Goal: Task Accomplishment & Management: Manage account settings

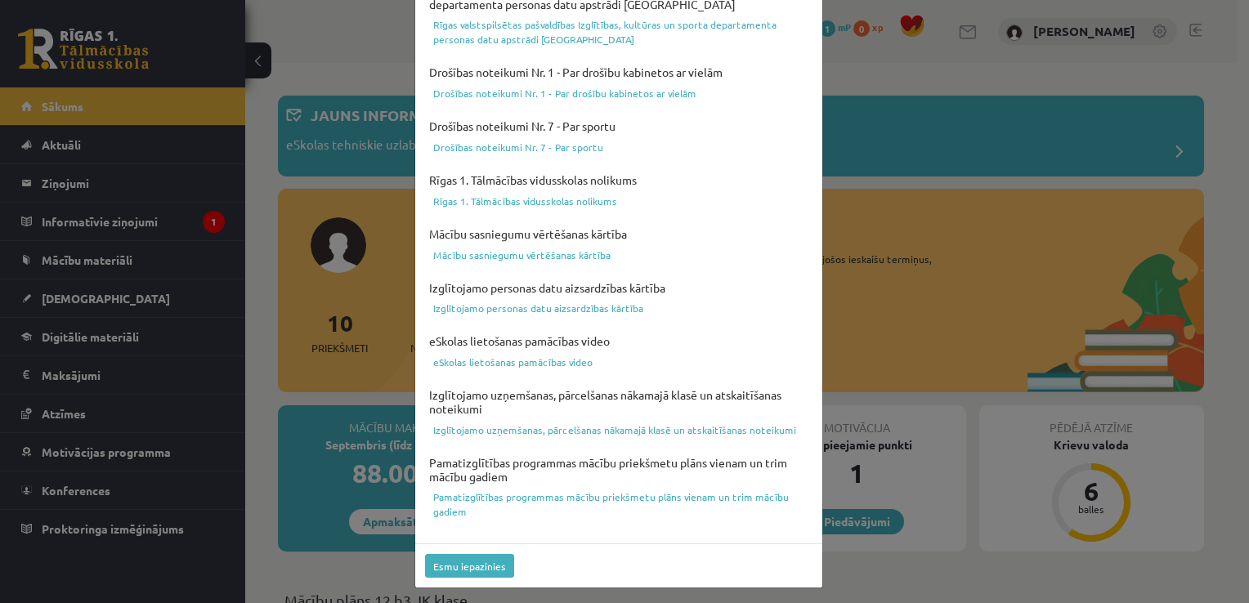
scroll to position [573, 0]
click at [446, 557] on button "Esmu iepazinies" at bounding box center [469, 565] width 89 height 24
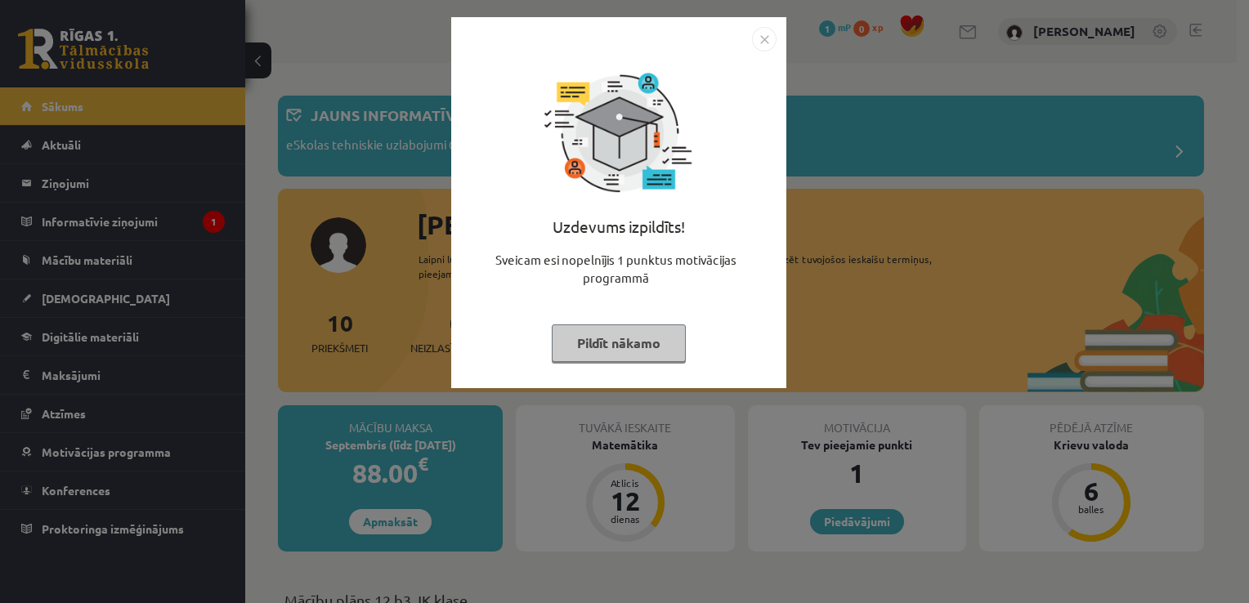
click at [621, 342] on button "Pildīt nākamo" at bounding box center [619, 343] width 134 height 38
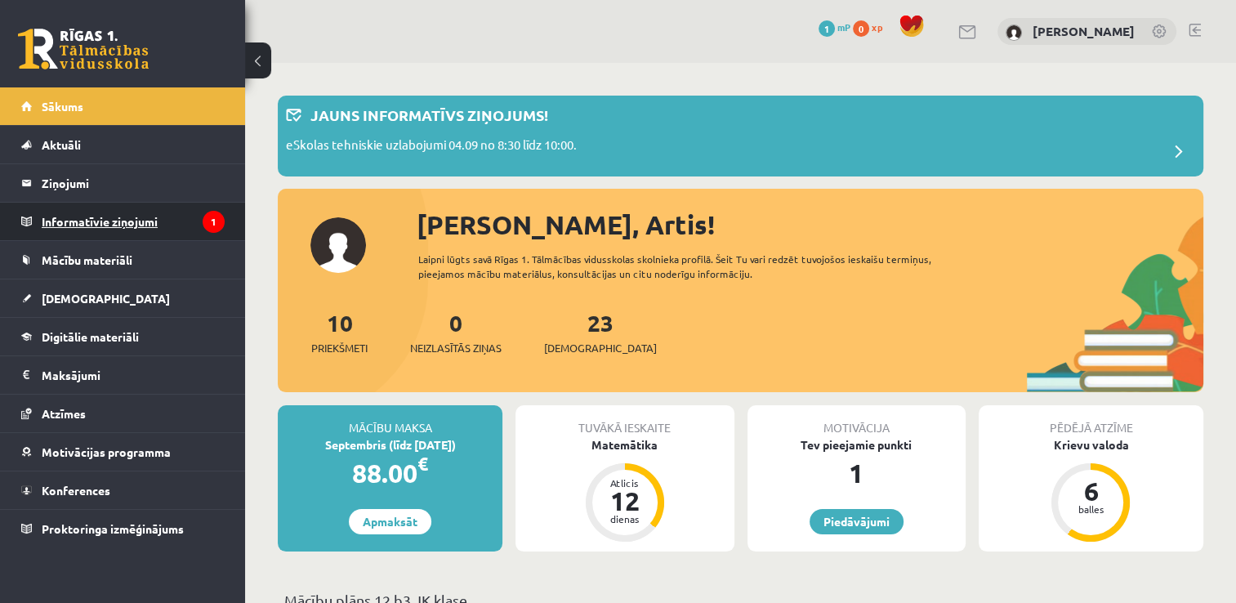
click at [144, 214] on legend "Informatīvie ziņojumi 1" at bounding box center [133, 222] width 183 height 38
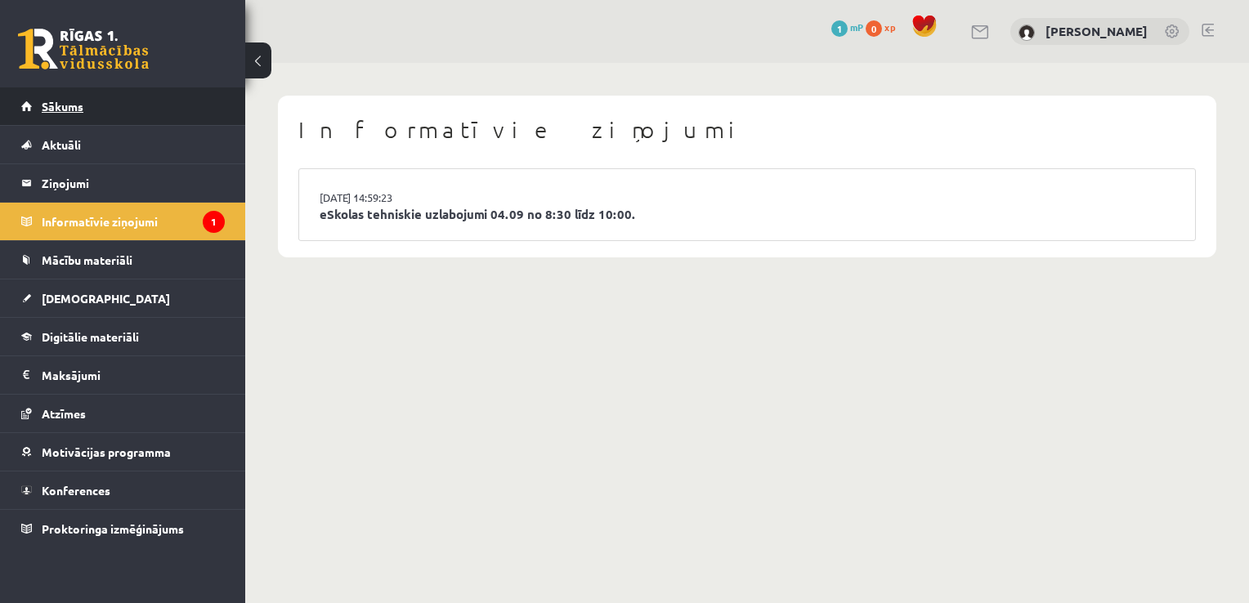
click at [124, 106] on link "Sākums" at bounding box center [122, 106] width 203 height 38
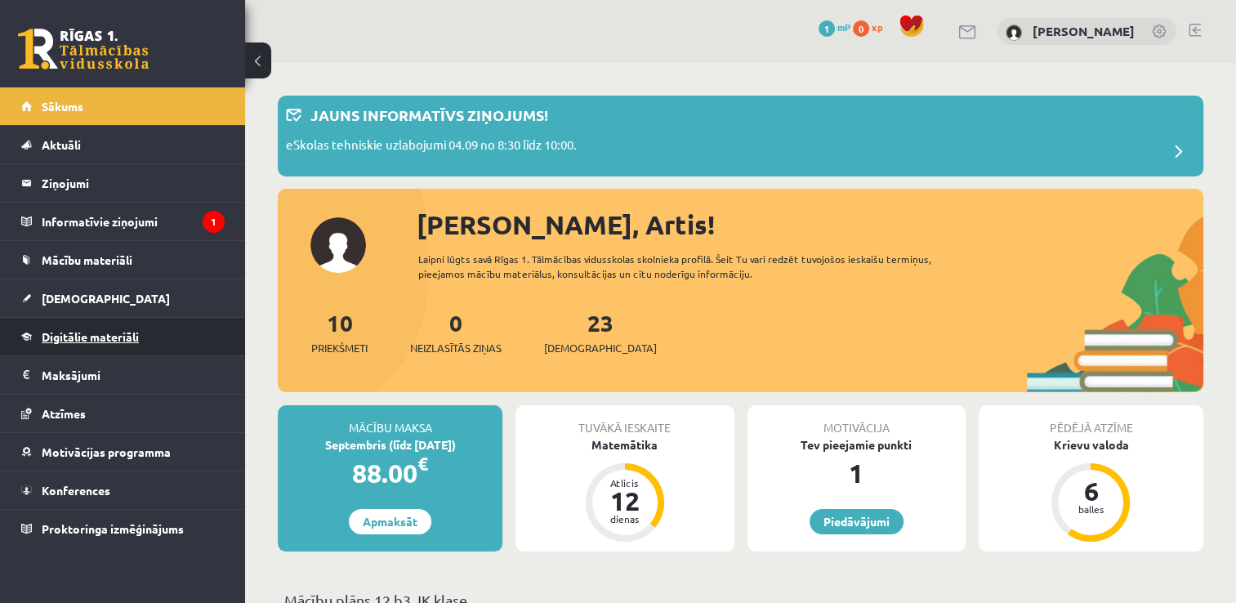
click at [150, 334] on link "Digitālie materiāli" at bounding box center [122, 337] width 203 height 38
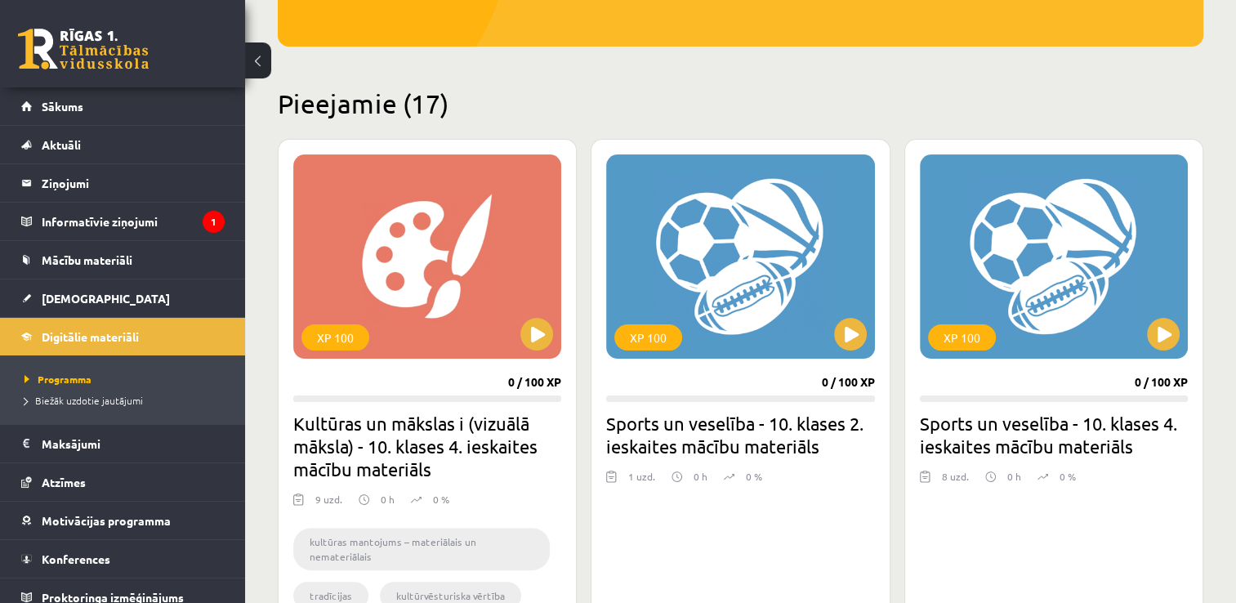
scroll to position [409, 0]
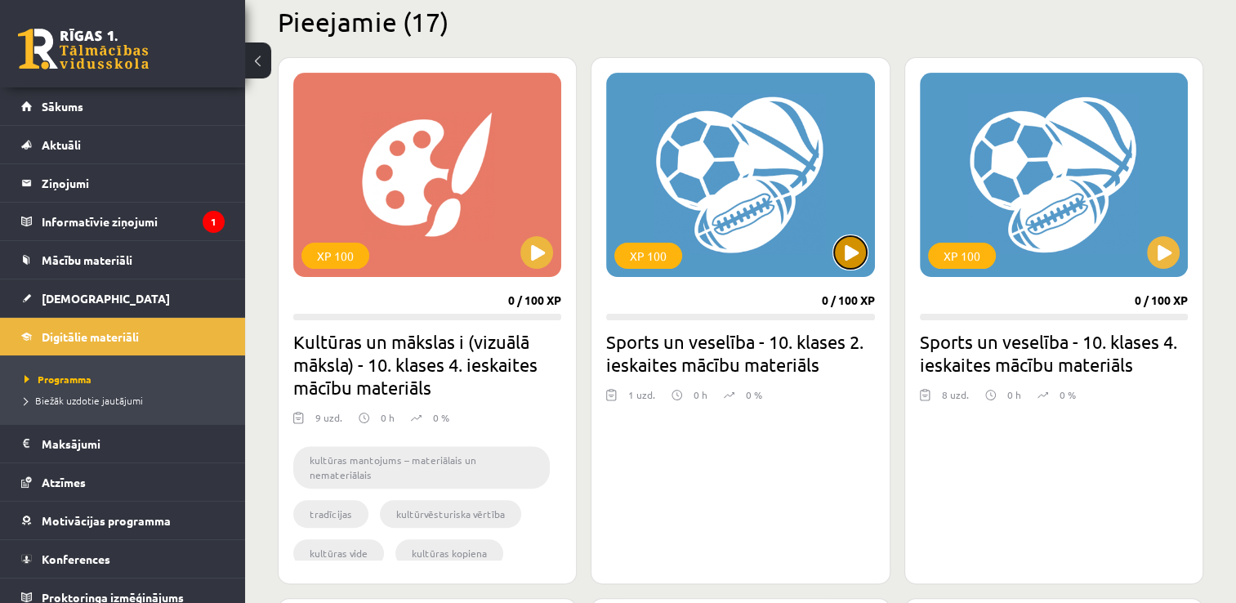
click at [851, 253] on button at bounding box center [850, 252] width 33 height 33
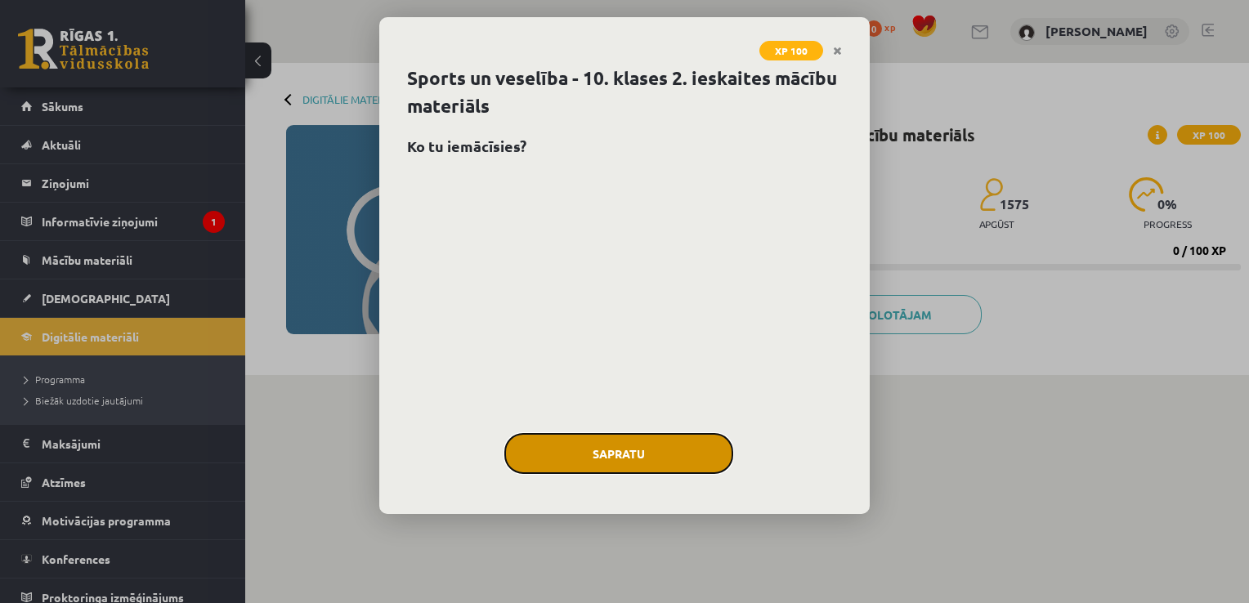
click at [641, 448] on button "Sapratu" at bounding box center [618, 453] width 229 height 41
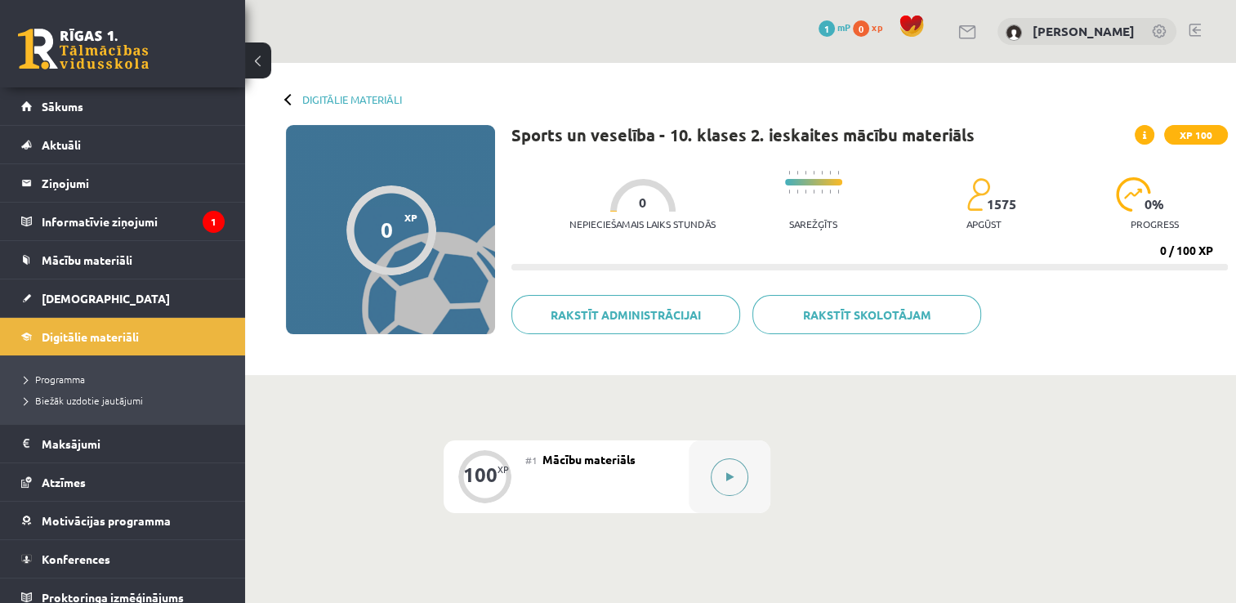
click at [732, 472] on icon at bounding box center [729, 477] width 7 height 10
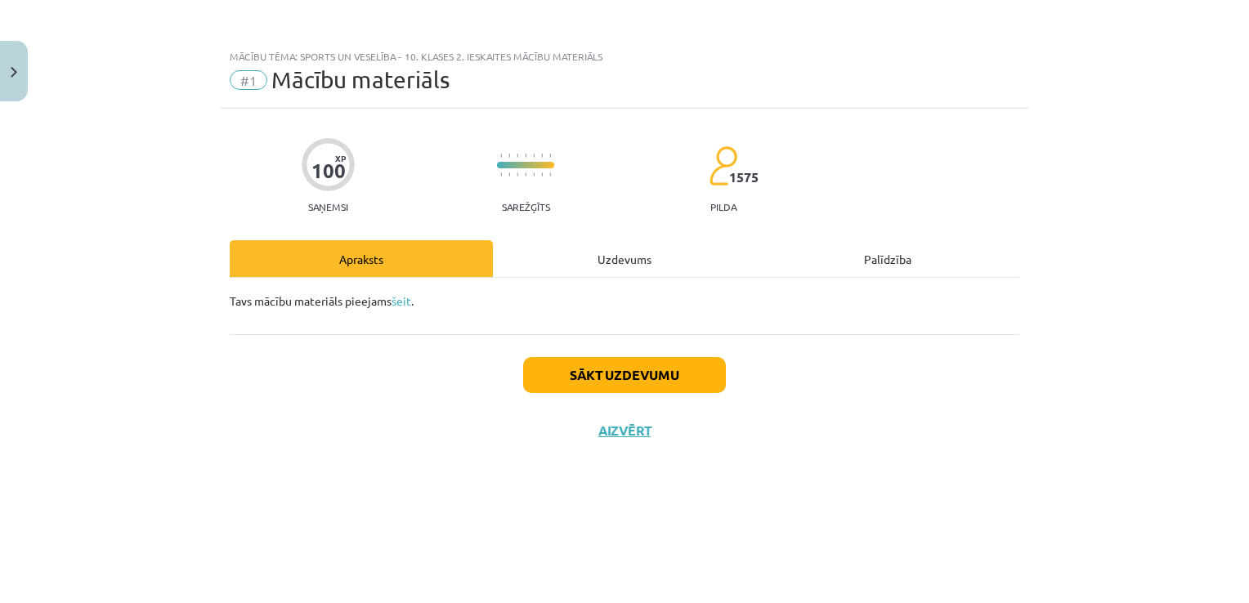
click at [628, 258] on div "Uzdevums" at bounding box center [624, 258] width 263 height 37
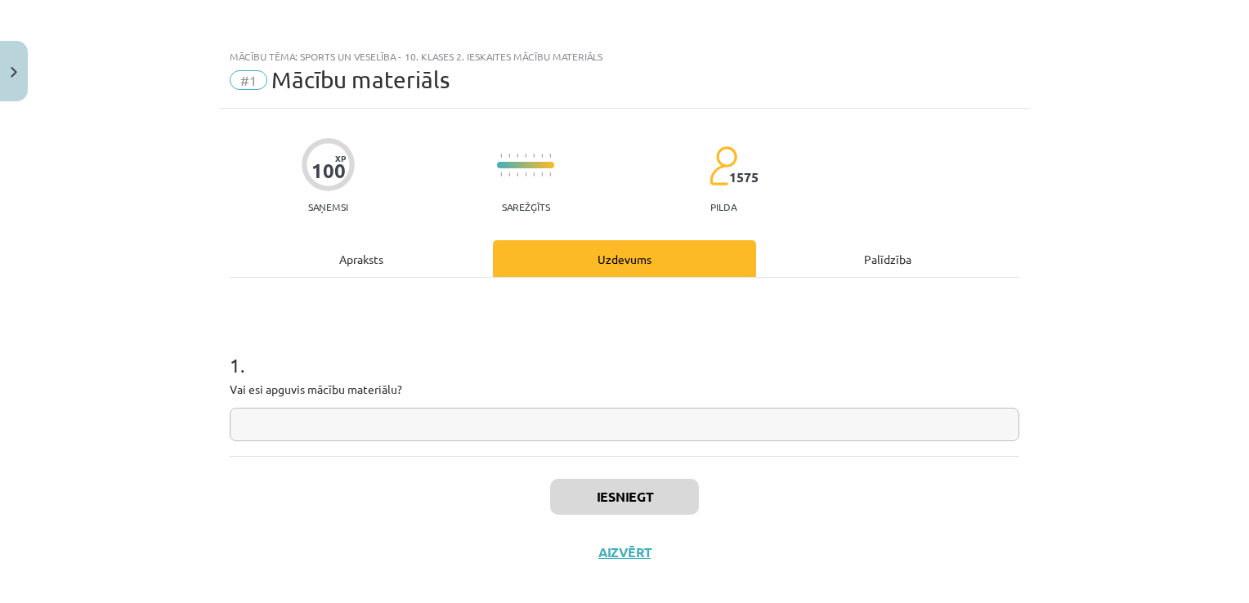
scroll to position [16, 0]
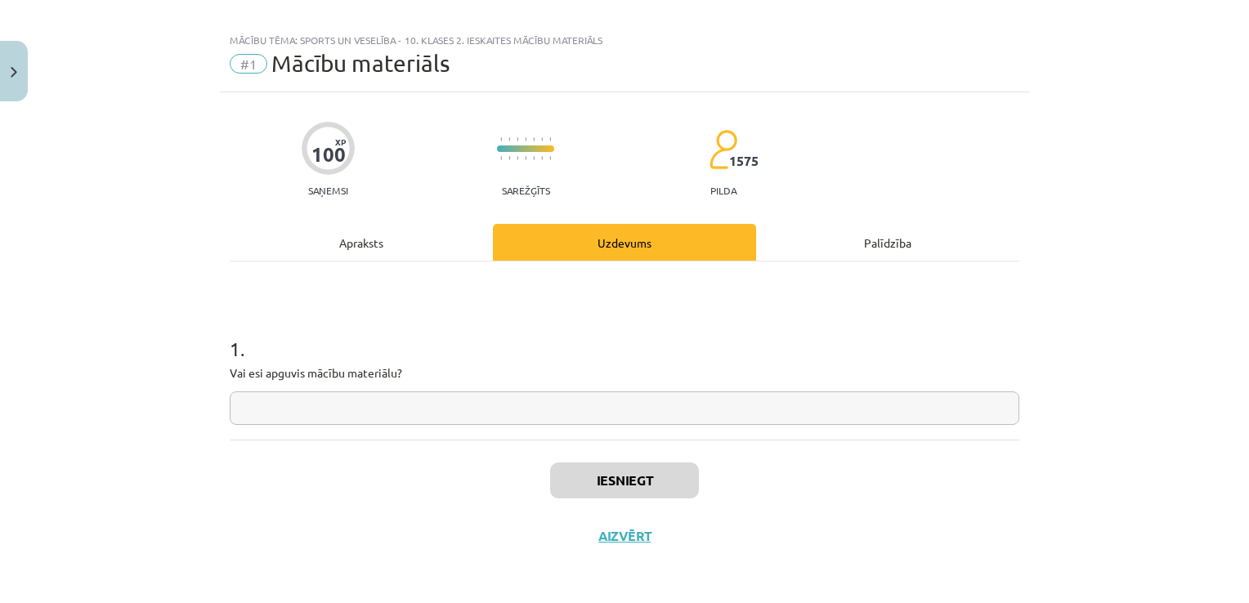
click at [837, 249] on div "Palīdzība" at bounding box center [887, 242] width 263 height 37
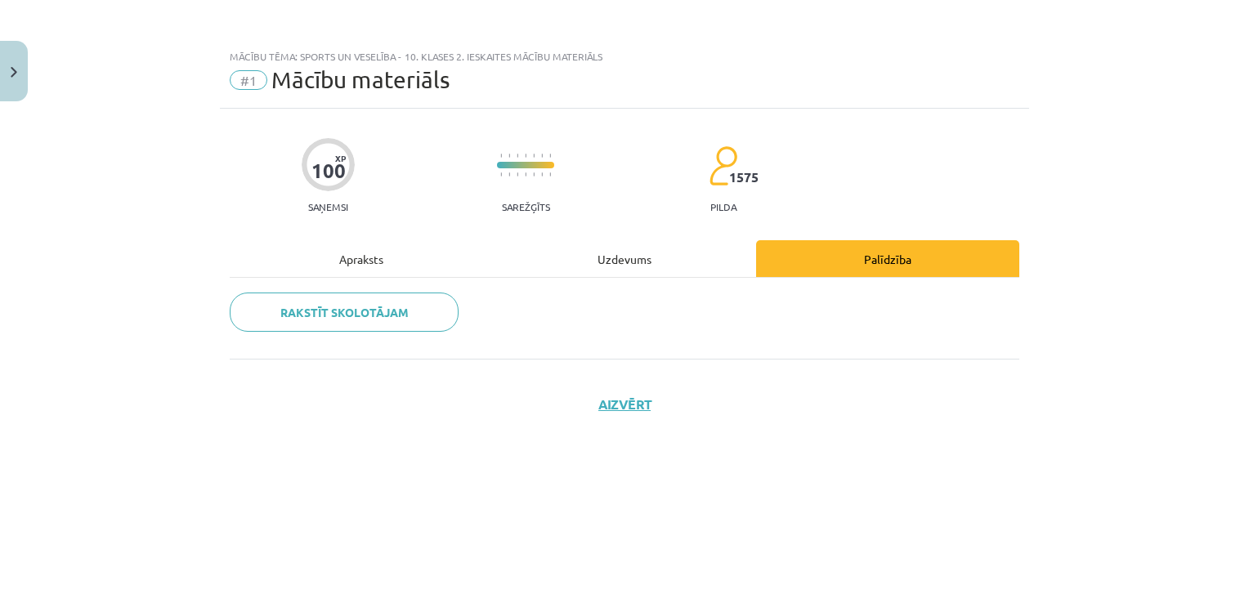
scroll to position [0, 0]
click at [632, 263] on div "Uzdevums" at bounding box center [624, 258] width 263 height 37
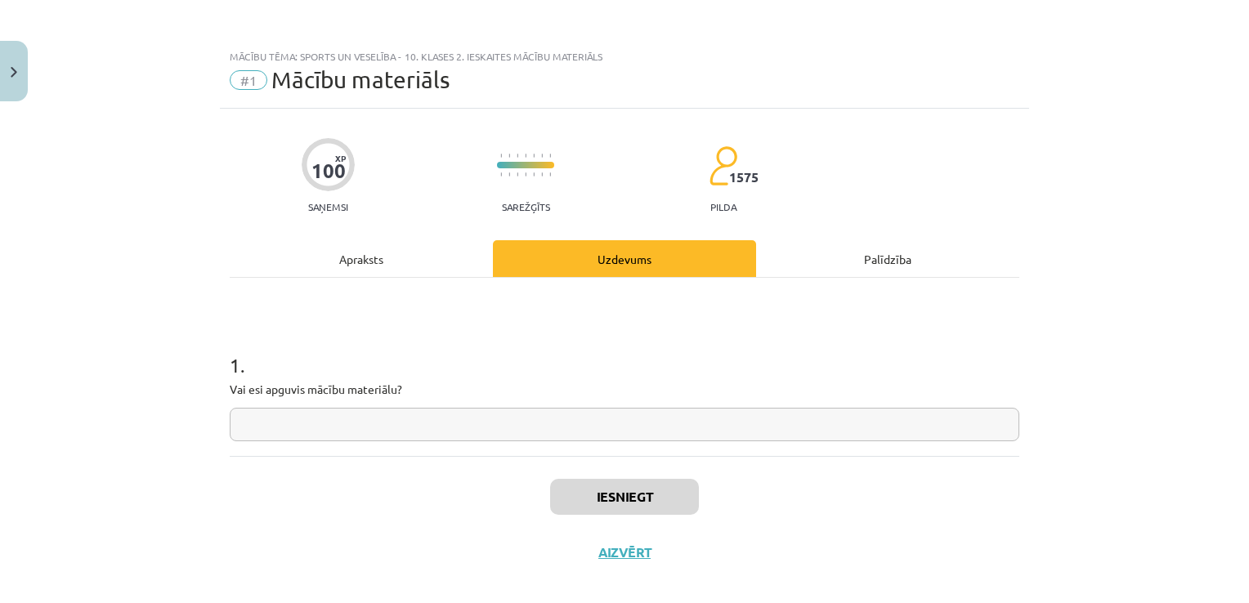
scroll to position [16, 0]
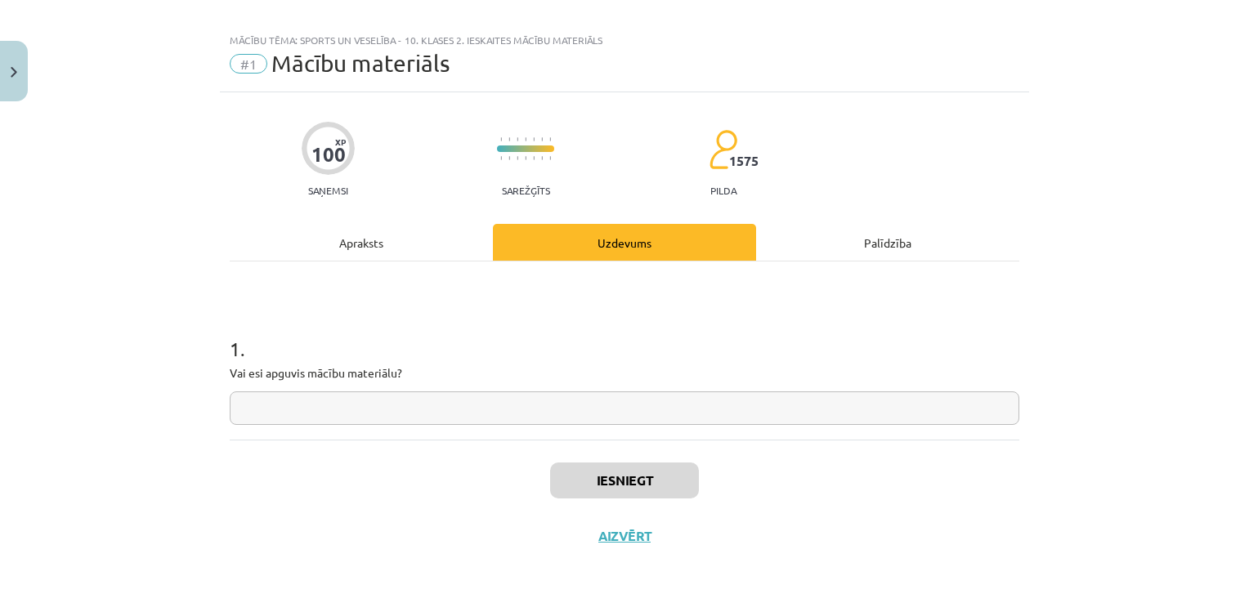
click at [382, 410] on input "text" at bounding box center [624, 408] width 789 height 34
click at [114, 397] on div "Mācību tēma: Sports un veselība - 10. klases 2. ieskaites mācību materiāls #1 M…" at bounding box center [624, 301] width 1249 height 603
click at [367, 237] on div "Apraksts" at bounding box center [361, 242] width 263 height 37
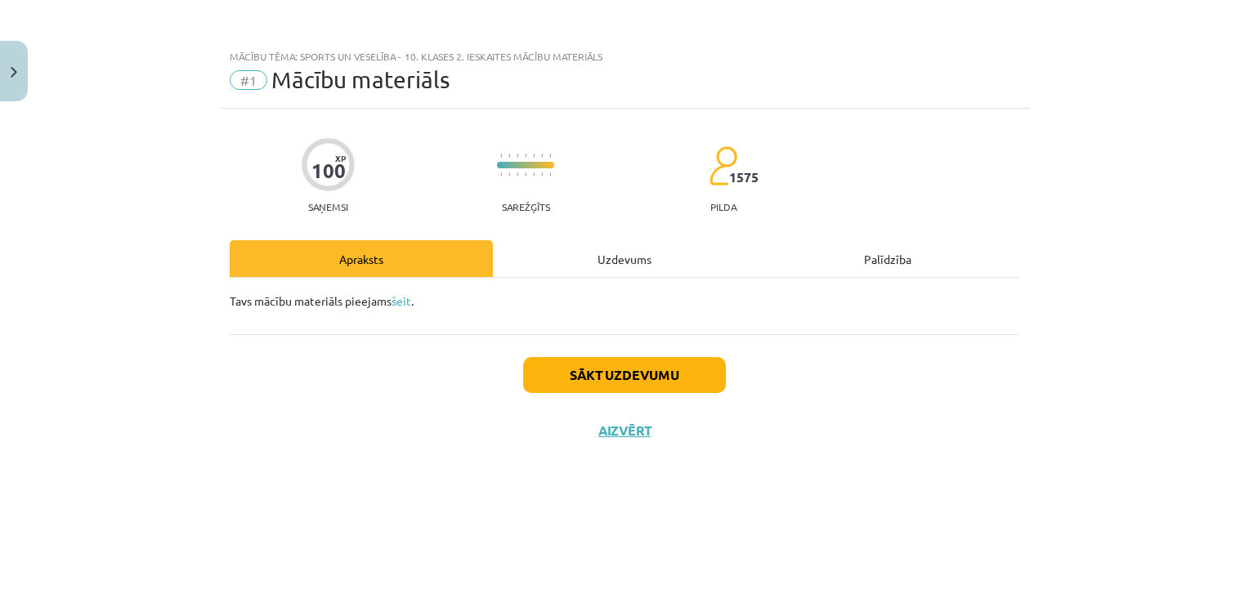
click at [591, 252] on div "Uzdevums" at bounding box center [624, 258] width 263 height 37
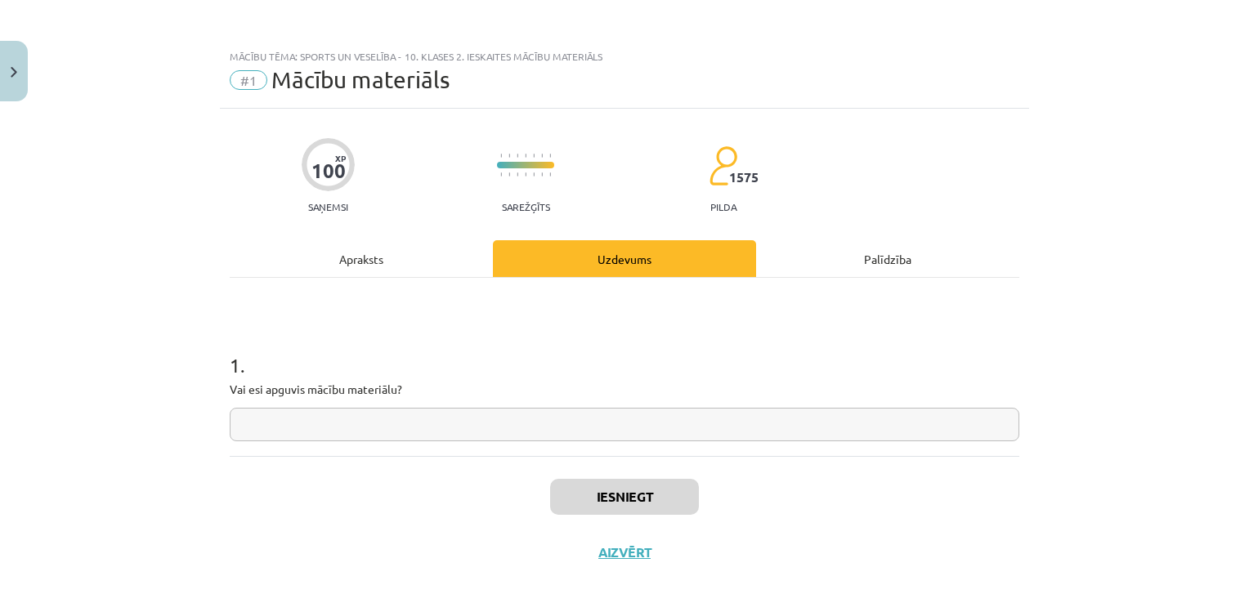
click at [396, 250] on div "Apraksts" at bounding box center [361, 258] width 263 height 37
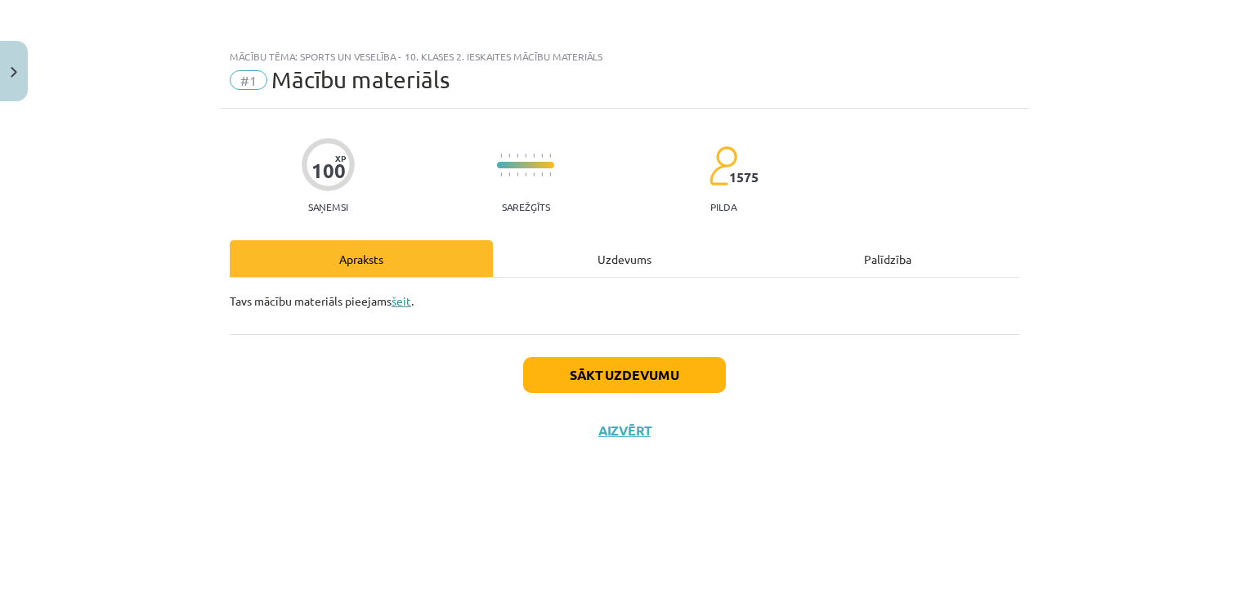
click at [399, 302] on link "šeit" at bounding box center [401, 300] width 20 height 15
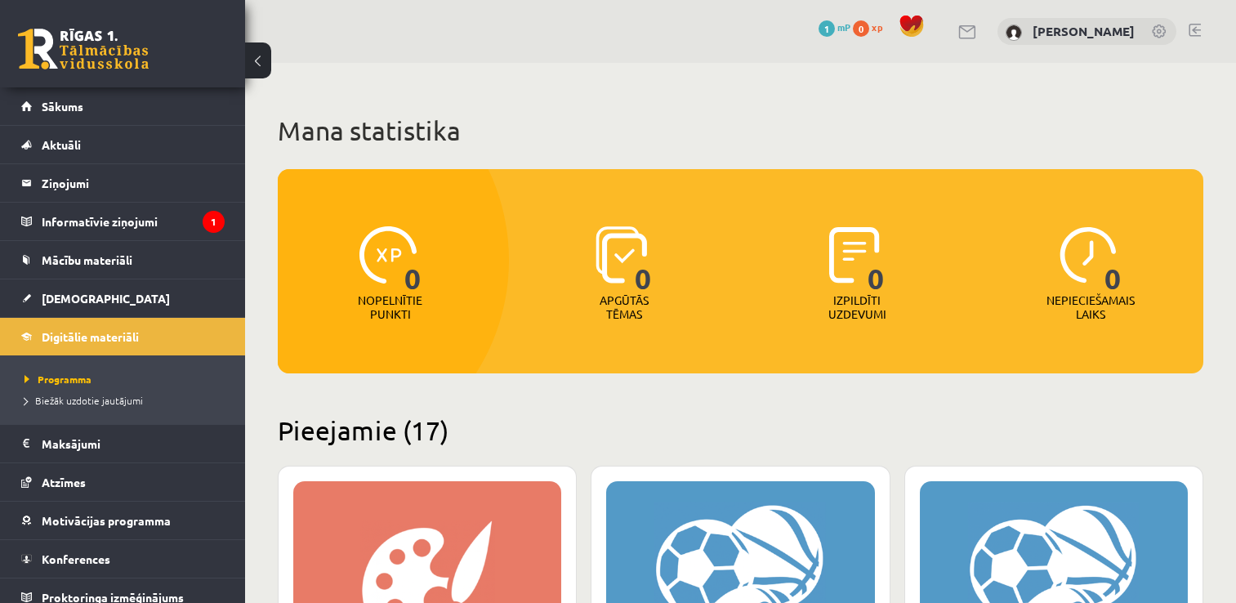
scroll to position [409, 0]
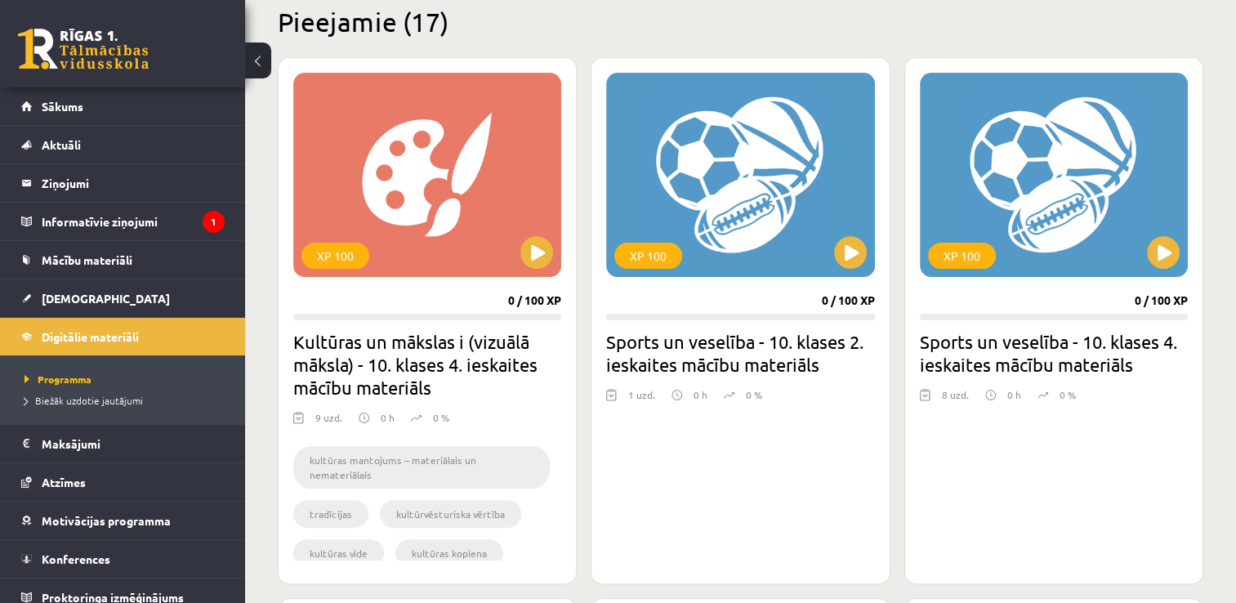
click at [360, 28] on h2 "Pieejamie (17)" at bounding box center [741, 22] width 926 height 32
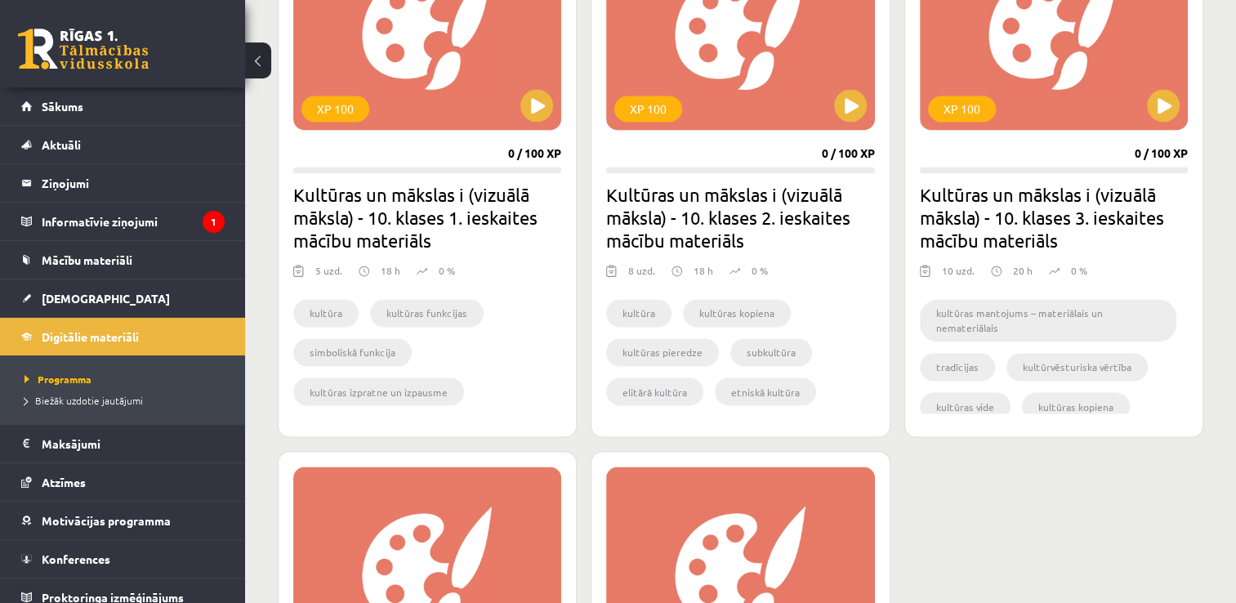
scroll to position [3105, 0]
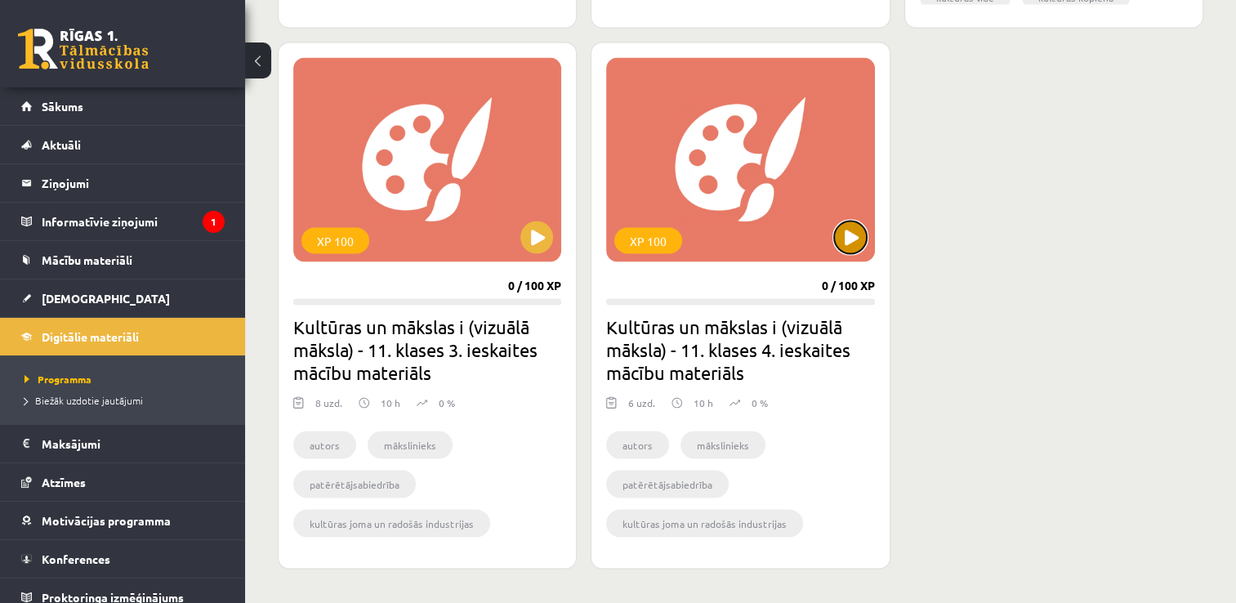
click at [856, 242] on button at bounding box center [850, 237] width 33 height 33
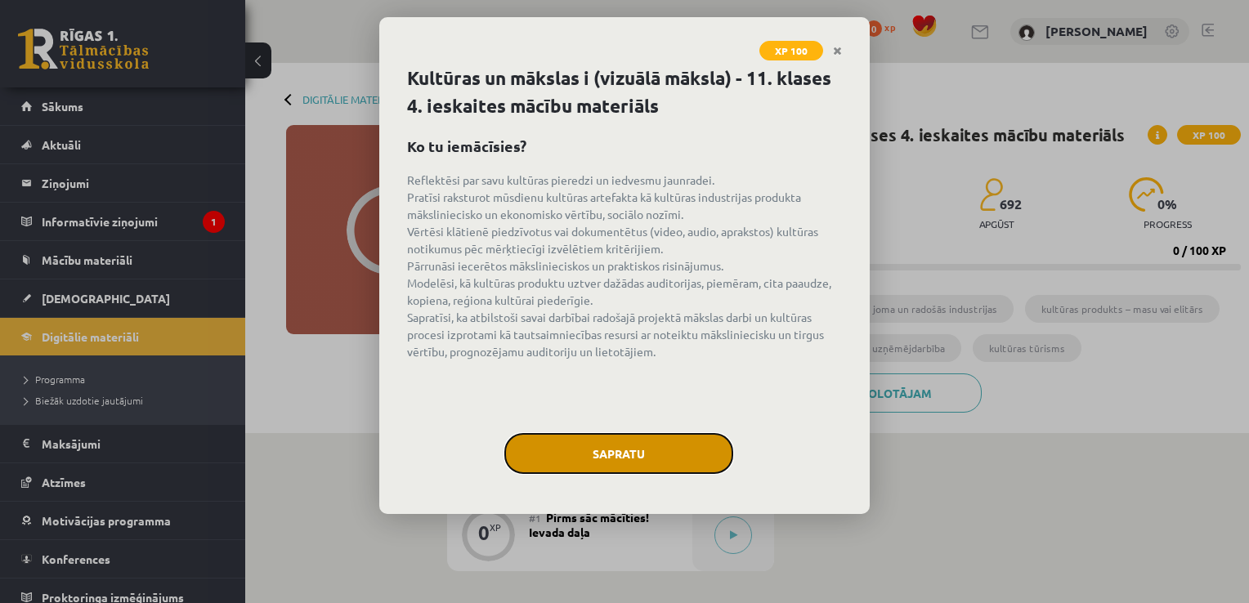
click at [646, 448] on button "Sapratu" at bounding box center [618, 453] width 229 height 41
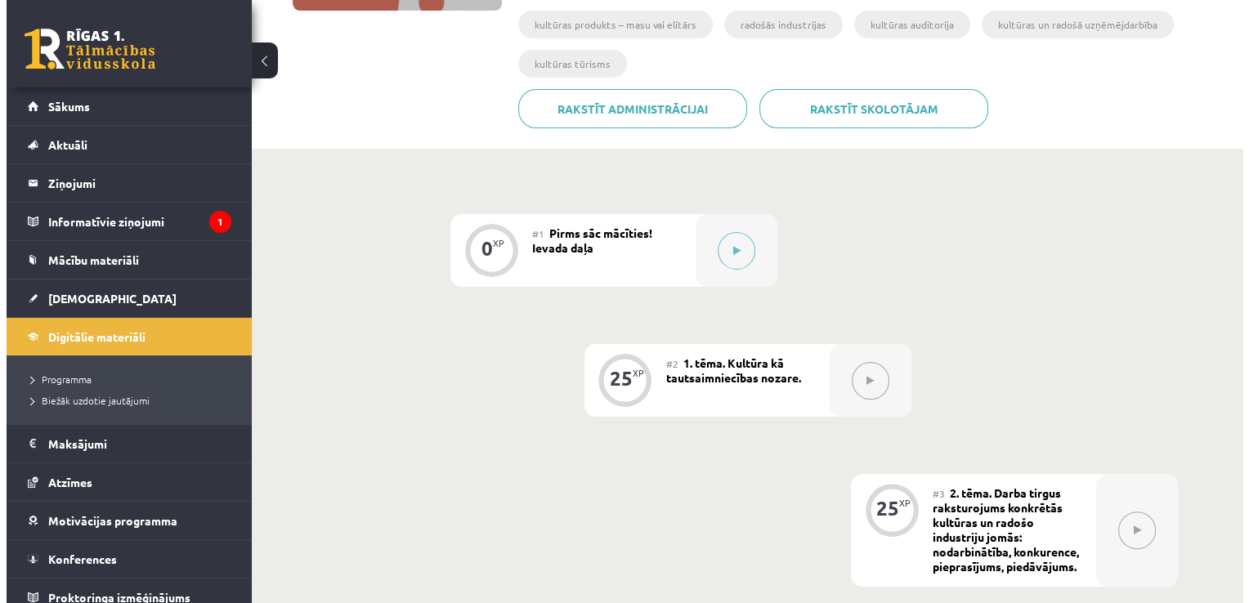
scroll to position [242, 0]
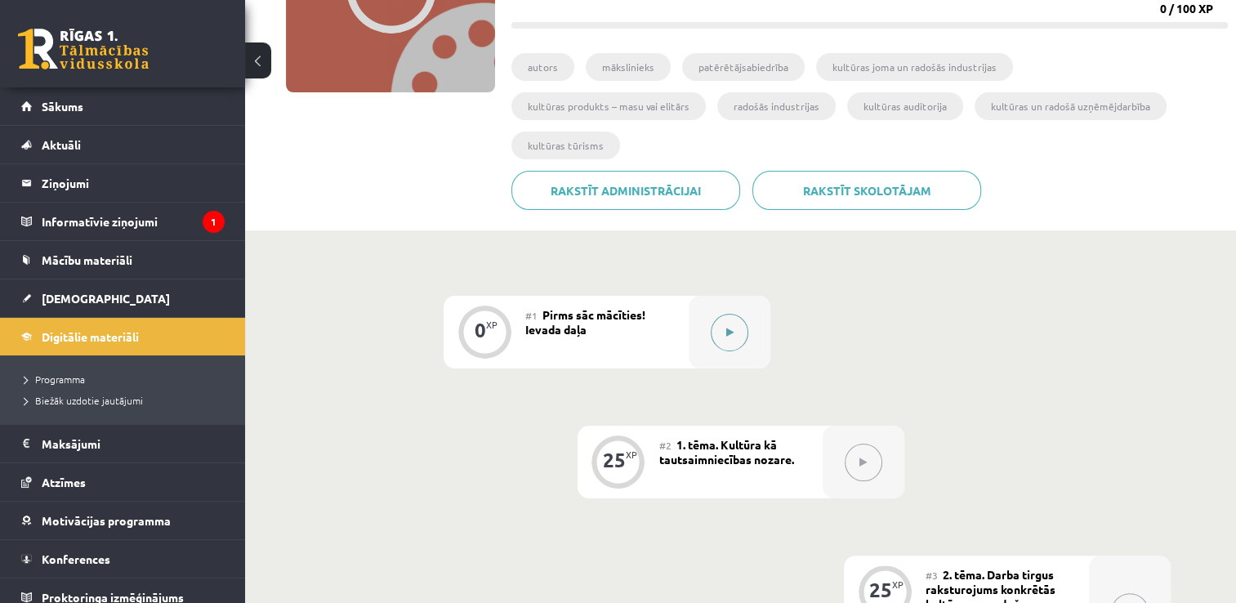
click at [735, 314] on button at bounding box center [730, 333] width 38 height 38
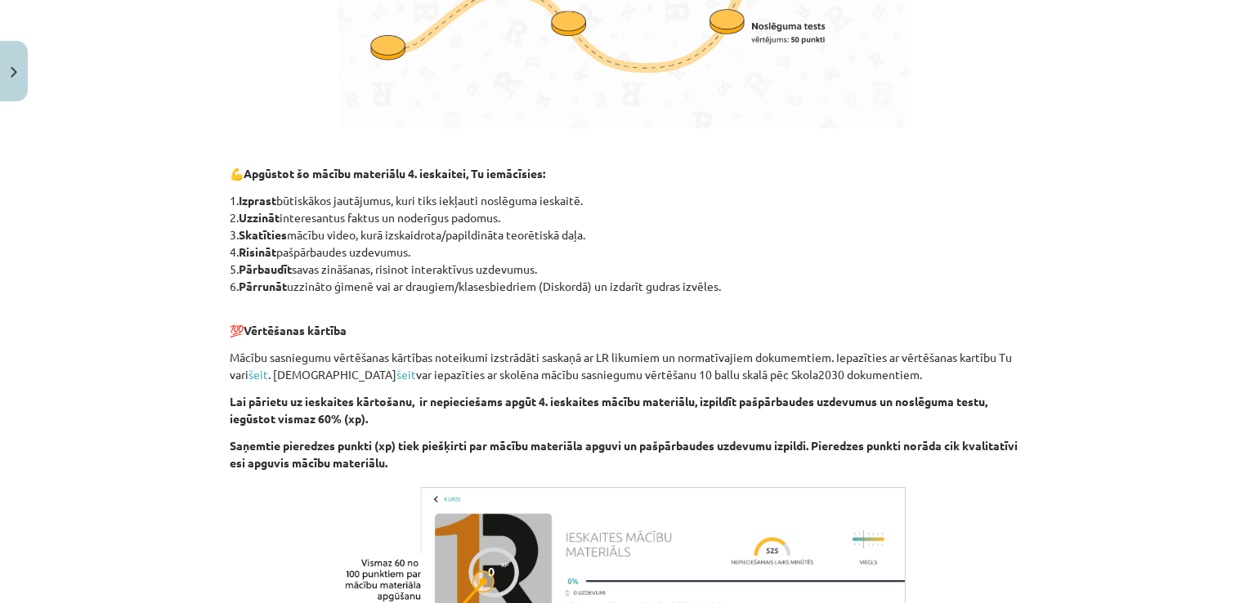
scroll to position [1026, 0]
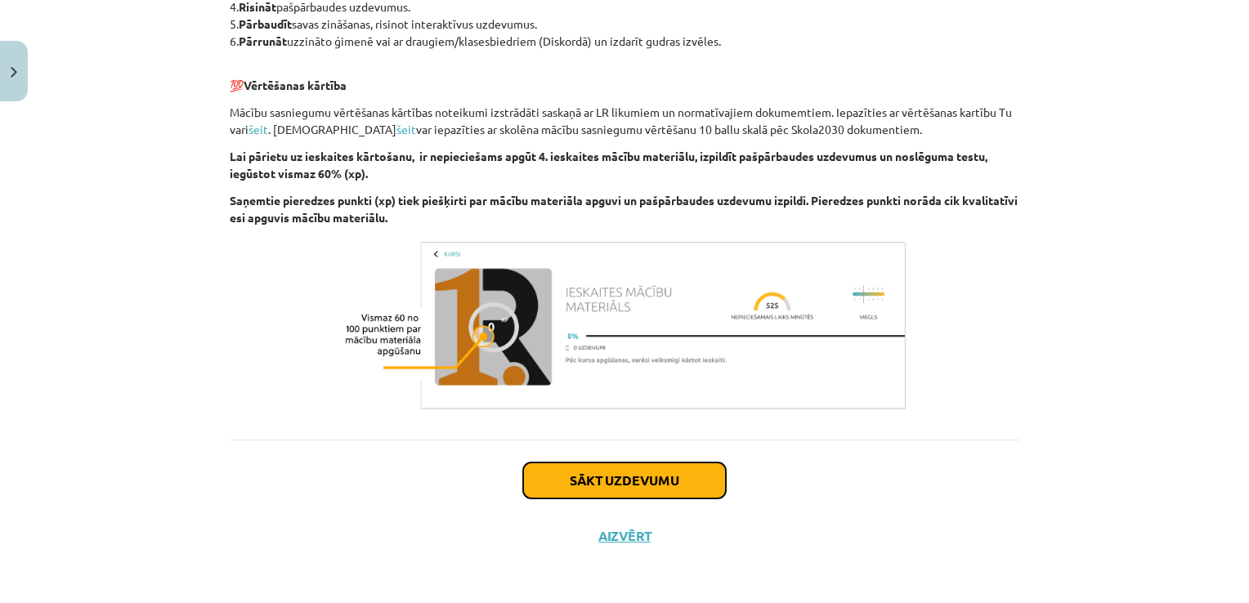
click at [608, 476] on button "Sākt uzdevumu" at bounding box center [624, 481] width 203 height 36
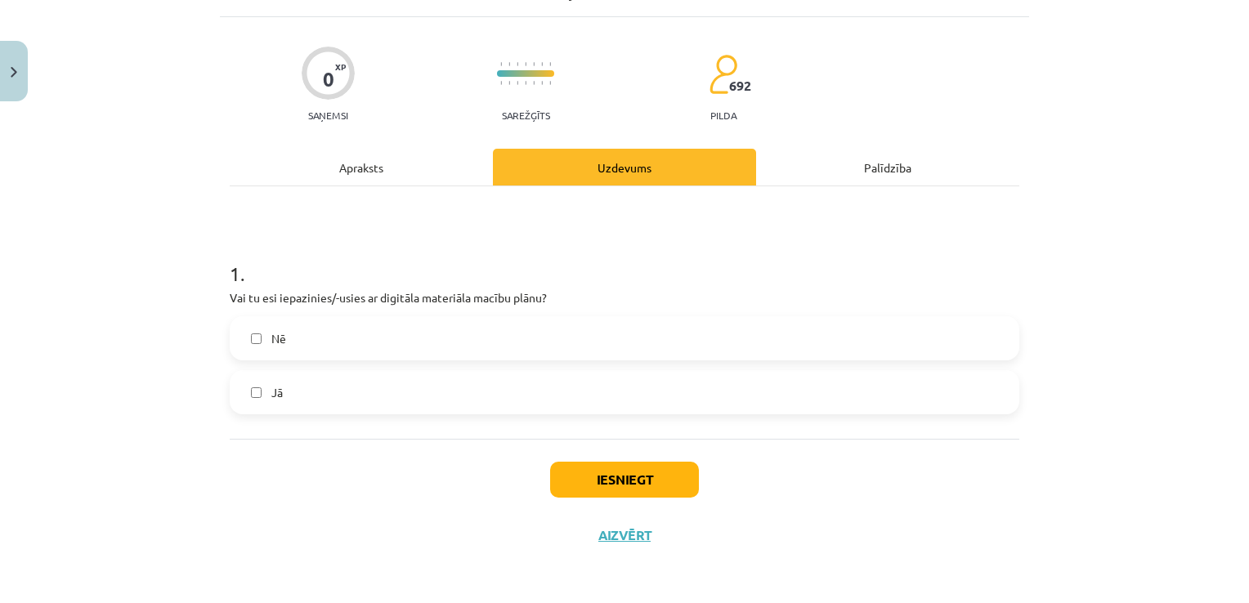
scroll to position [10, 0]
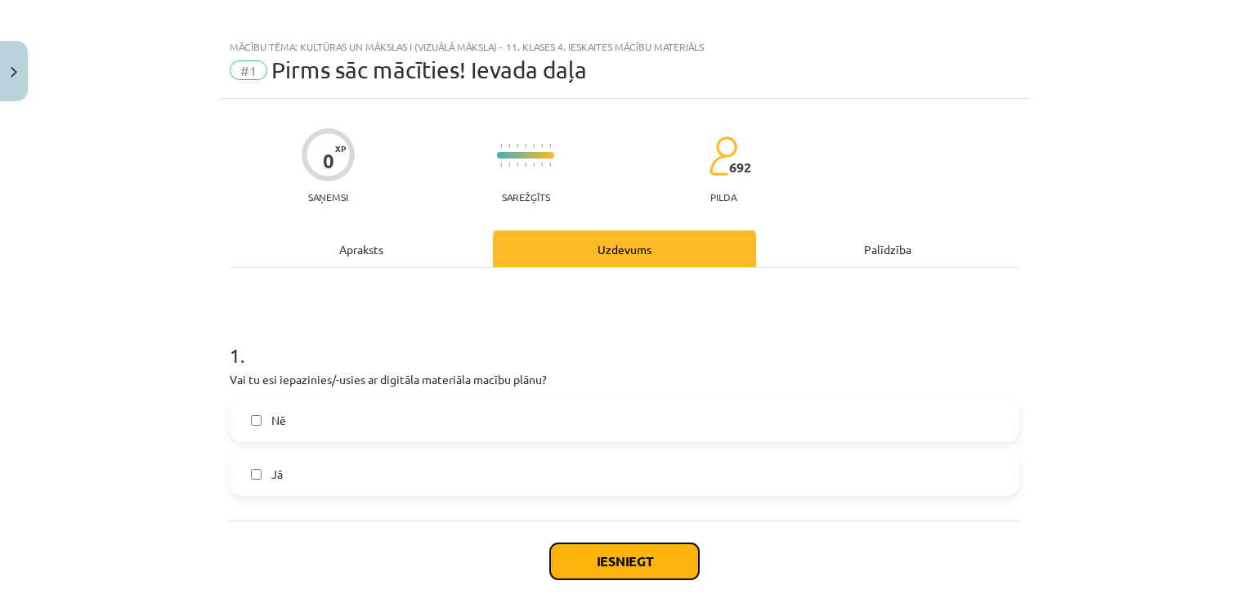
click at [657, 558] on button "Iesniegt" at bounding box center [624, 561] width 149 height 36
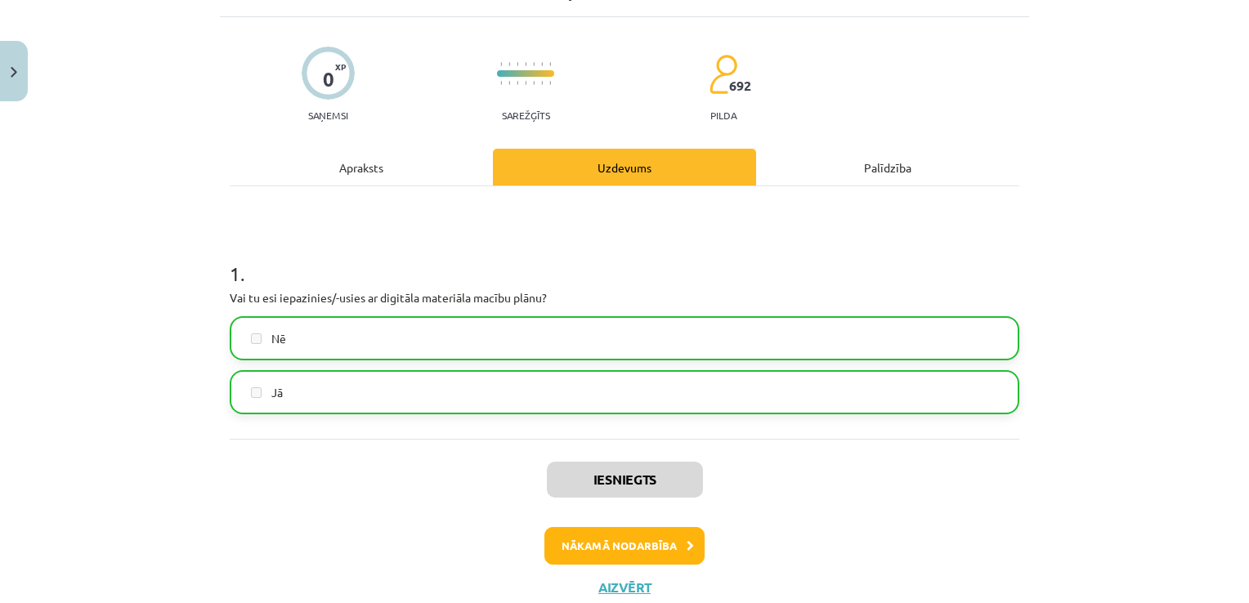
scroll to position [143, 0]
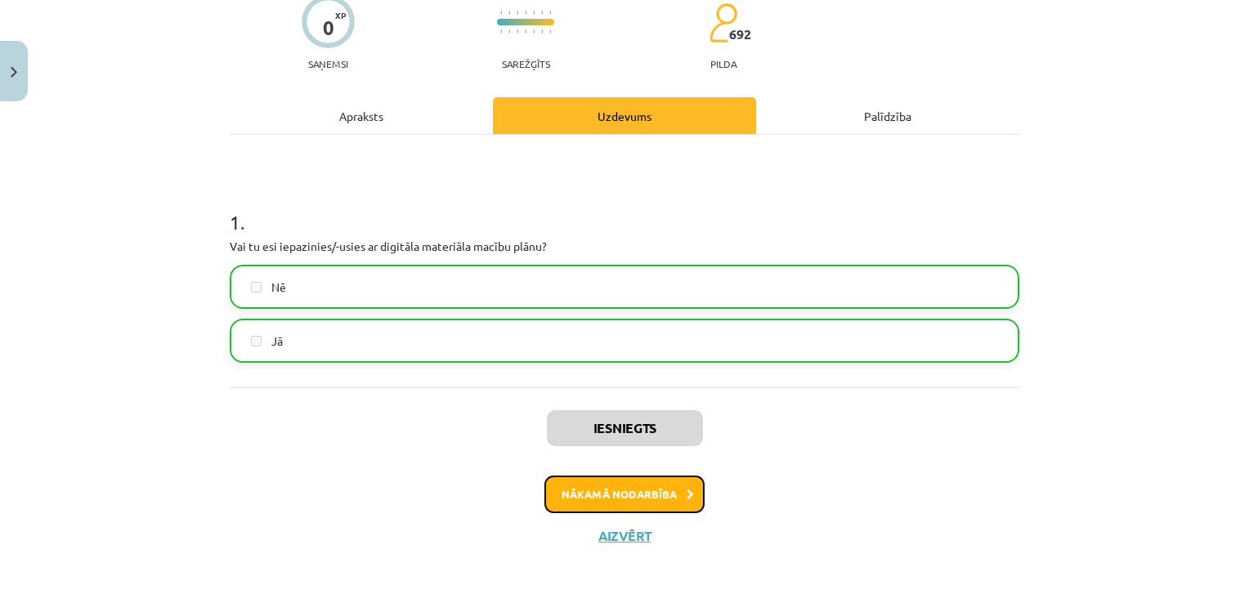
click at [636, 498] on button "Nākamā nodarbība" at bounding box center [624, 495] width 160 height 38
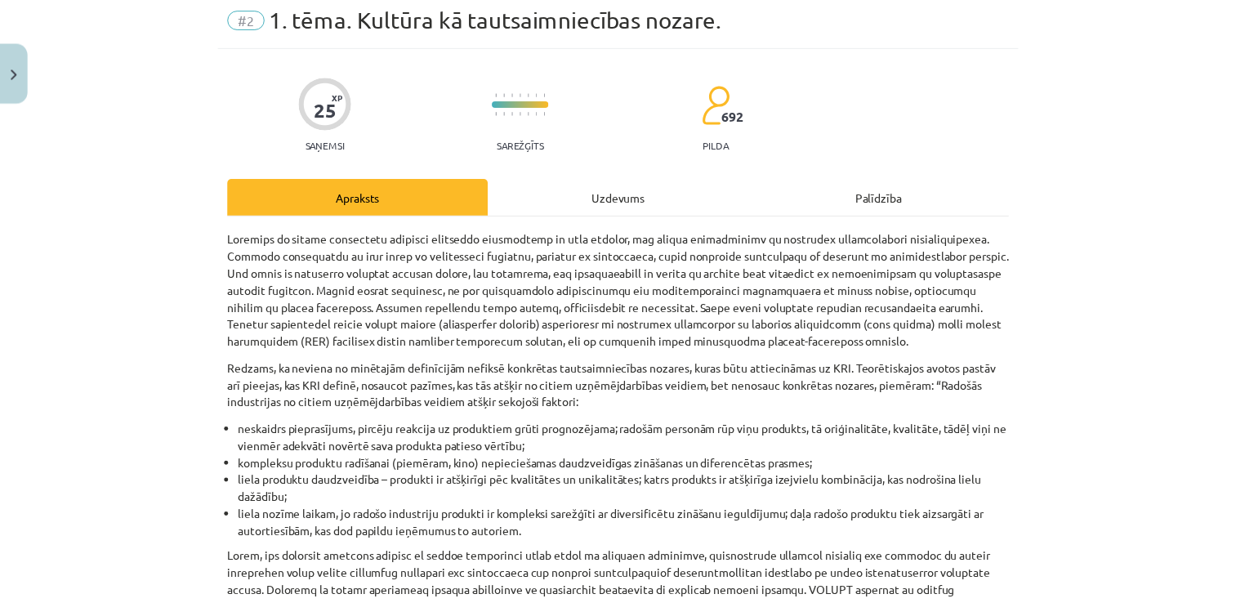
scroll to position [0, 0]
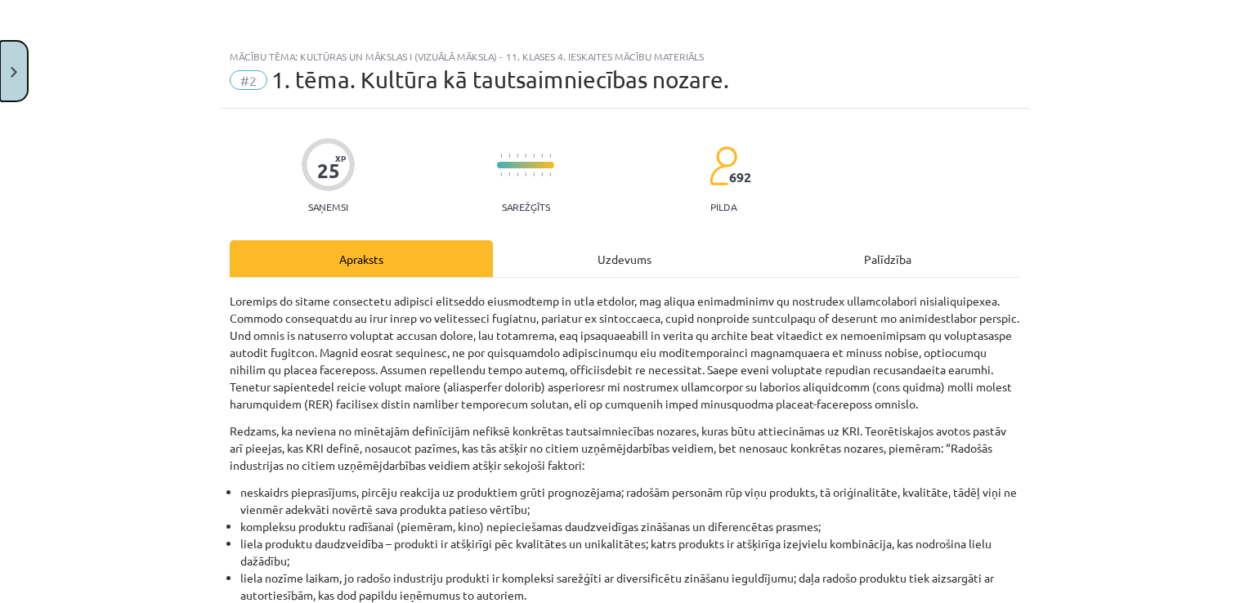
click at [9, 65] on button "Close" at bounding box center [14, 71] width 28 height 60
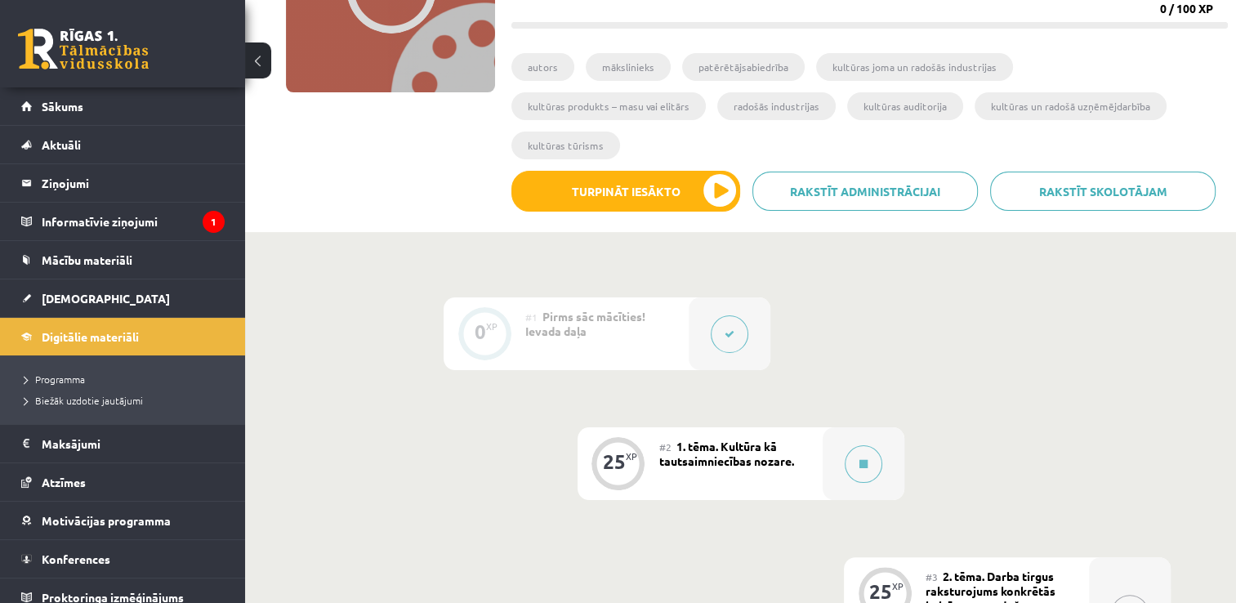
click at [860, 321] on div "0 XP #1 Pirms sāc mācīties! Ievada daļa 25 XP #2 1. tēma. Kultūra kā tautsaimni…" at bounding box center [741, 613] width 860 height 632
click at [33, 47] on link at bounding box center [83, 49] width 131 height 41
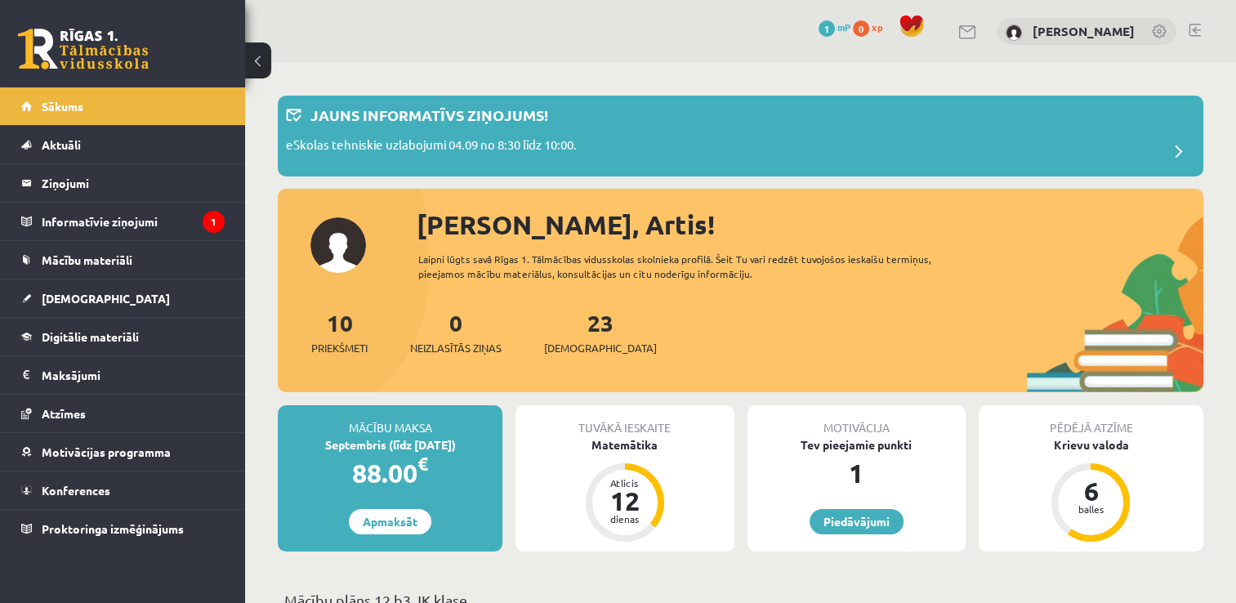
click at [641, 367] on div "10 Priekšmeti 0 Neizlasītās ziņas 23 Ieskaites" at bounding box center [741, 349] width 926 height 87
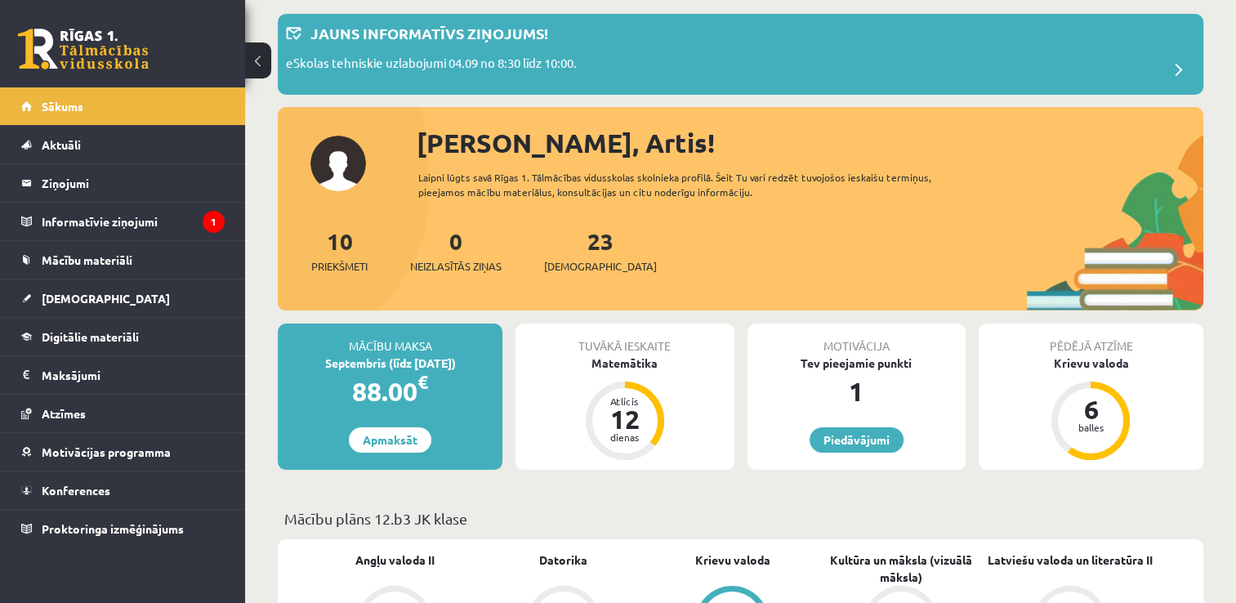
click at [337, 257] on div "10 Priekšmeti" at bounding box center [339, 249] width 56 height 51
click at [339, 267] on span "Priekšmeti" at bounding box center [339, 266] width 56 height 16
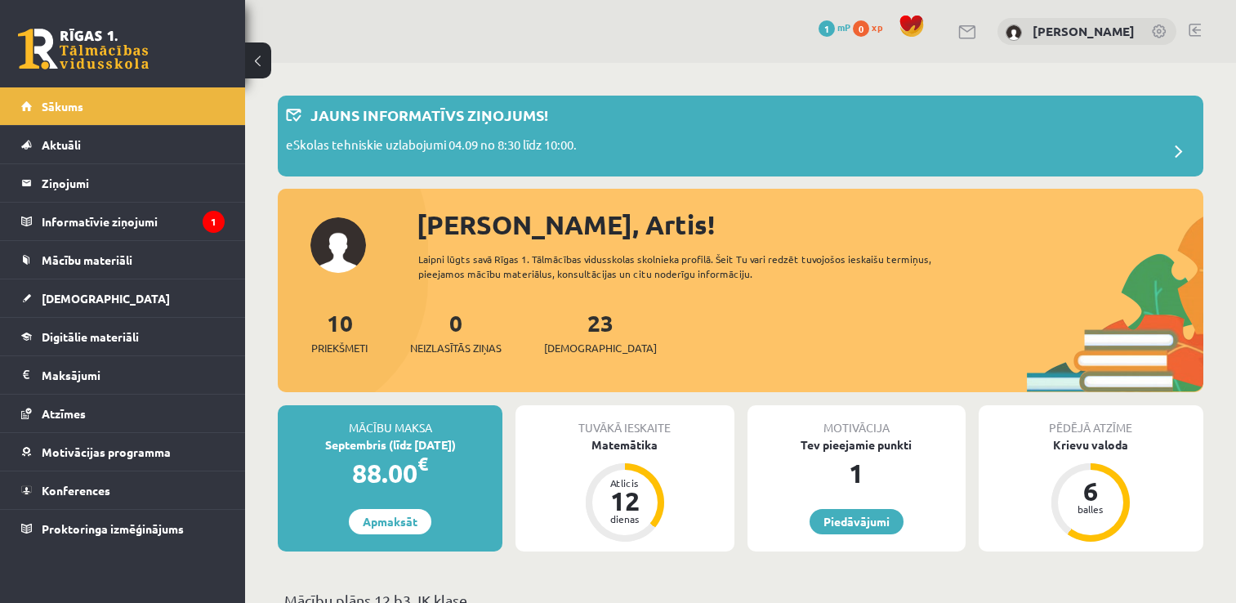
scroll to position [82, 0]
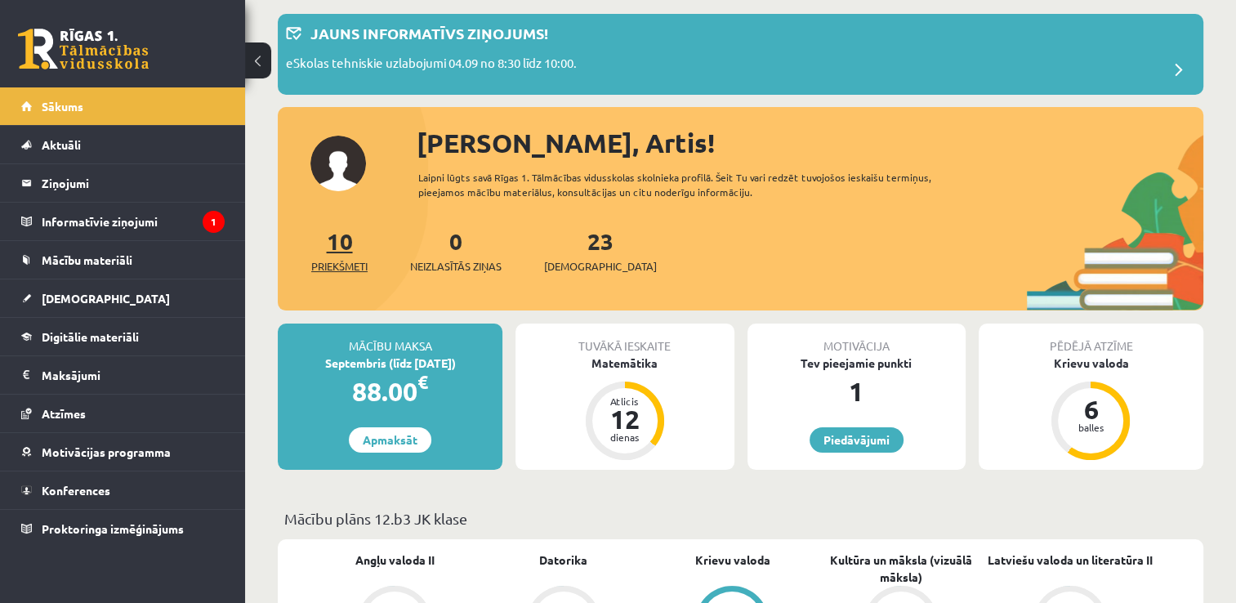
click at [340, 266] on span "Priekšmeti" at bounding box center [339, 266] width 56 height 16
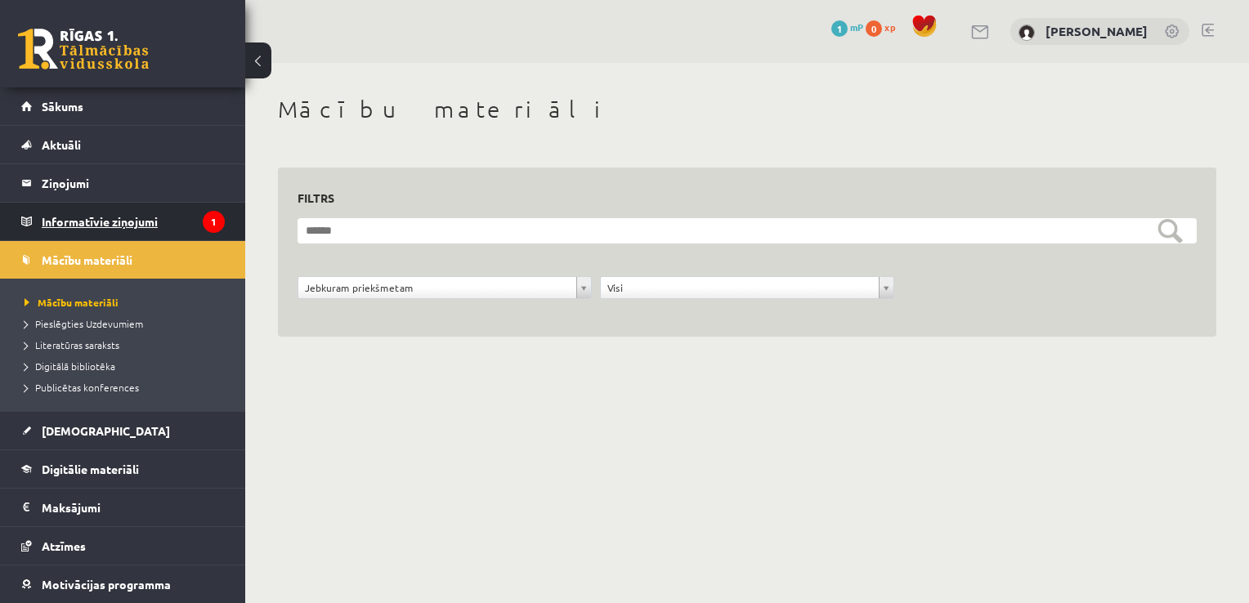
click at [103, 216] on legend "Informatīvie ziņojumi 1" at bounding box center [133, 222] width 183 height 38
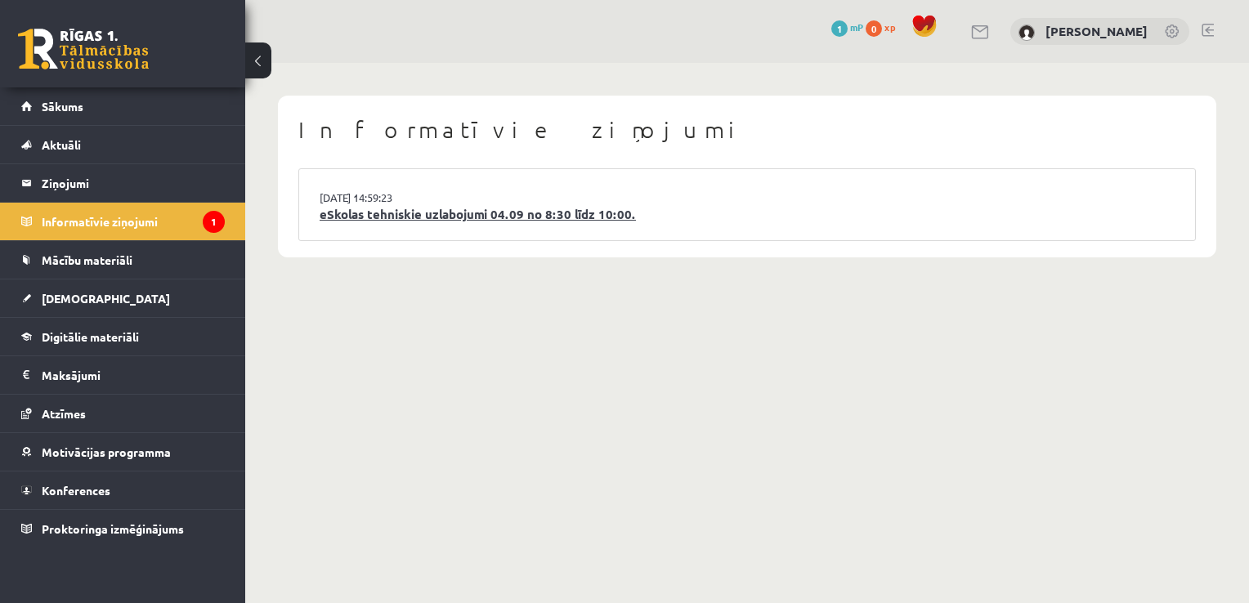
click at [457, 215] on link "eSkolas tehniskie uzlabojumi 04.09 no 8:30 līdz 10:00." at bounding box center [747, 214] width 855 height 19
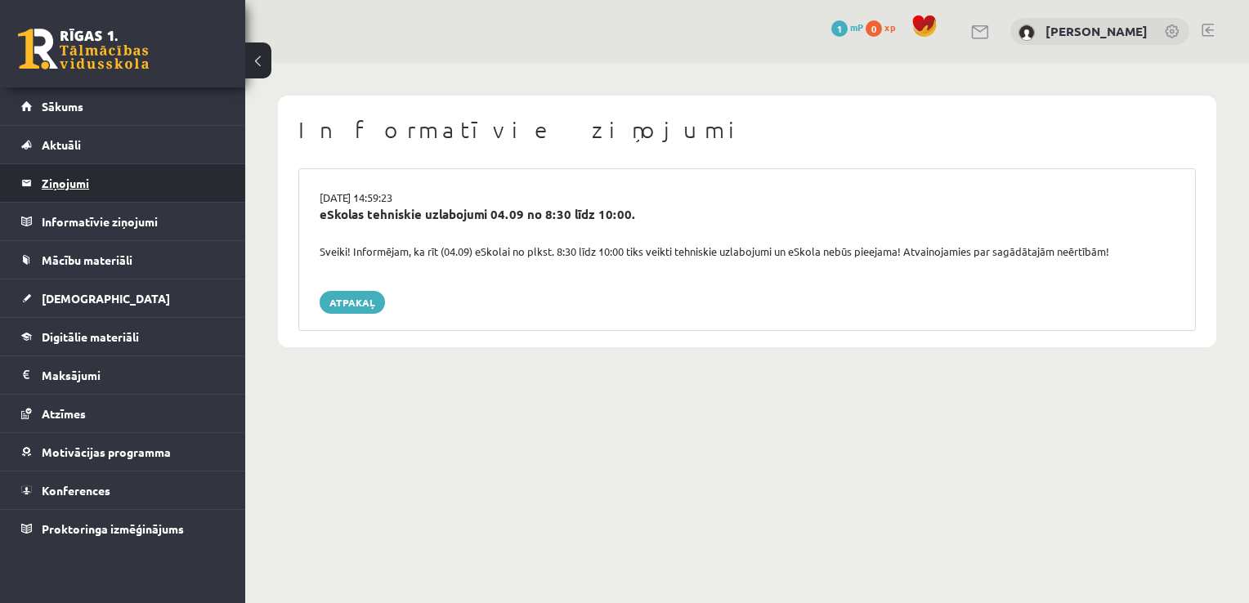
click at [92, 176] on legend "Ziņojumi 0" at bounding box center [133, 183] width 183 height 38
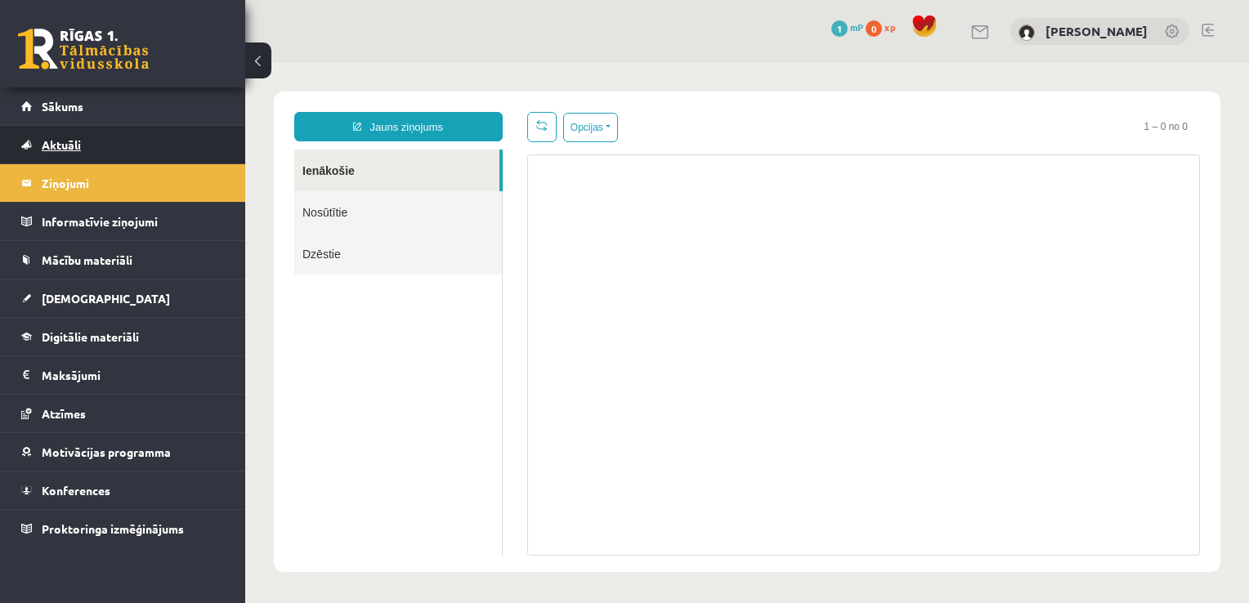
click at [88, 136] on link "Aktuāli" at bounding box center [122, 145] width 203 height 38
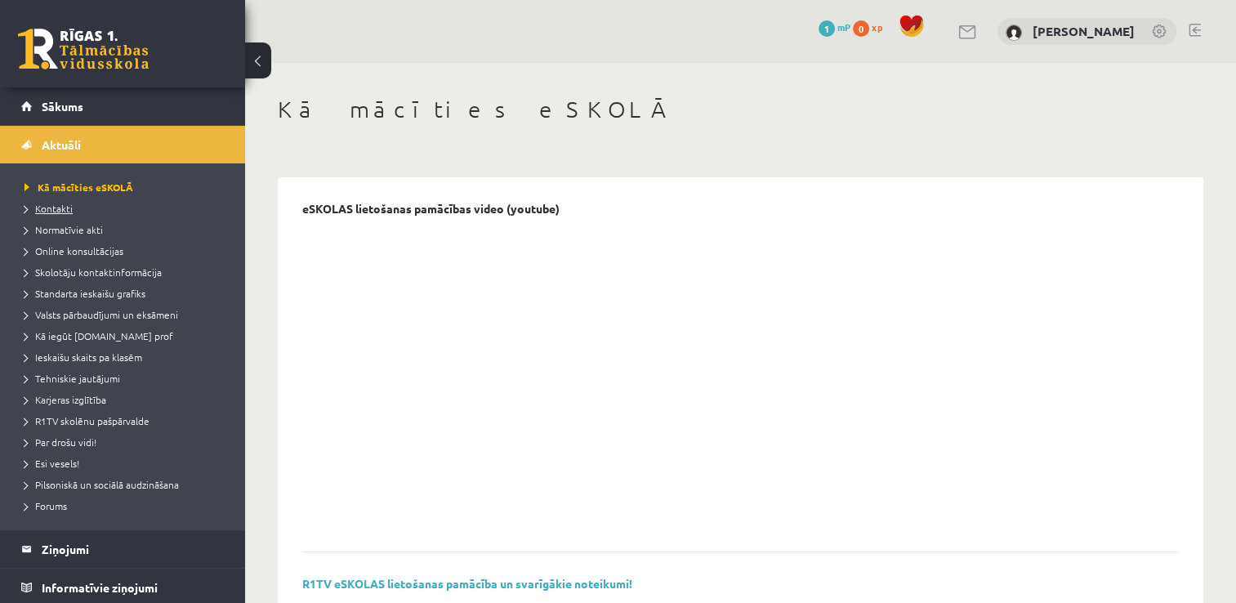
click at [60, 206] on span "Kontakti" at bounding box center [49, 208] width 48 height 13
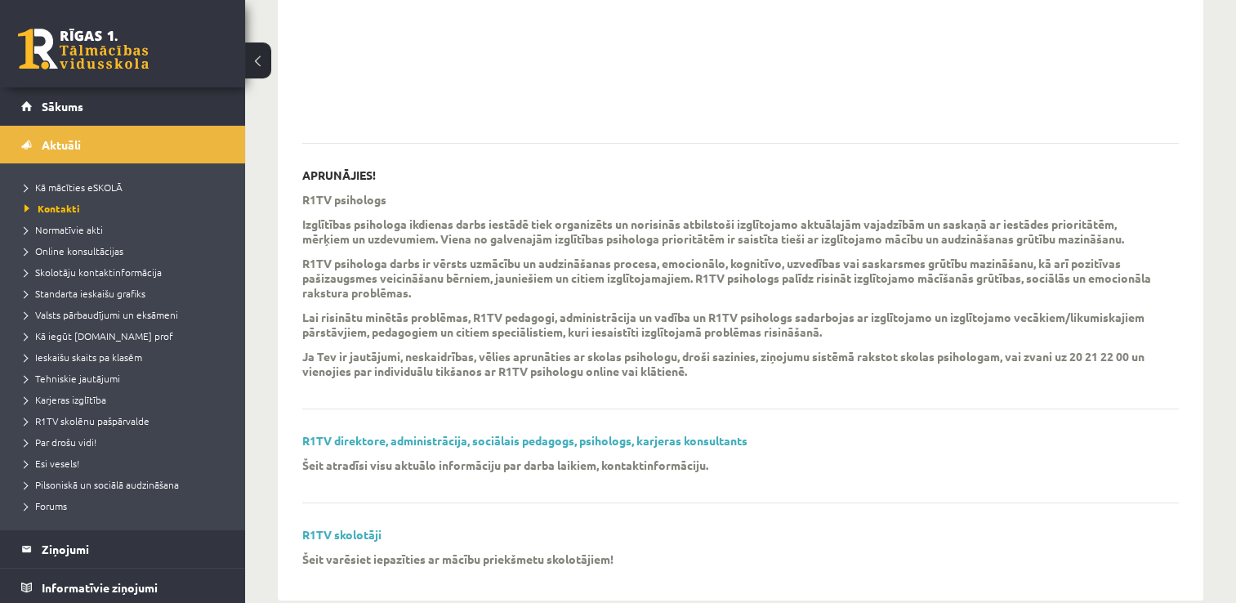
scroll to position [439, 0]
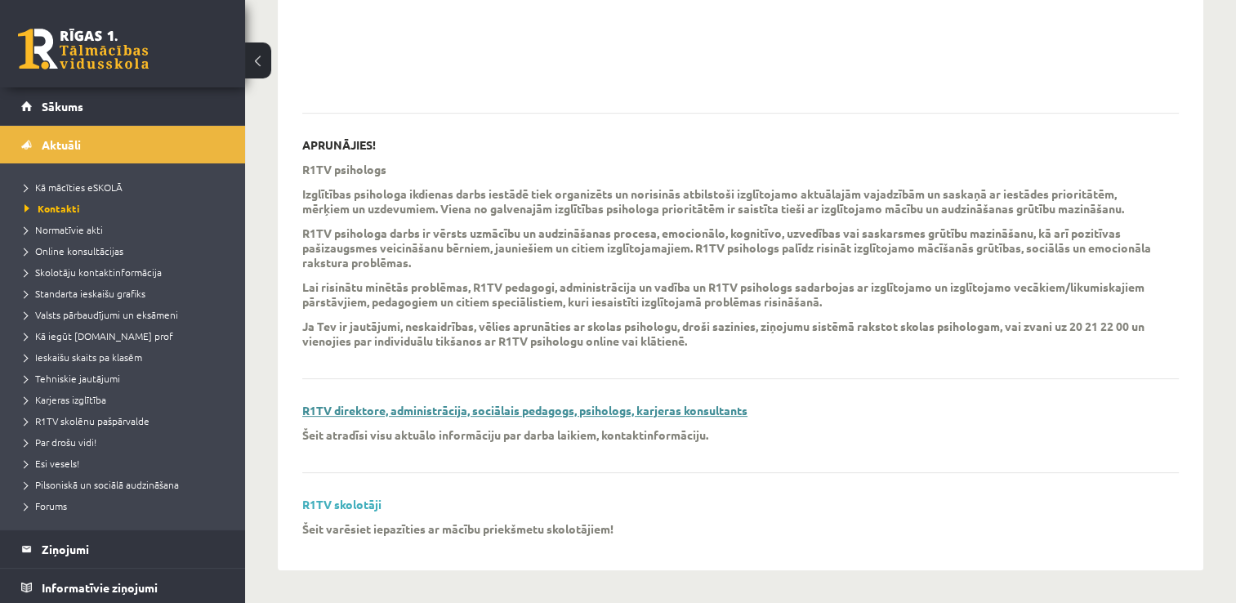
click at [585, 410] on link "R1TV direktore, administrācija, sociālais pedagogs, psihologs, karjeras konsult…" at bounding box center [524, 410] width 445 height 15
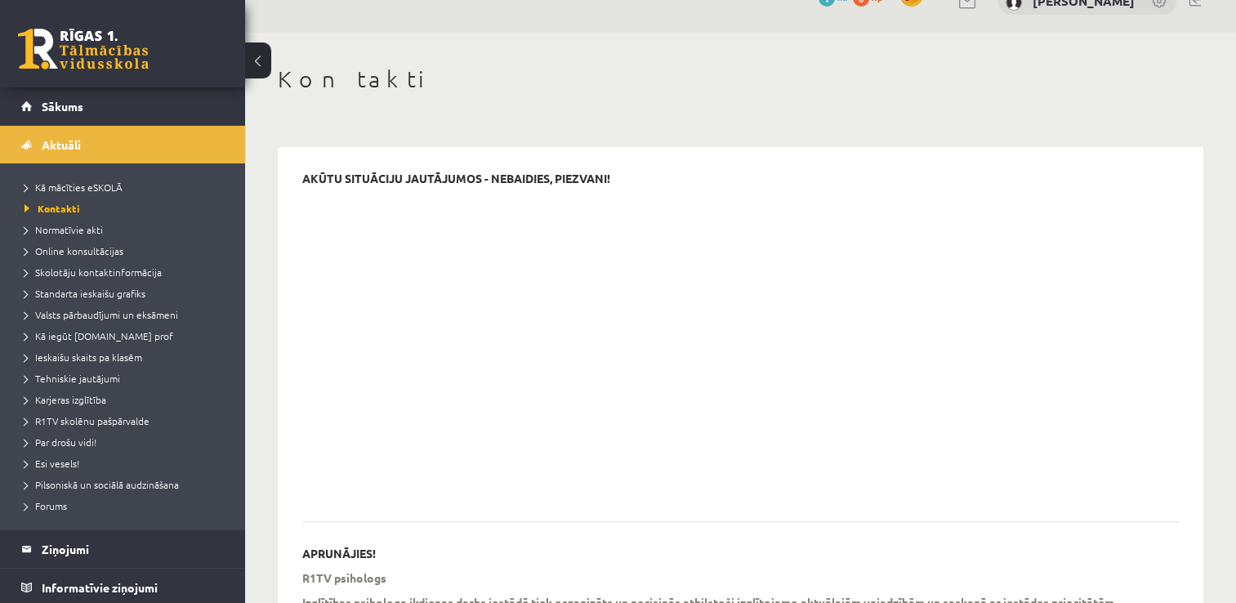
scroll to position [0, 0]
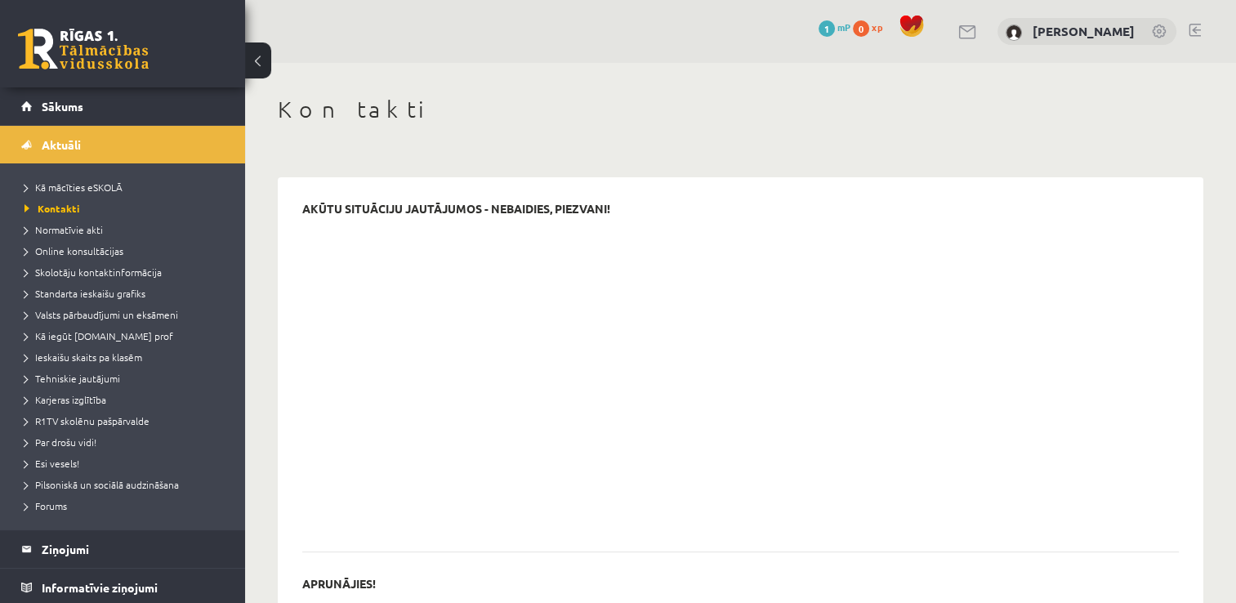
click at [78, 41] on link at bounding box center [83, 49] width 131 height 41
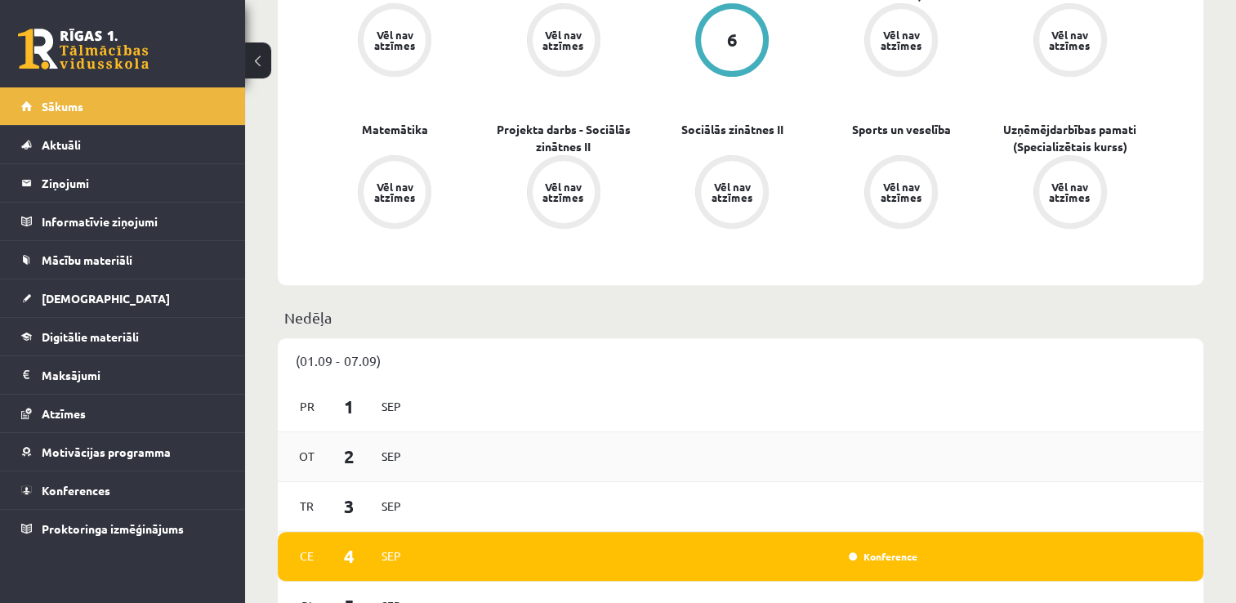
scroll to position [735, 0]
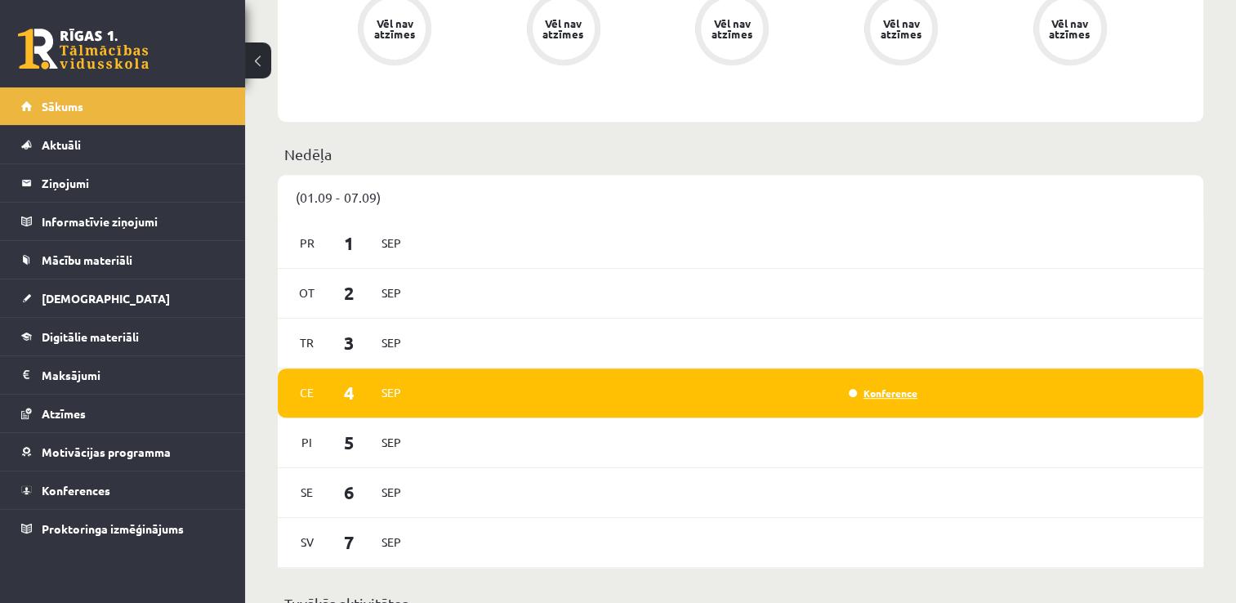
click at [888, 395] on link "Konference" at bounding box center [883, 393] width 69 height 13
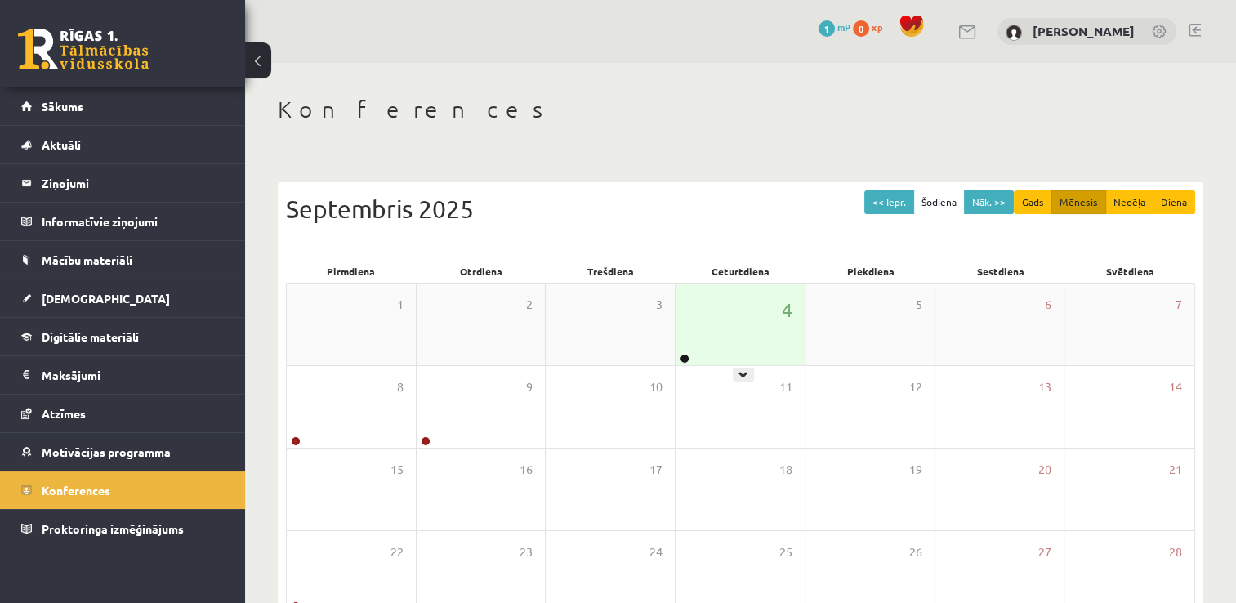
click at [711, 328] on div "4" at bounding box center [740, 325] width 129 height 82
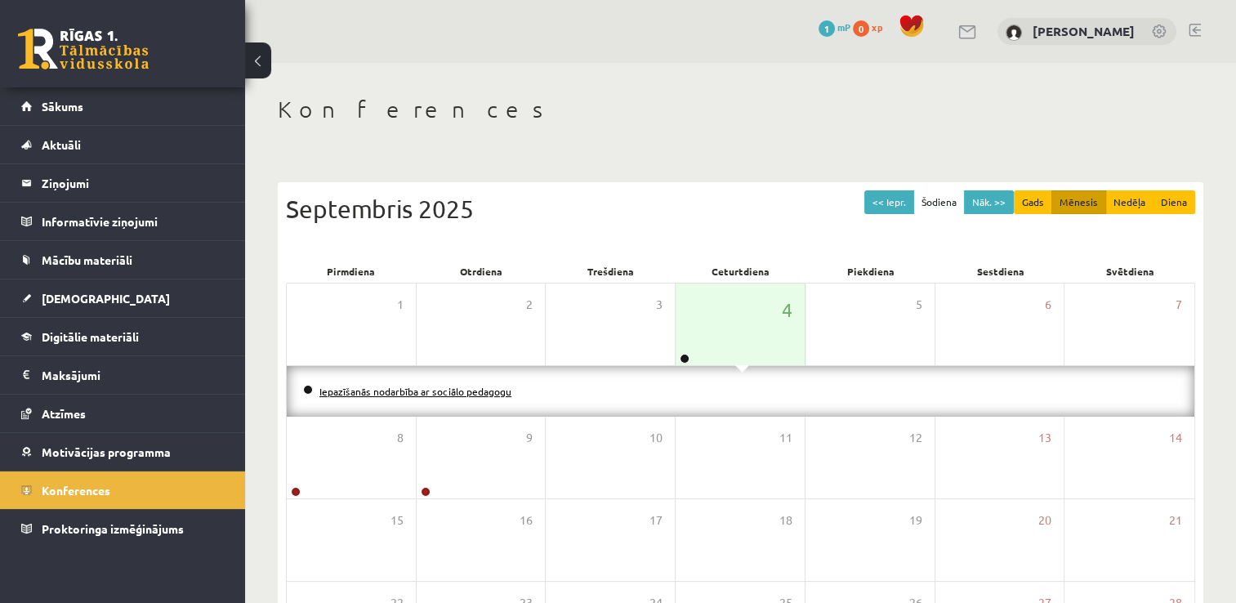
click at [476, 391] on link "Iepazīšanās nodarbība ar sociālo pedagogu" at bounding box center [416, 391] width 192 height 13
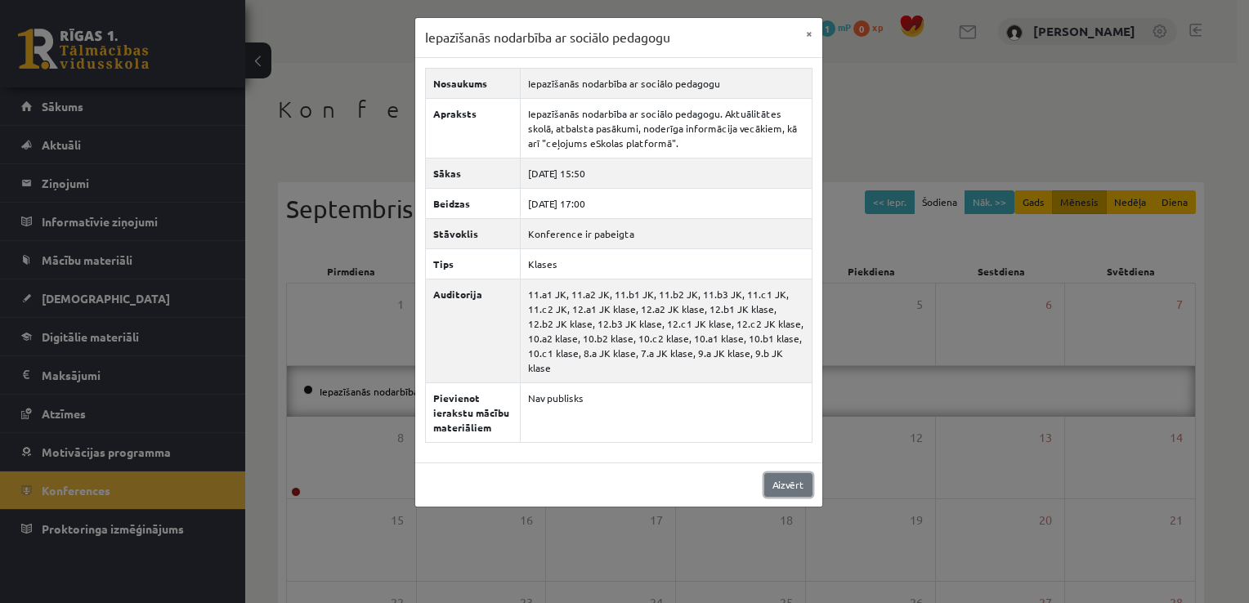
click at [780, 473] on link "Aizvērt" at bounding box center [788, 485] width 48 height 24
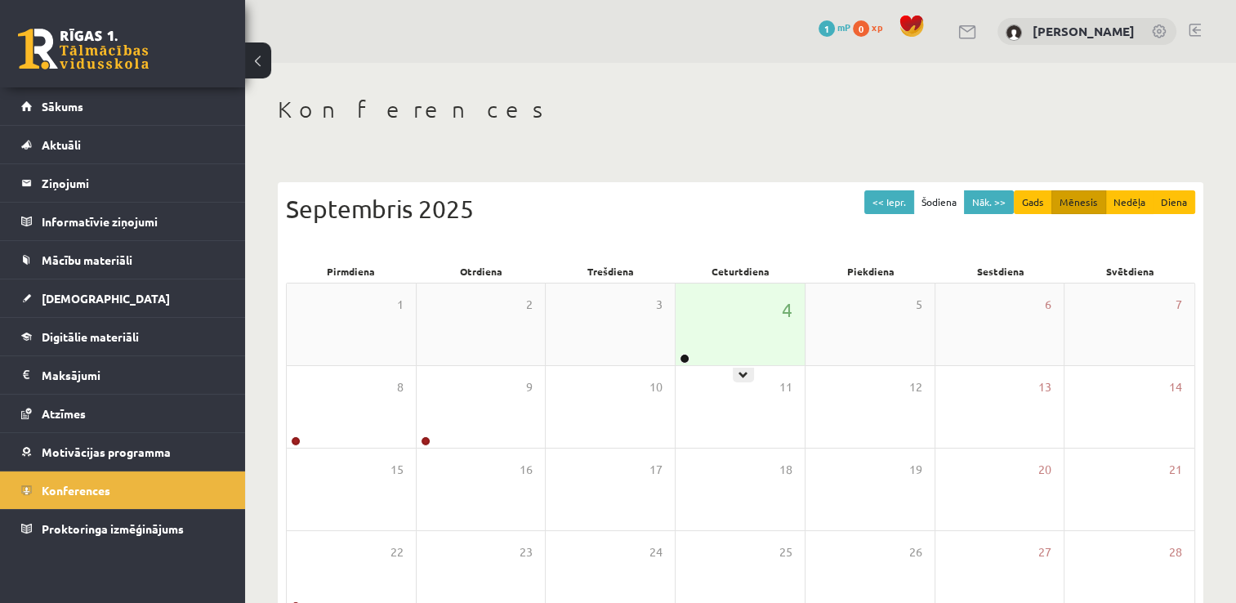
click at [748, 323] on div "4" at bounding box center [740, 325] width 129 height 82
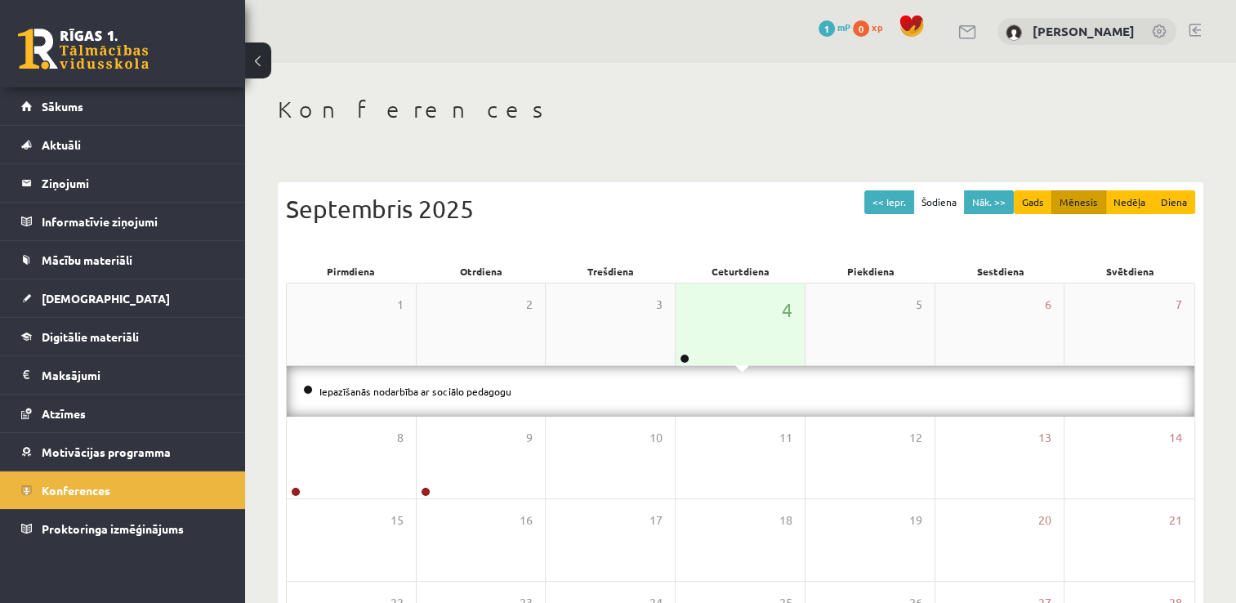
click at [748, 323] on div "4" at bounding box center [740, 325] width 129 height 82
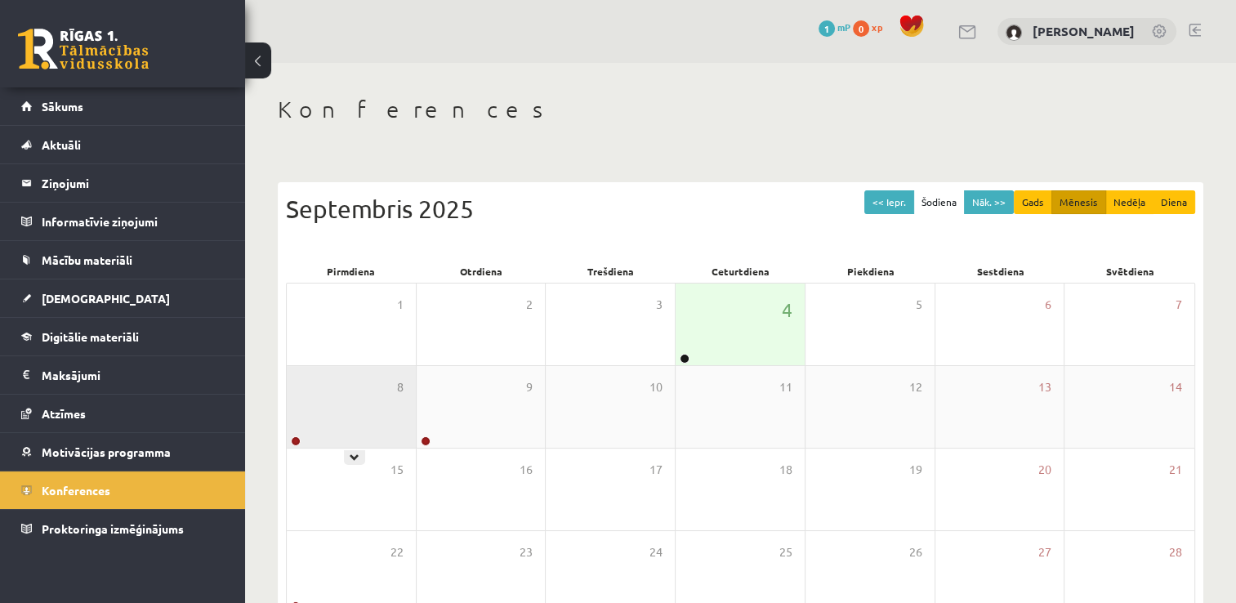
click at [343, 407] on div "8" at bounding box center [351, 407] width 129 height 82
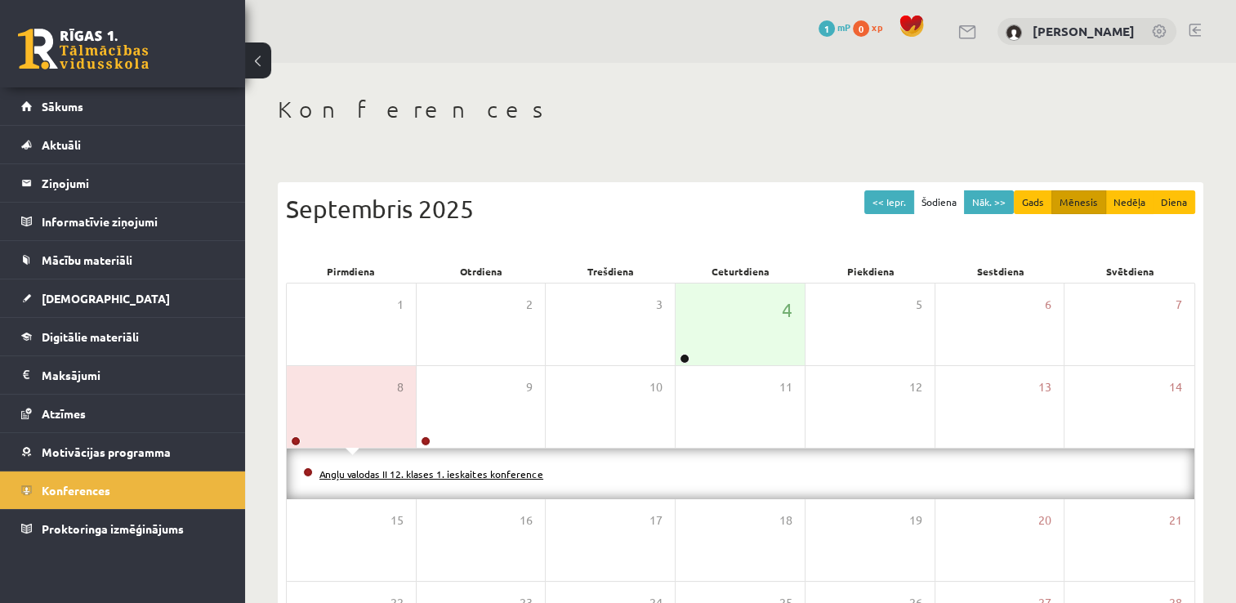
click at [416, 468] on link "Angļu valodas II 12. klases 1. ieskaites konference" at bounding box center [432, 473] width 224 height 13
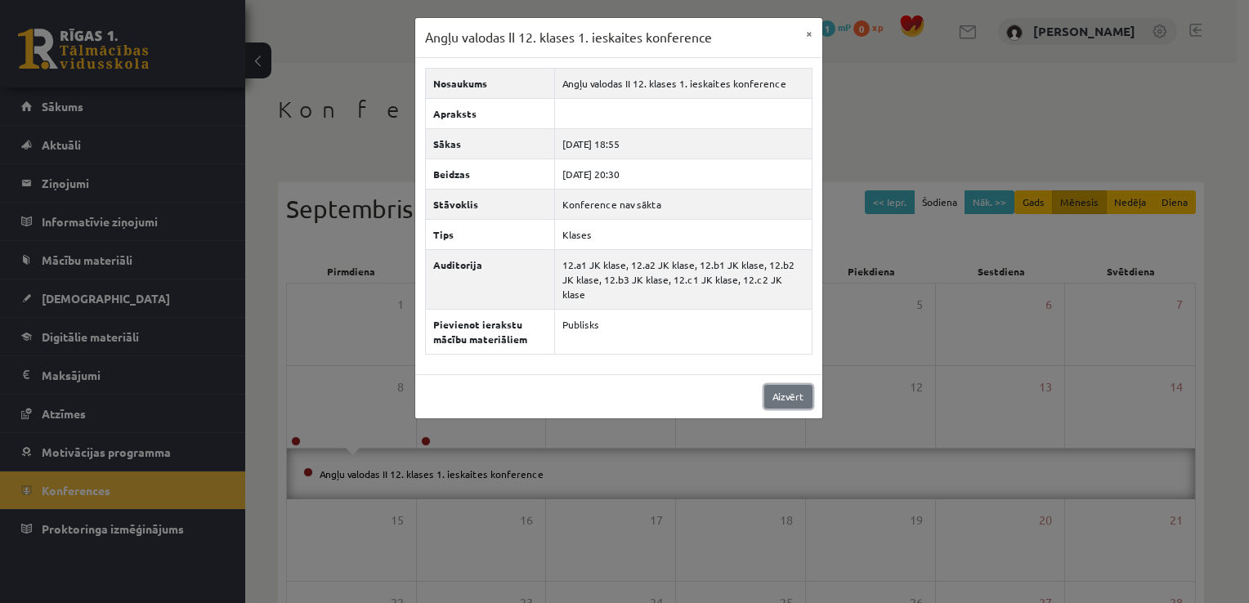
click at [792, 385] on link "Aizvērt" at bounding box center [788, 397] width 48 height 24
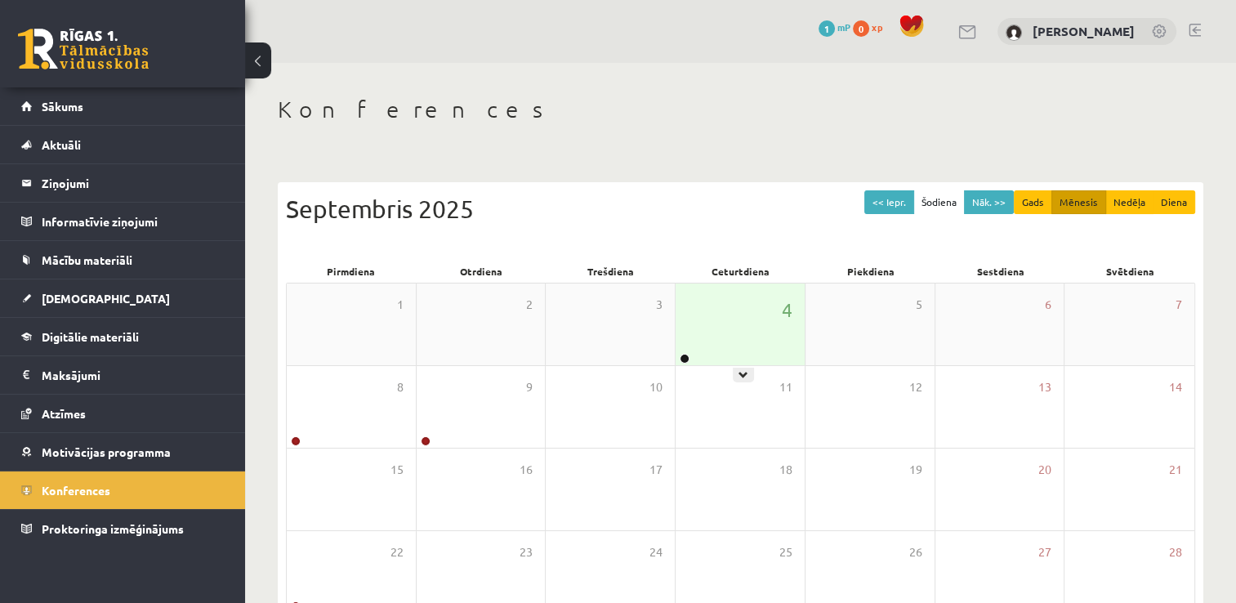
click at [757, 328] on div "4" at bounding box center [740, 325] width 129 height 82
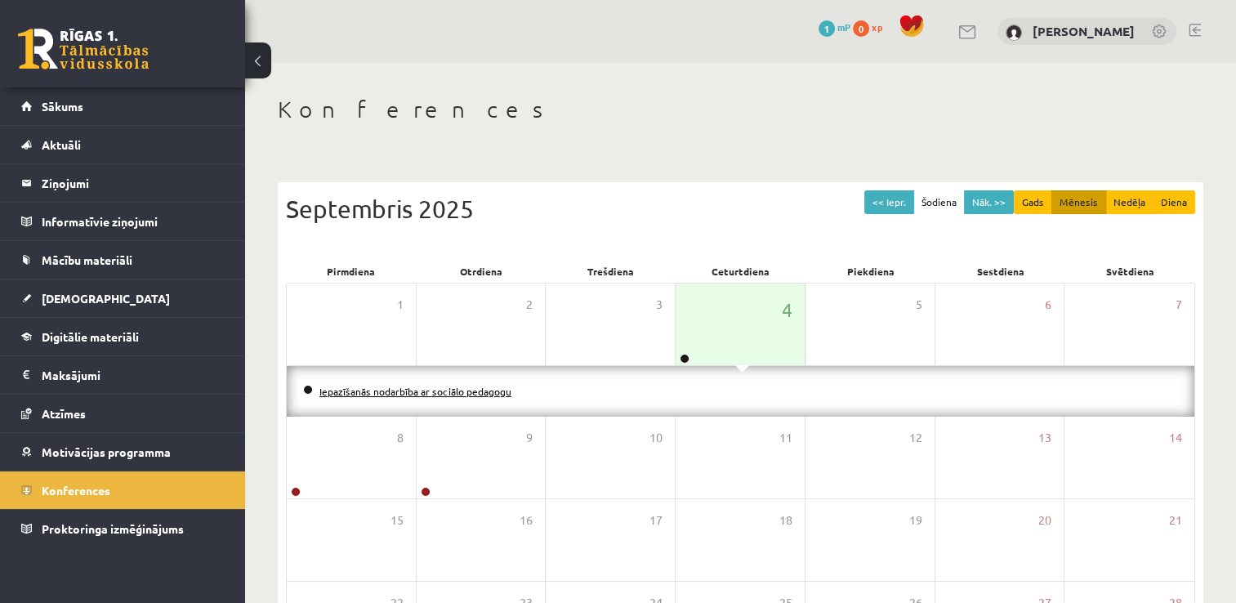
click at [451, 391] on link "Iepazīšanās nodarbība ar sociālo pedagogu" at bounding box center [416, 391] width 192 height 13
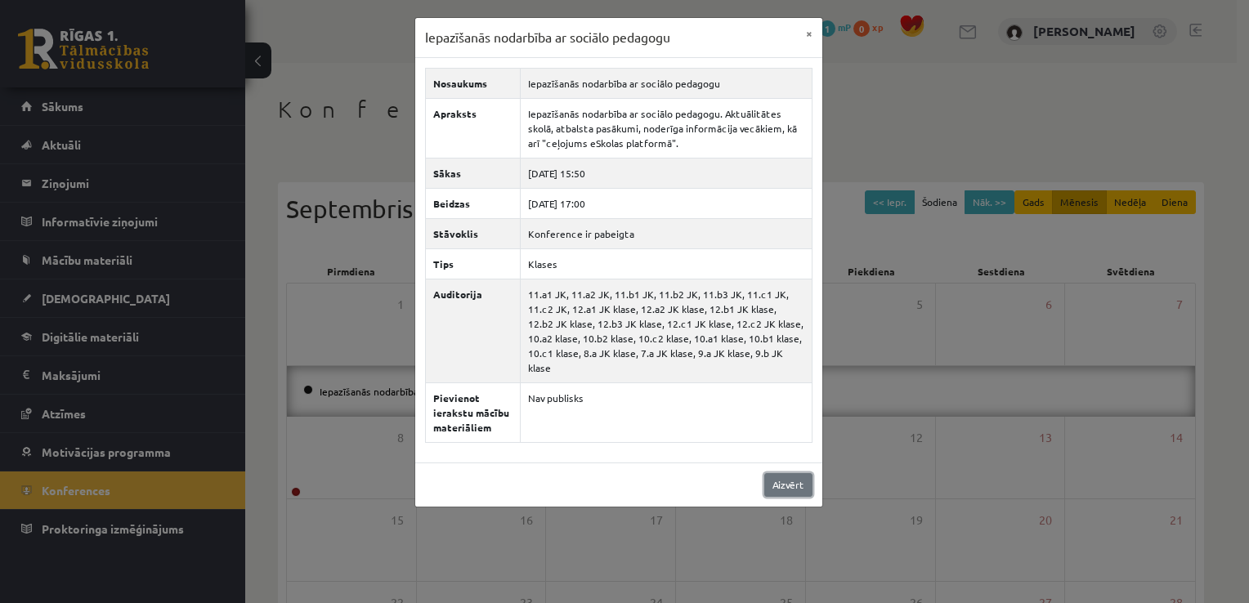
click at [787, 473] on link "Aizvērt" at bounding box center [788, 485] width 48 height 24
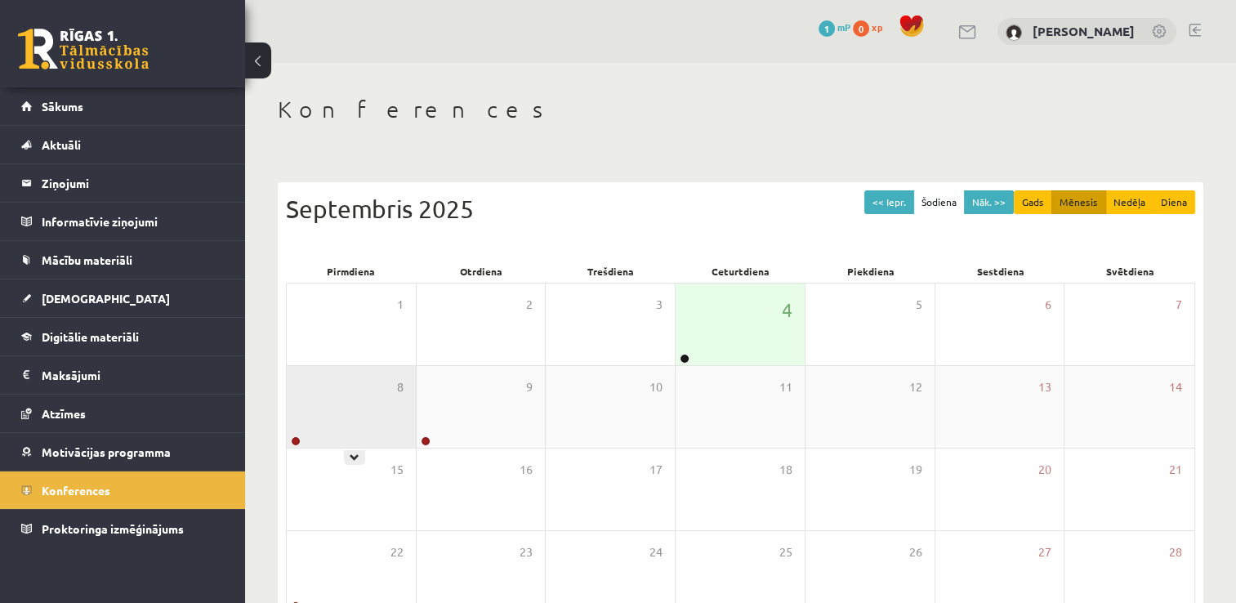
click at [355, 413] on div "8" at bounding box center [351, 407] width 129 height 82
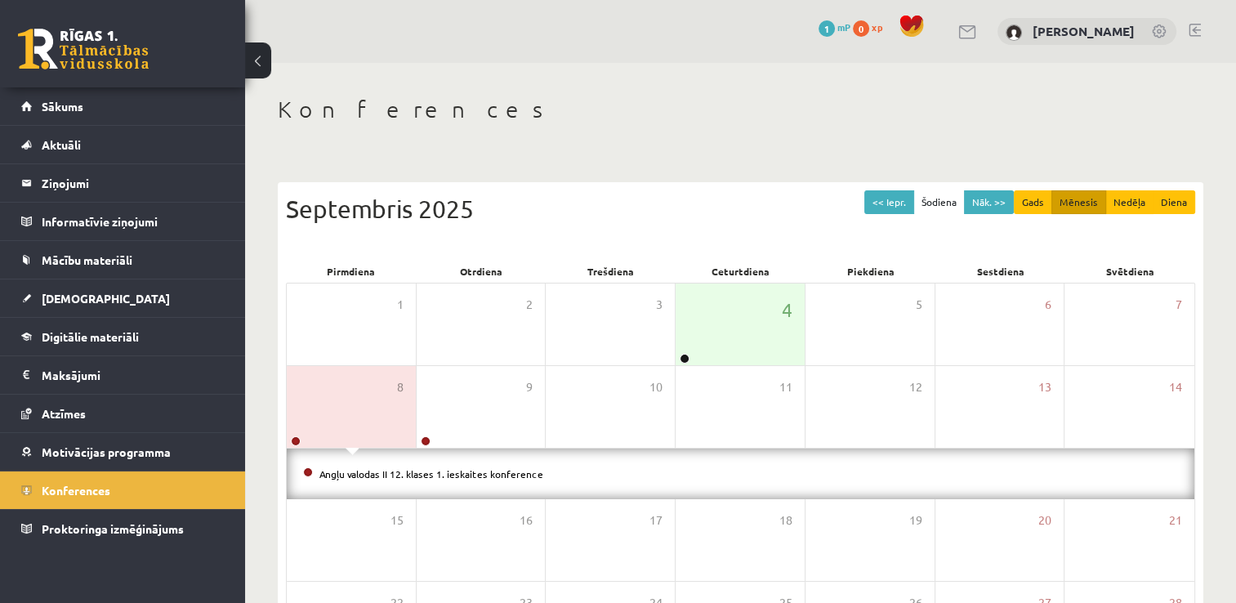
click at [422, 480] on li "Angļu valodas II 12. klases 1. ieskaites konference" at bounding box center [740, 474] width 875 height 18
click at [422, 474] on link "Angļu valodas II 12. klases 1. ieskaites konference" at bounding box center [432, 473] width 224 height 13
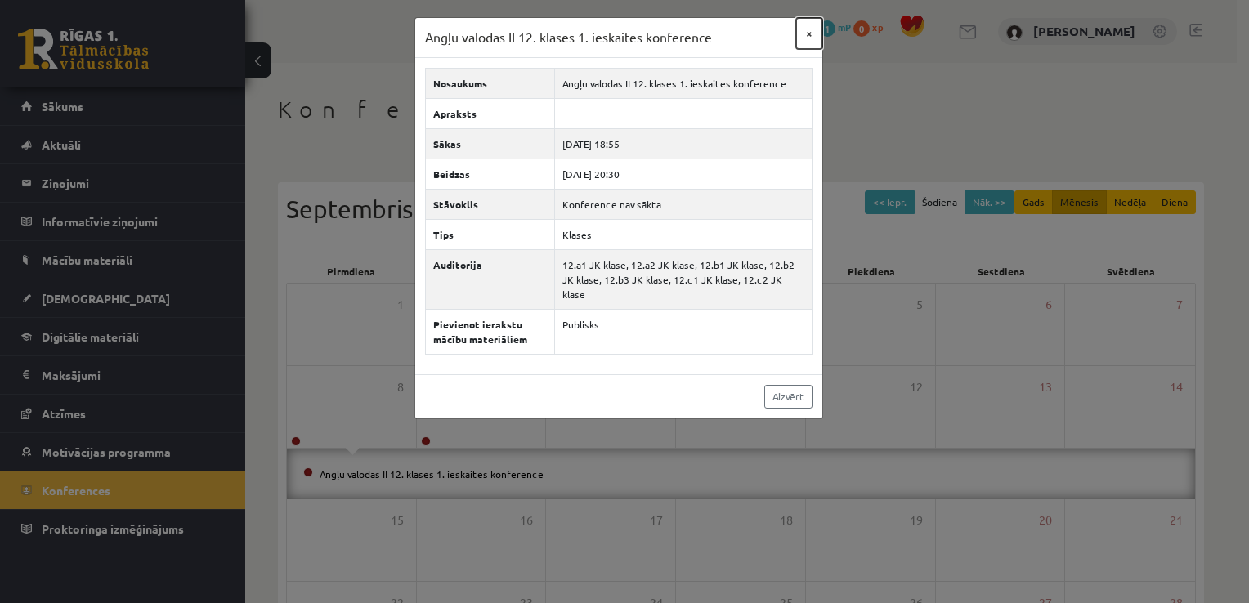
click at [807, 29] on button "×" at bounding box center [809, 33] width 26 height 31
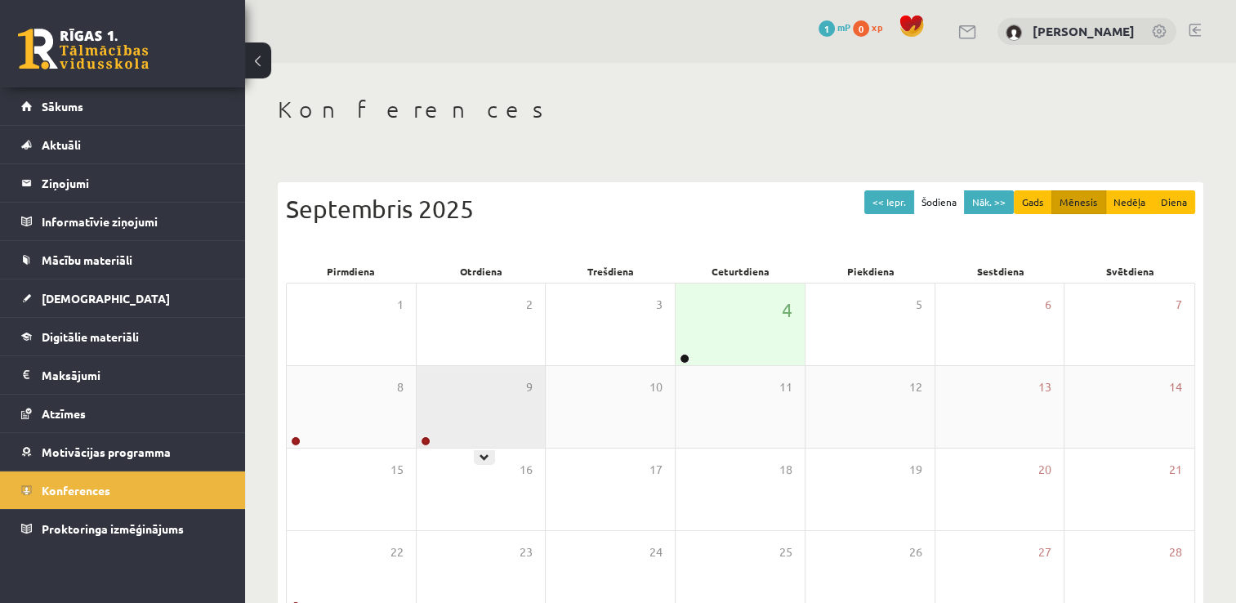
click at [460, 396] on div "9" at bounding box center [481, 407] width 129 height 82
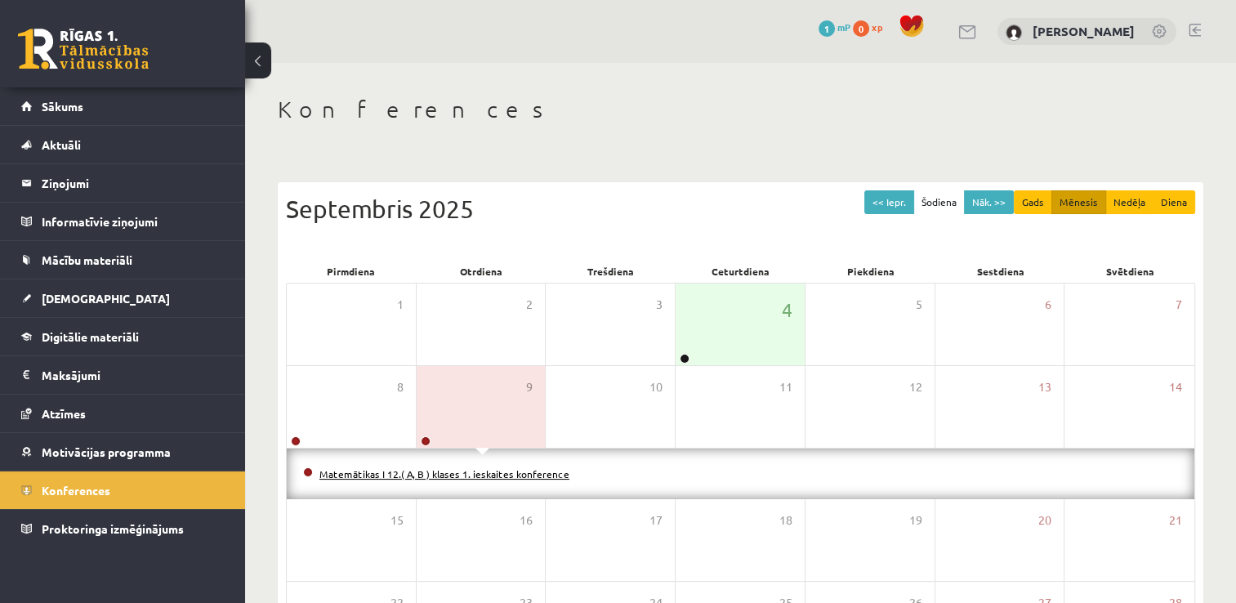
click at [464, 468] on link "Matemātikas I 12.( A, B ) klases 1. ieskaites konference" at bounding box center [445, 473] width 250 height 13
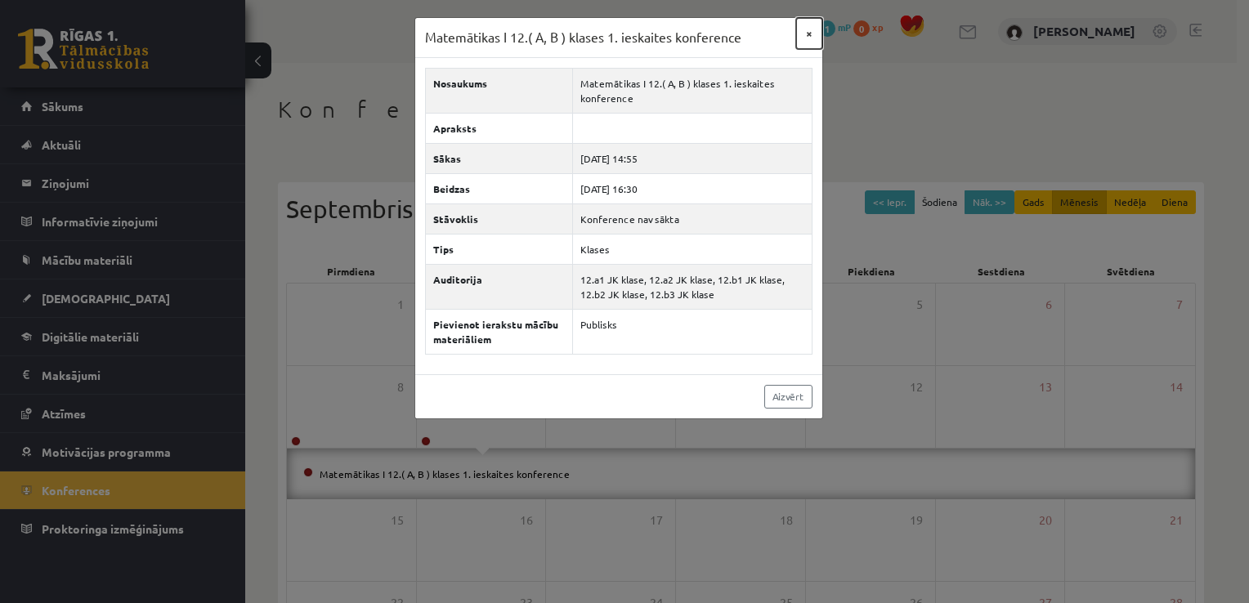
click at [808, 33] on button "×" at bounding box center [809, 33] width 26 height 31
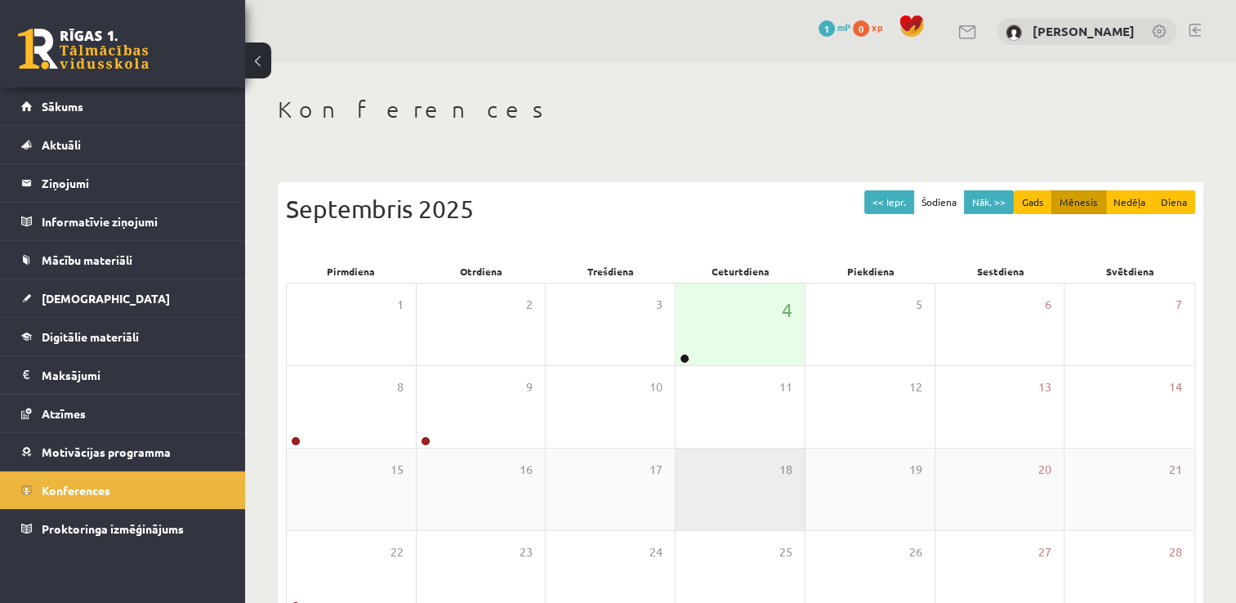
scroll to position [163, 0]
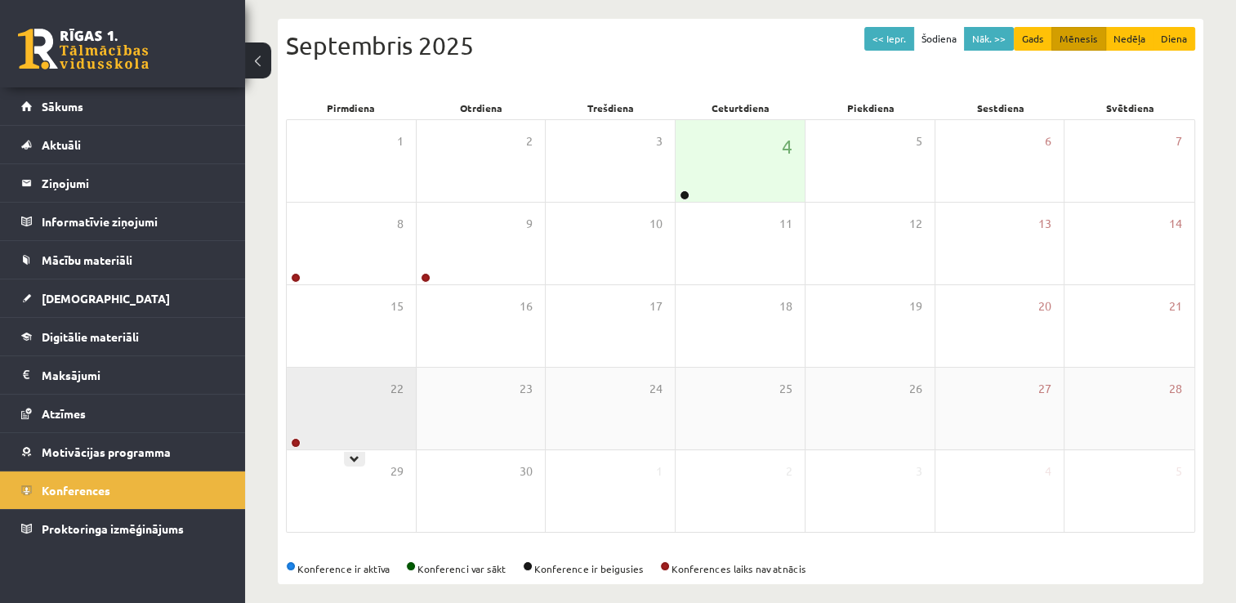
click at [349, 419] on div "22" at bounding box center [351, 409] width 129 height 82
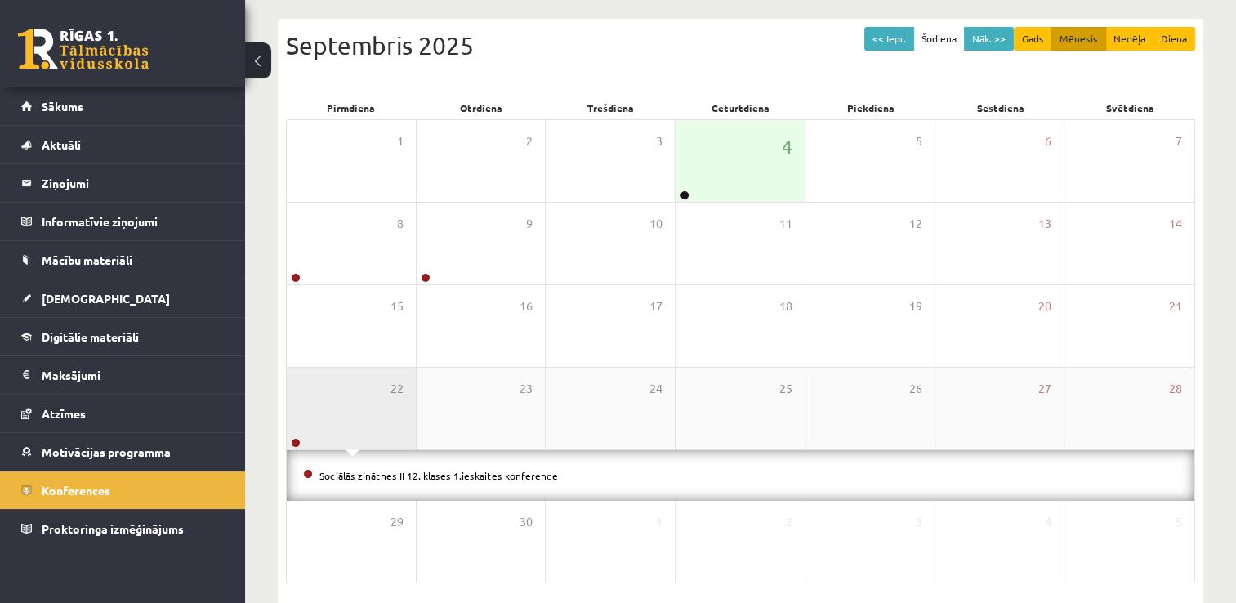
click at [366, 413] on div "22" at bounding box center [351, 409] width 129 height 82
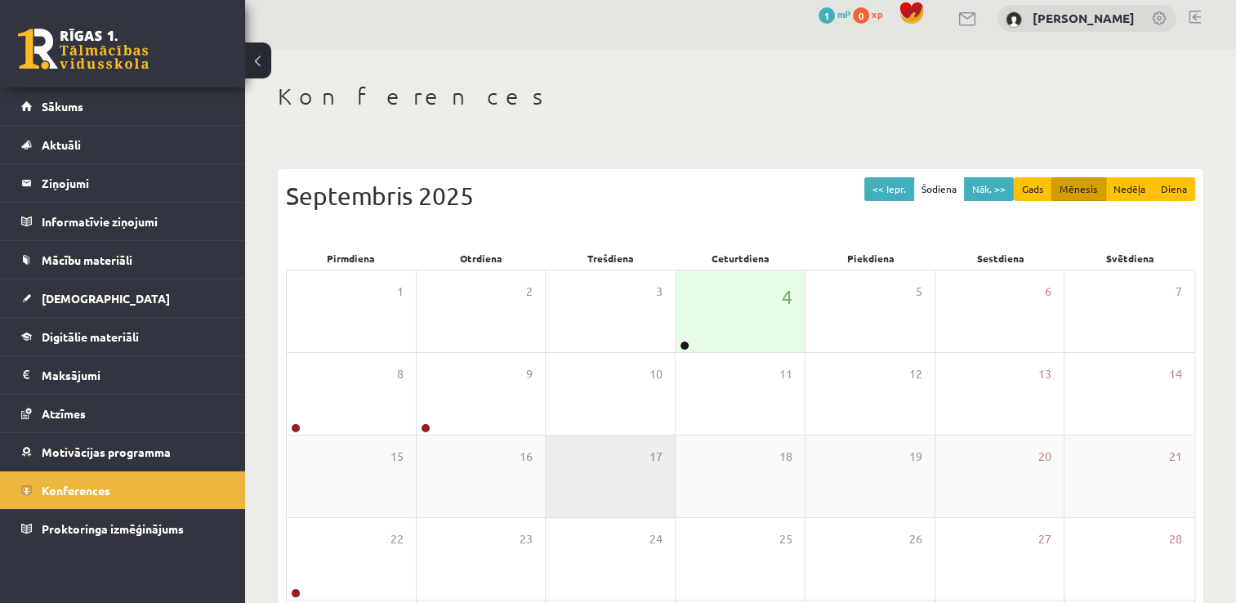
scroll to position [0, 0]
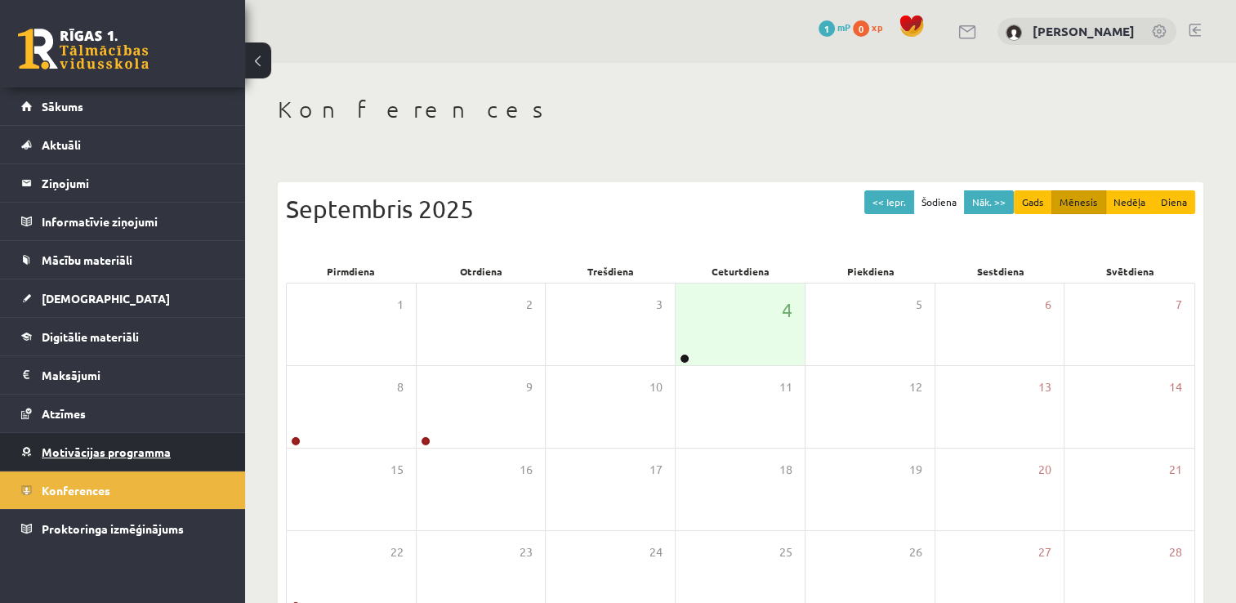
click at [116, 447] on span "Motivācijas programma" at bounding box center [106, 452] width 129 height 15
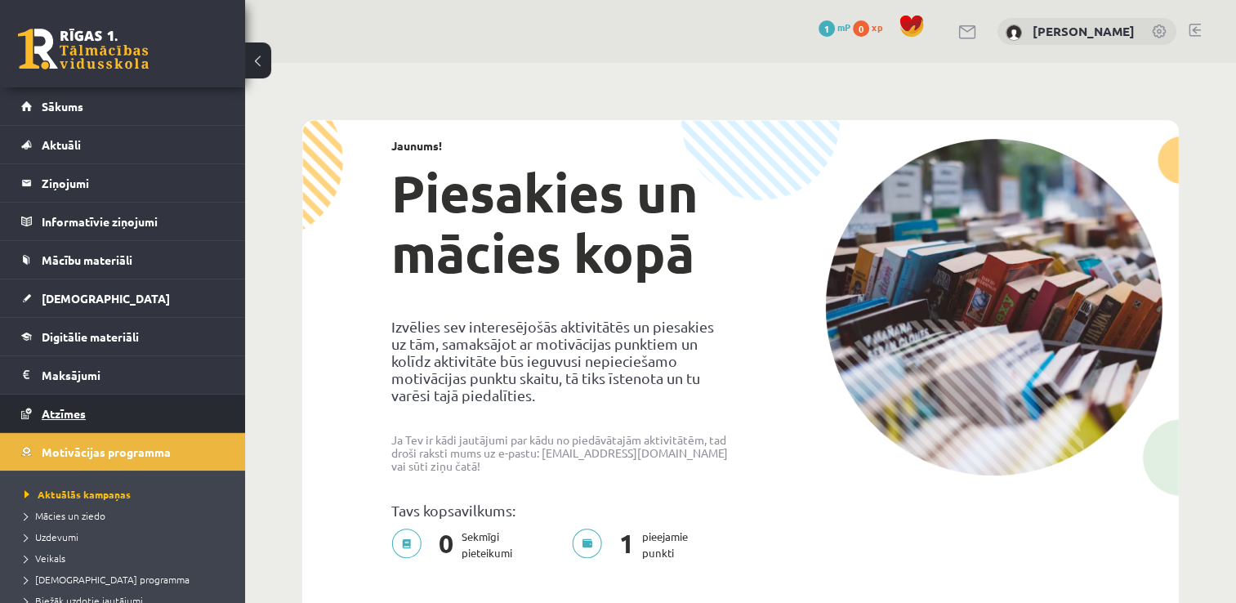
click at [75, 417] on span "Atzīmes" at bounding box center [64, 413] width 44 height 15
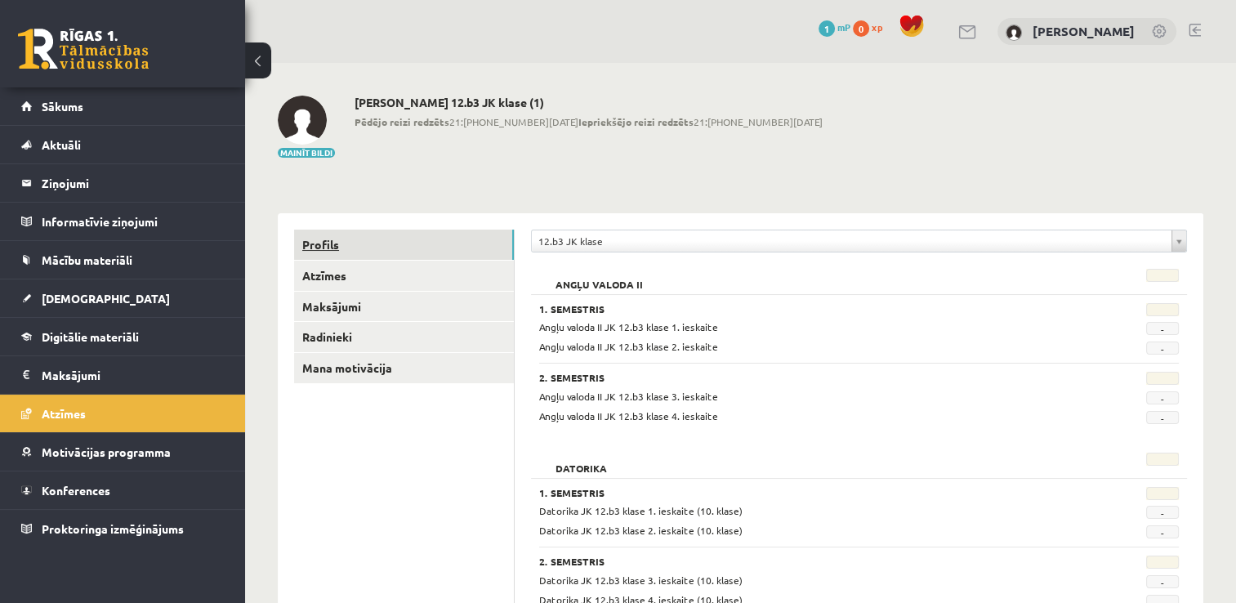
click at [322, 240] on link "Profils" at bounding box center [404, 245] width 220 height 30
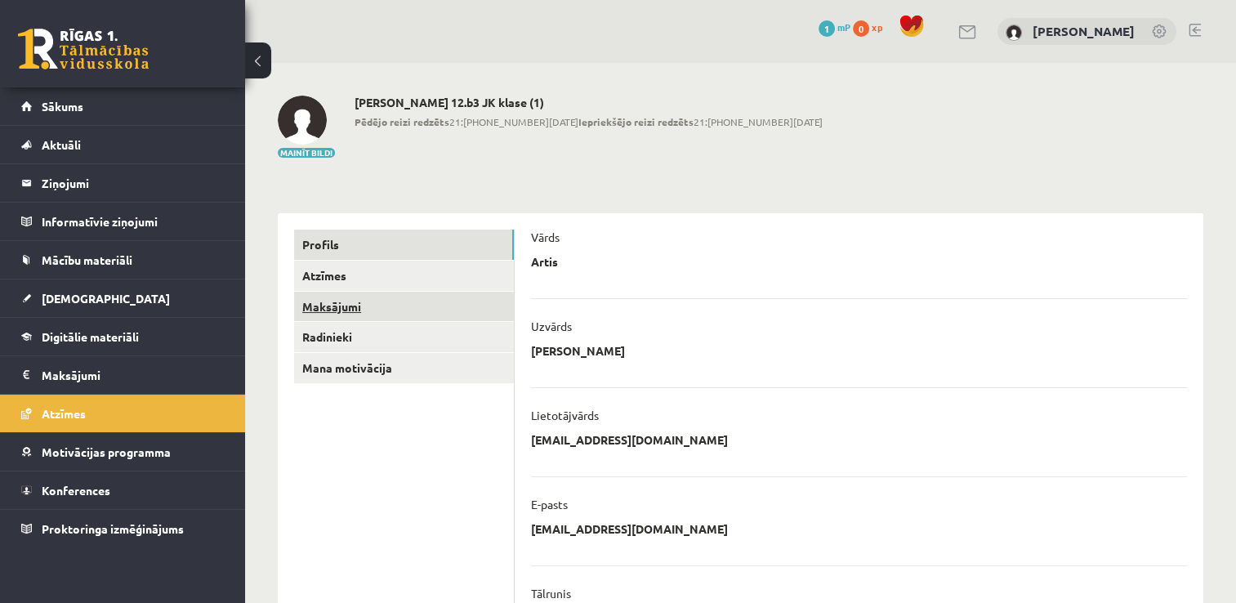
click at [346, 302] on link "Maksājumi" at bounding box center [404, 307] width 220 height 30
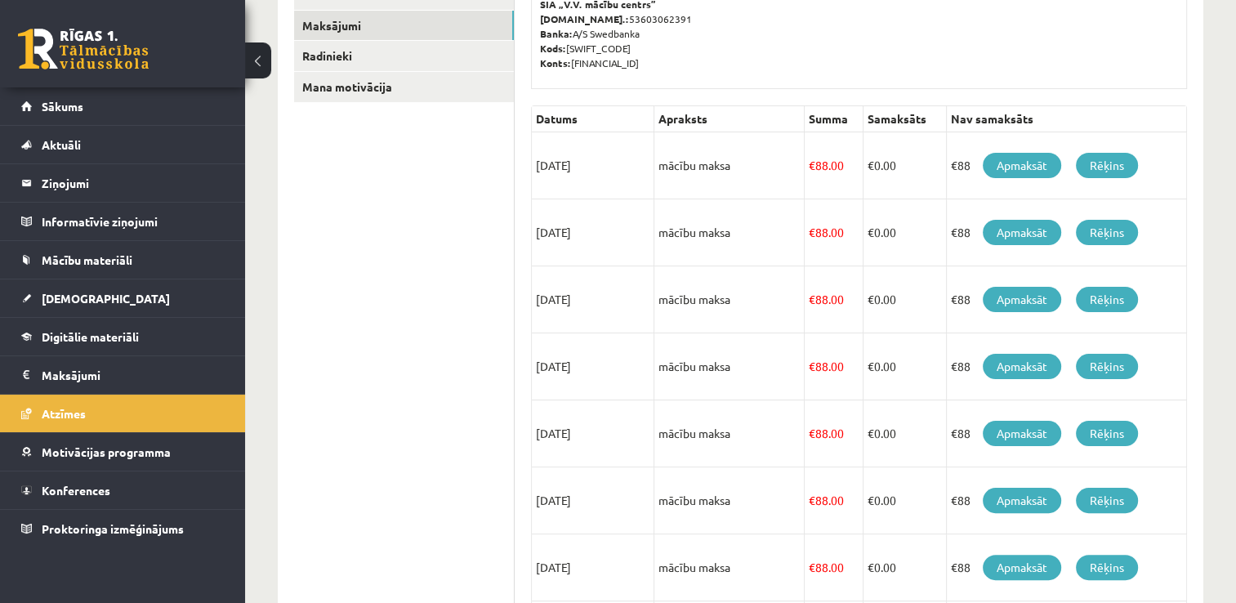
scroll to position [199, 0]
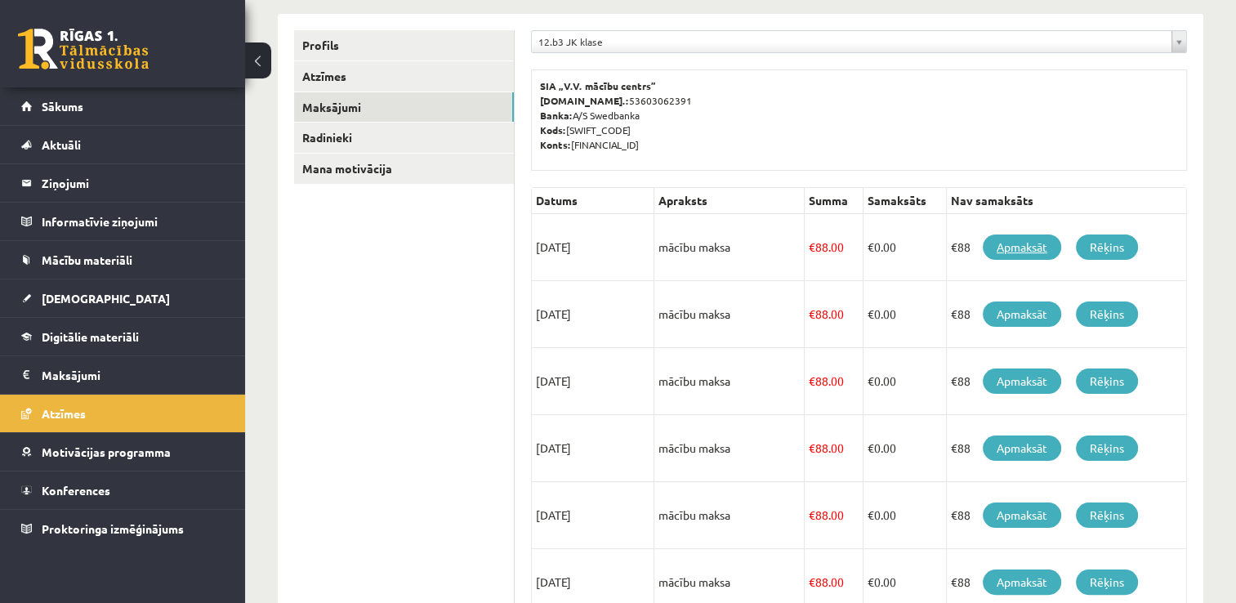
click at [1028, 246] on link "Apmaksāt" at bounding box center [1022, 247] width 78 height 25
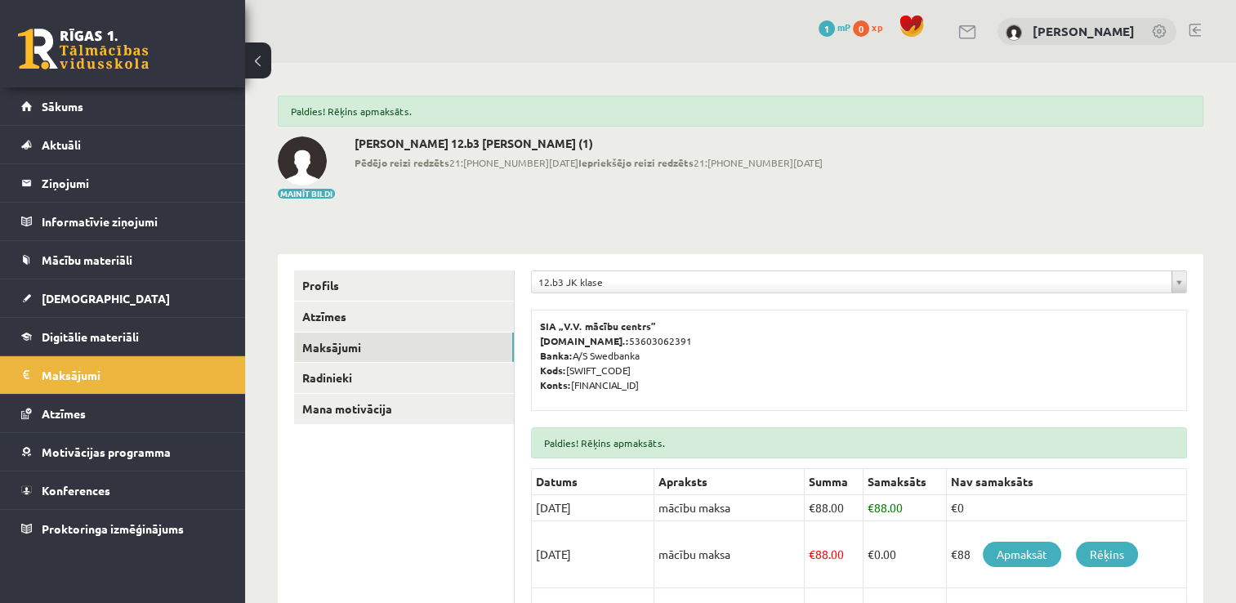
click at [67, 43] on link at bounding box center [83, 49] width 131 height 41
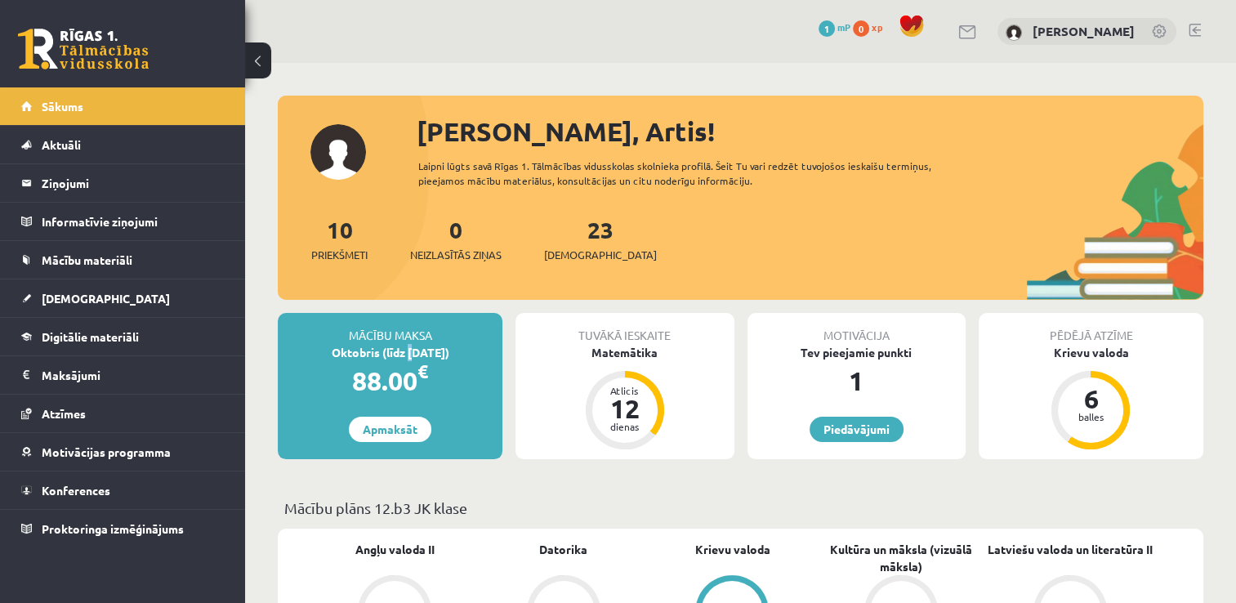
drag, startPoint x: 399, startPoint y: 351, endPoint x: 407, endPoint y: 360, distance: 12.1
click at [407, 360] on div "Mācību maksa Oktobris (līdz [DATE]) 88.00 € Apmaksāt" at bounding box center [390, 386] width 225 height 146
drag, startPoint x: 407, startPoint y: 360, endPoint x: 333, endPoint y: 367, distance: 73.8
click at [333, 367] on div "88.00 €" at bounding box center [390, 380] width 225 height 39
click at [451, 386] on div "88.00 €" at bounding box center [390, 380] width 225 height 39
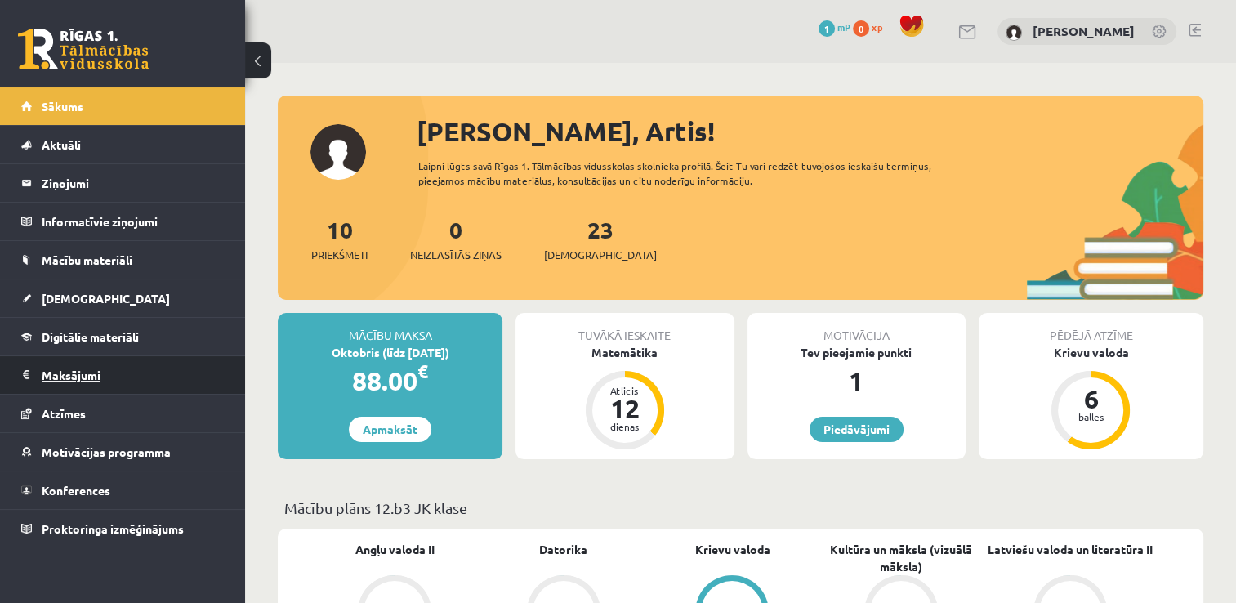
click at [62, 379] on legend "Maksājumi 0" at bounding box center [133, 375] width 183 height 38
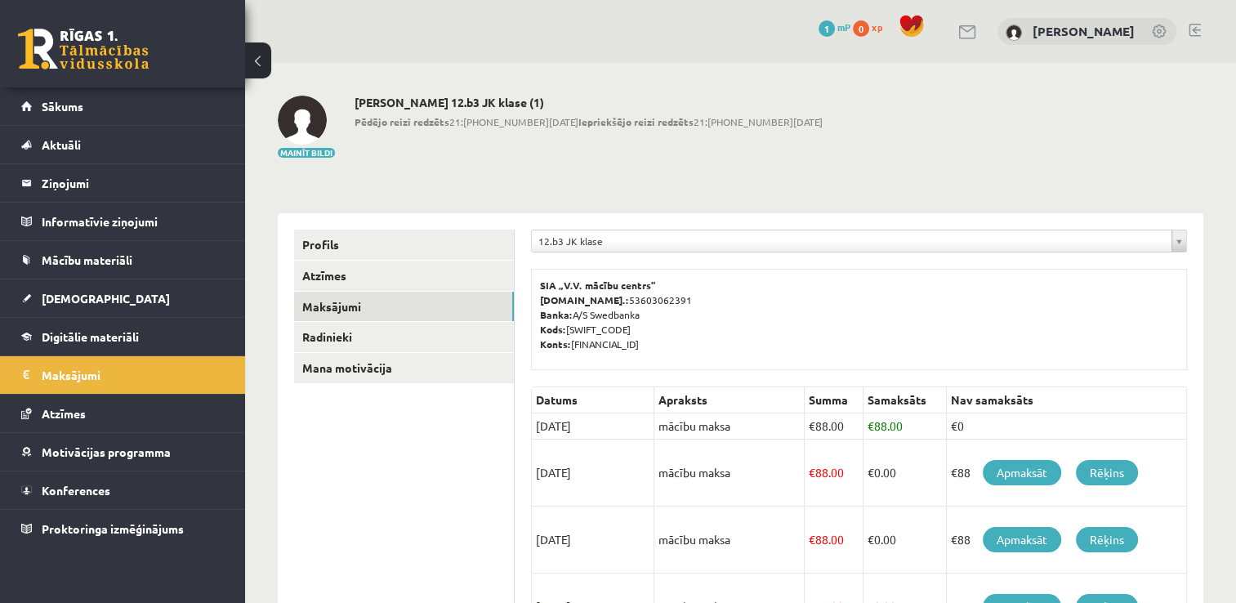
click at [93, 40] on link at bounding box center [83, 49] width 131 height 41
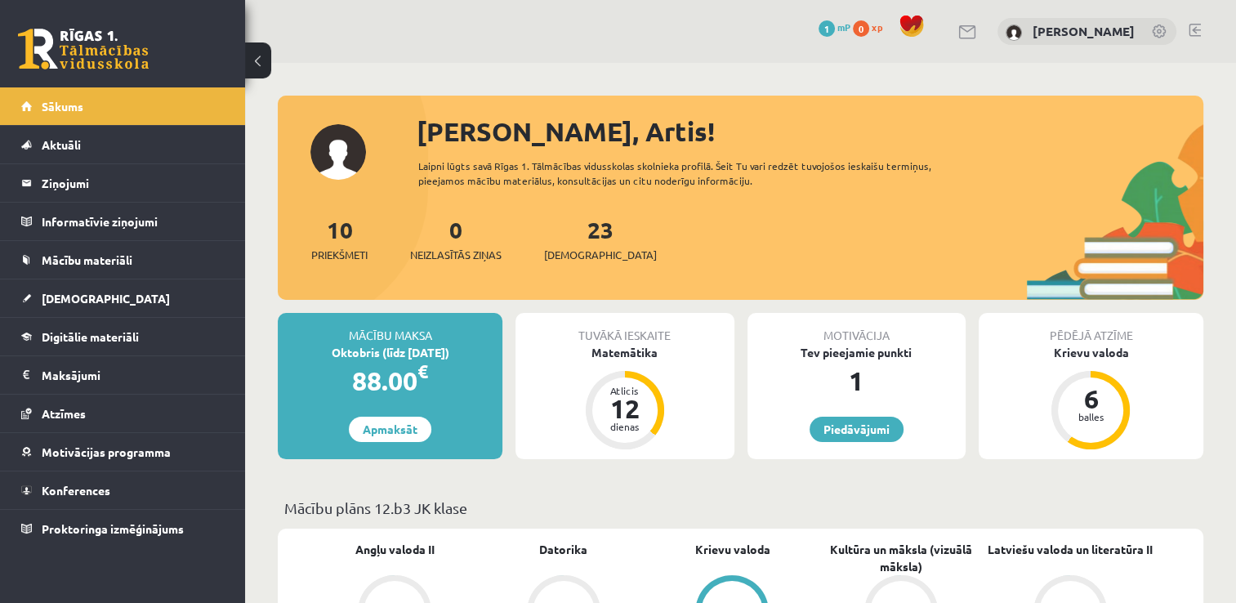
scroll to position [82, 0]
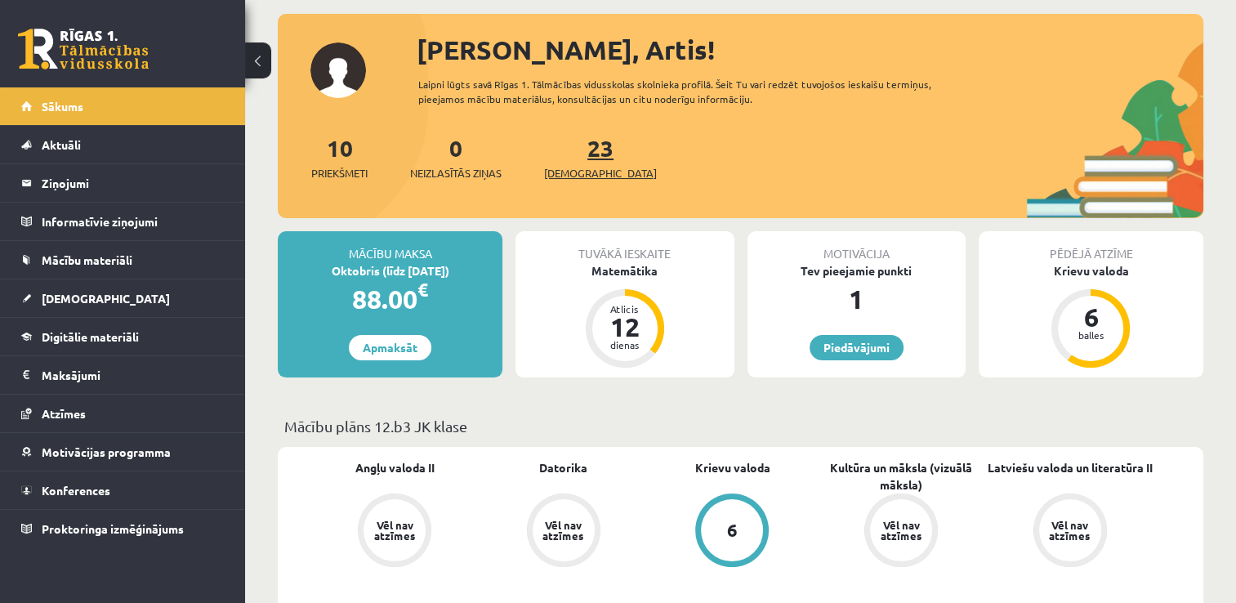
click at [569, 168] on span "[DEMOGRAPHIC_DATA]" at bounding box center [600, 173] width 113 height 16
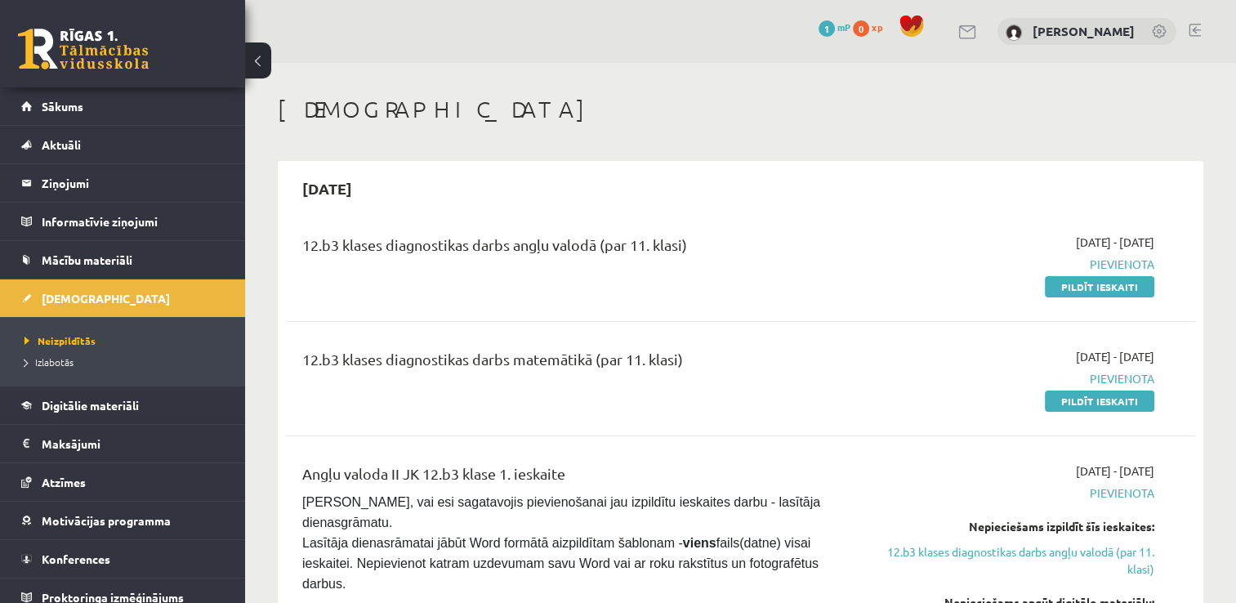
click at [84, 32] on link at bounding box center [83, 49] width 131 height 41
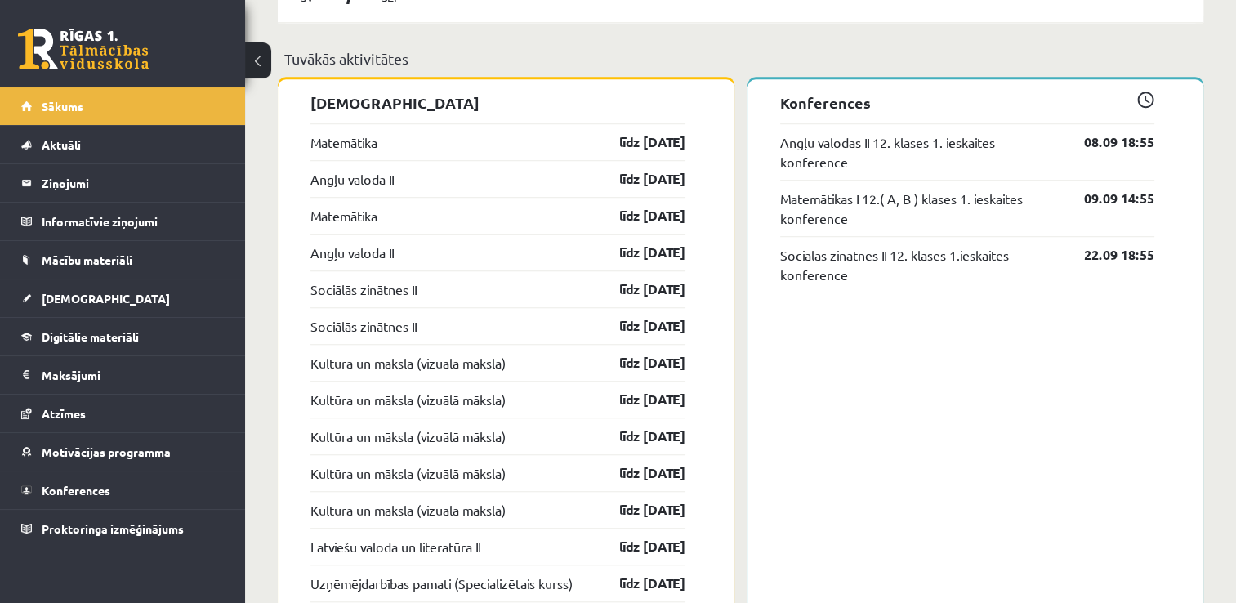
scroll to position [954, 0]
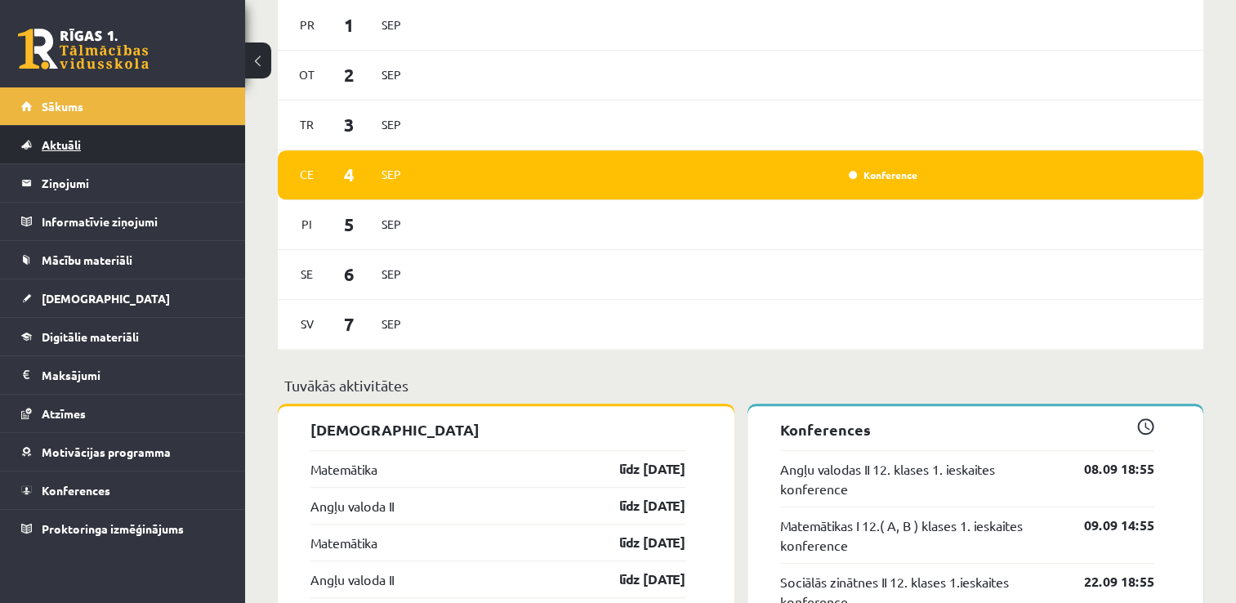
click at [74, 133] on link "Aktuāli" at bounding box center [122, 145] width 203 height 38
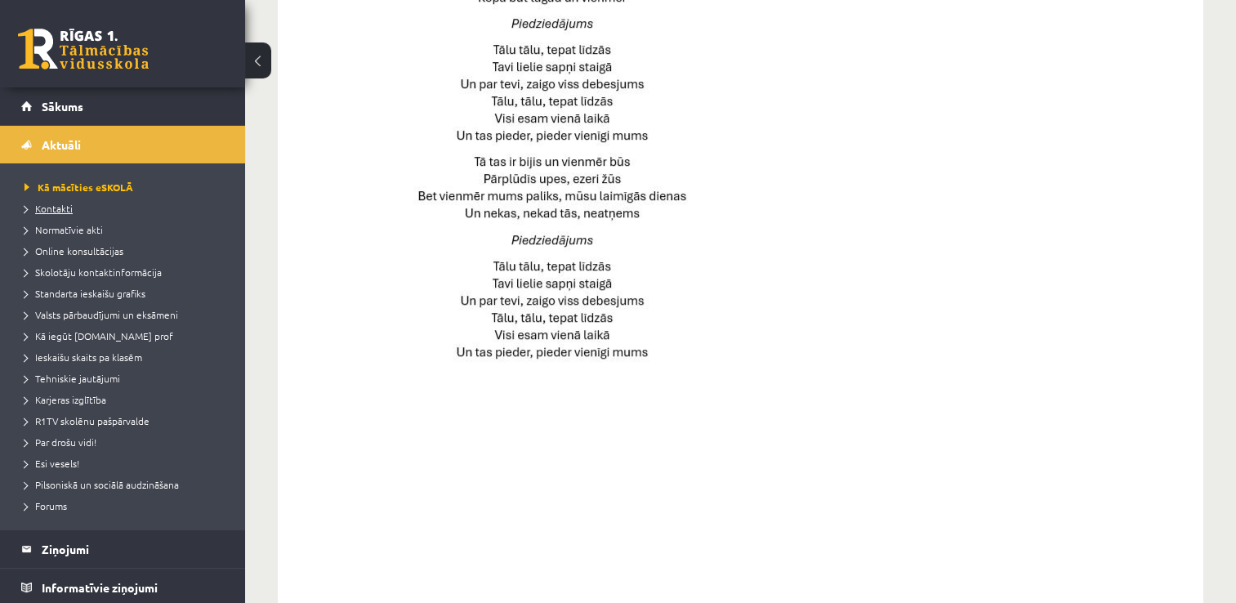
click at [62, 208] on span "Kontakti" at bounding box center [49, 208] width 48 height 13
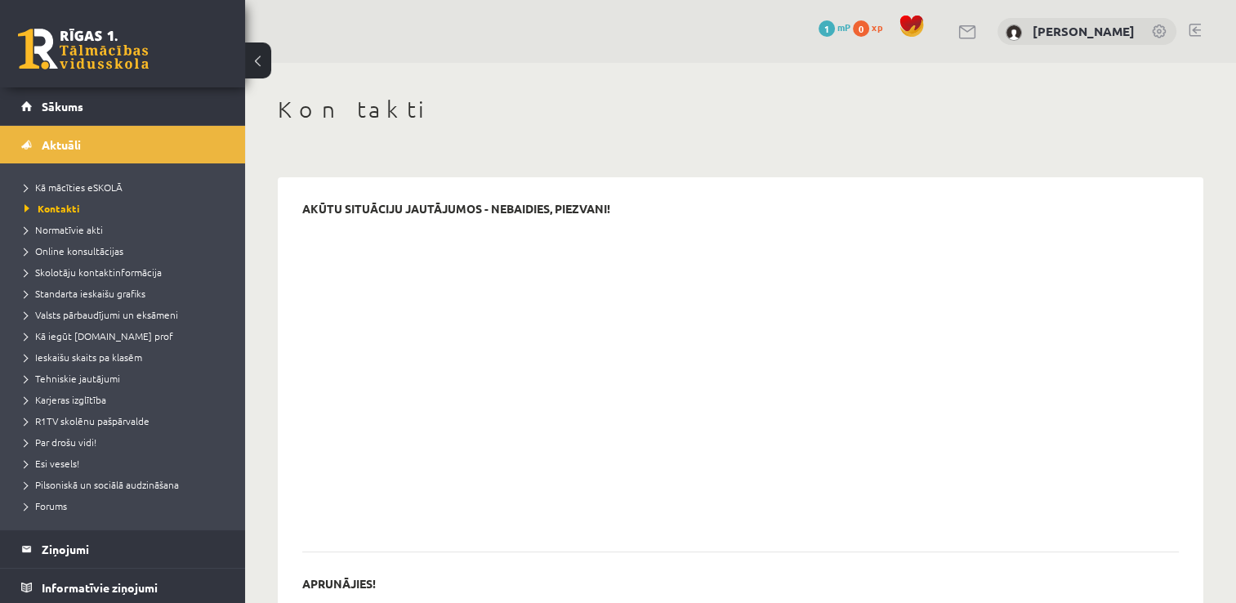
click at [922, 24] on span at bounding box center [912, 26] width 25 height 25
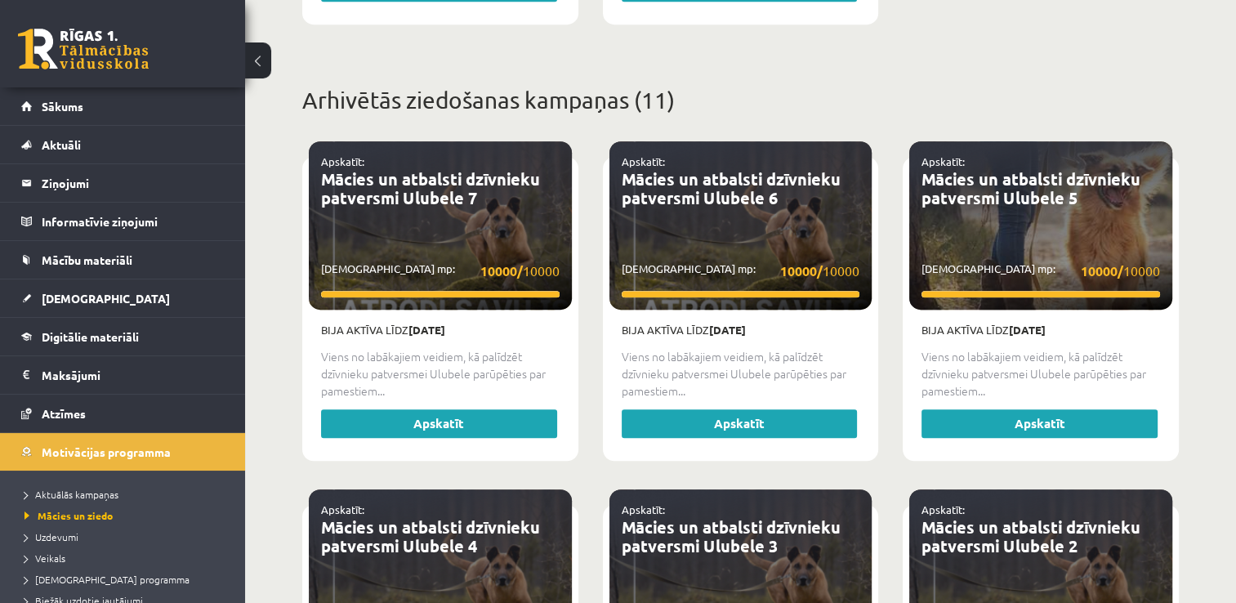
scroll to position [735, 0]
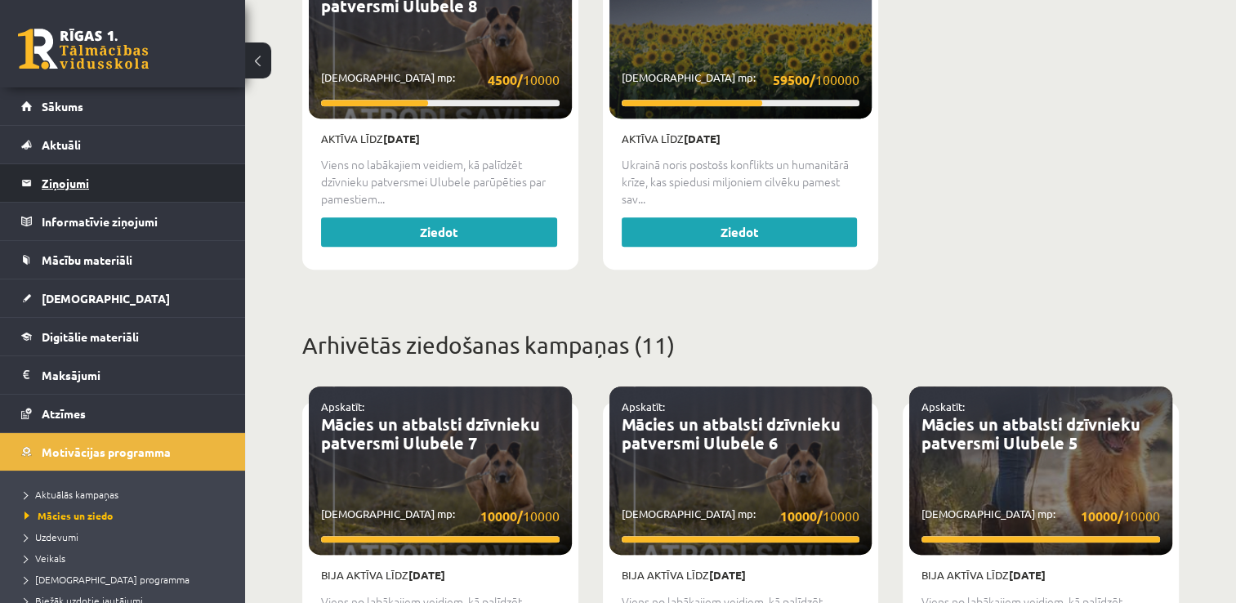
click at [97, 184] on legend "Ziņojumi 0" at bounding box center [133, 183] width 183 height 38
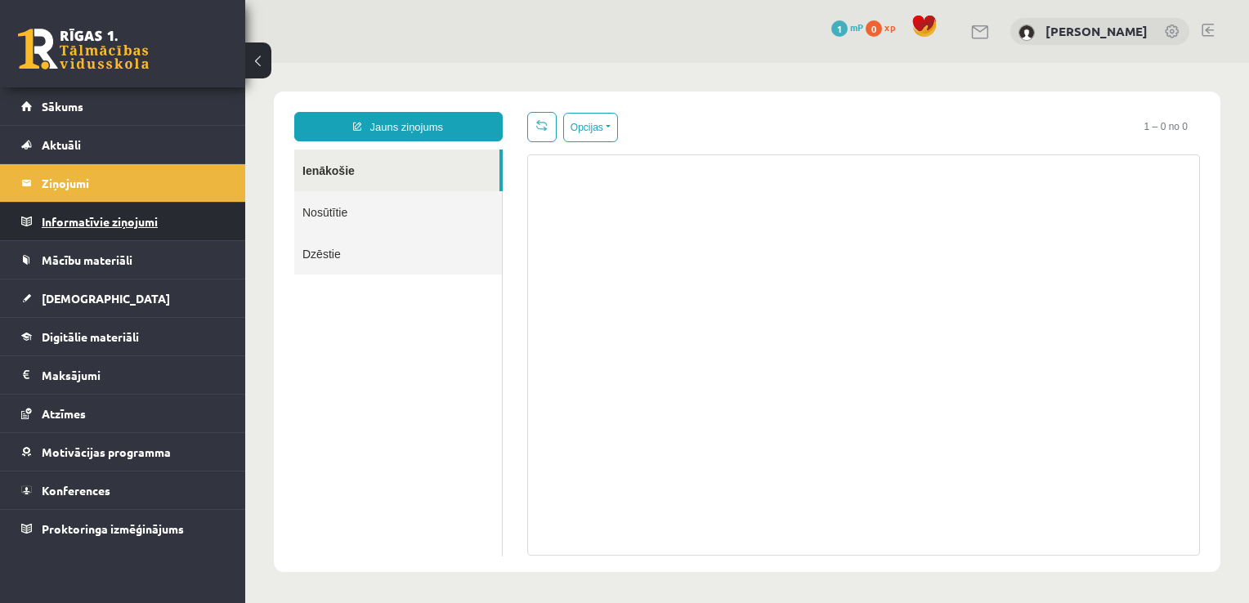
click at [107, 223] on legend "Informatīvie ziņojumi 0" at bounding box center [133, 222] width 183 height 38
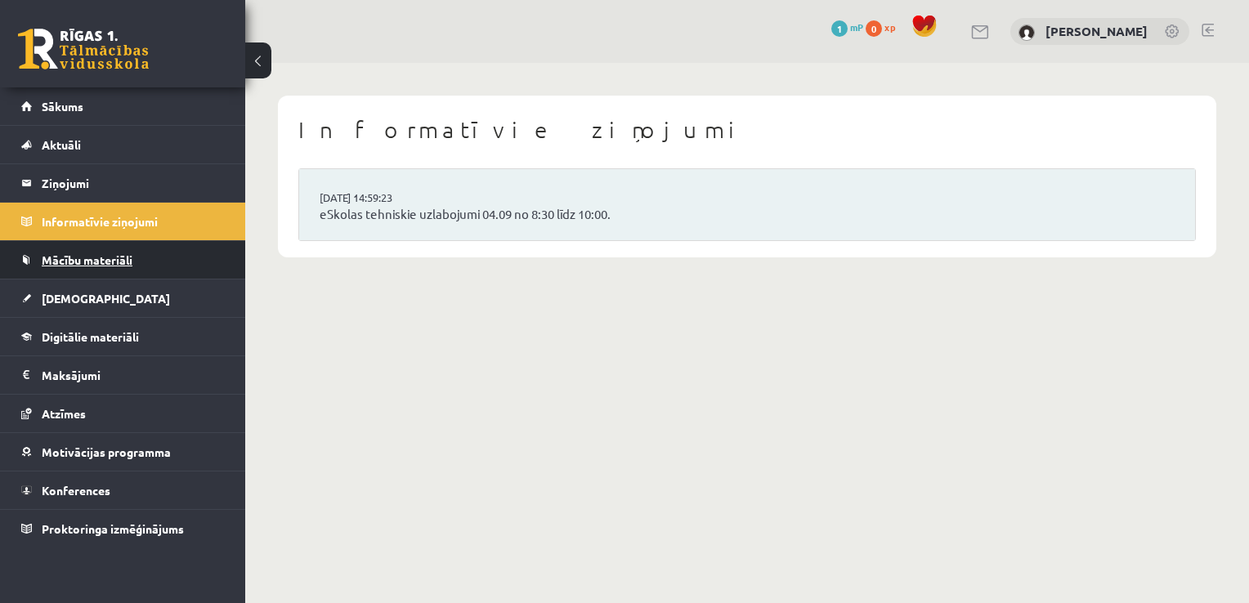
click at [117, 266] on link "Mācību materiāli" at bounding box center [122, 260] width 203 height 38
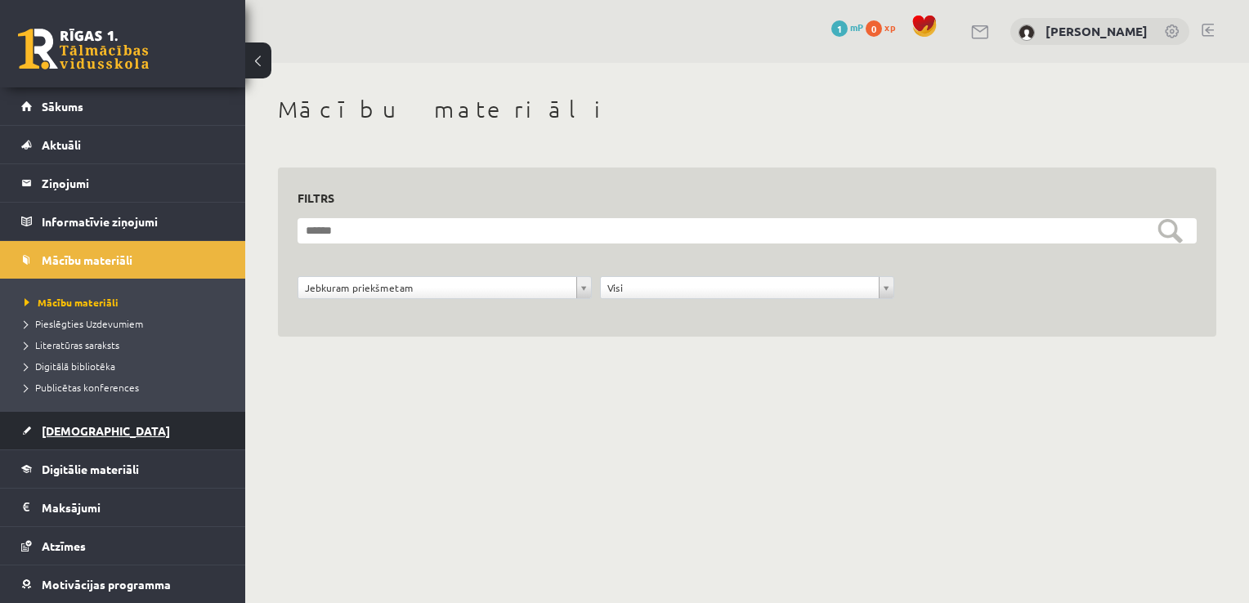
click at [111, 436] on link "[DEMOGRAPHIC_DATA]" at bounding box center [122, 431] width 203 height 38
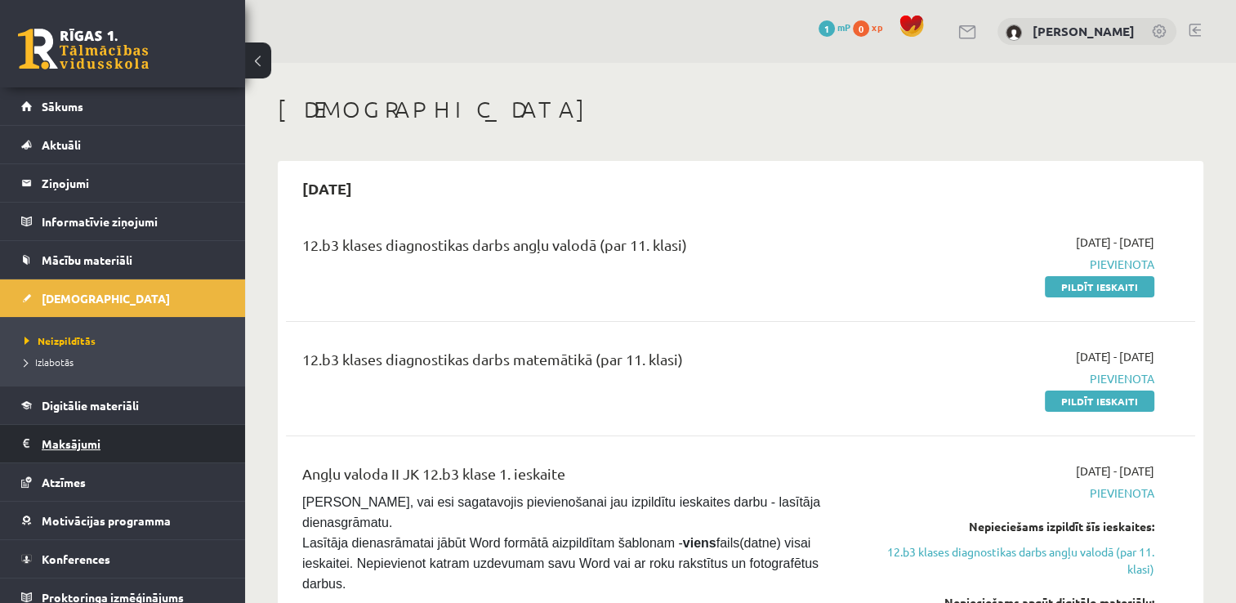
click at [92, 438] on legend "Maksājumi 0" at bounding box center [133, 444] width 183 height 38
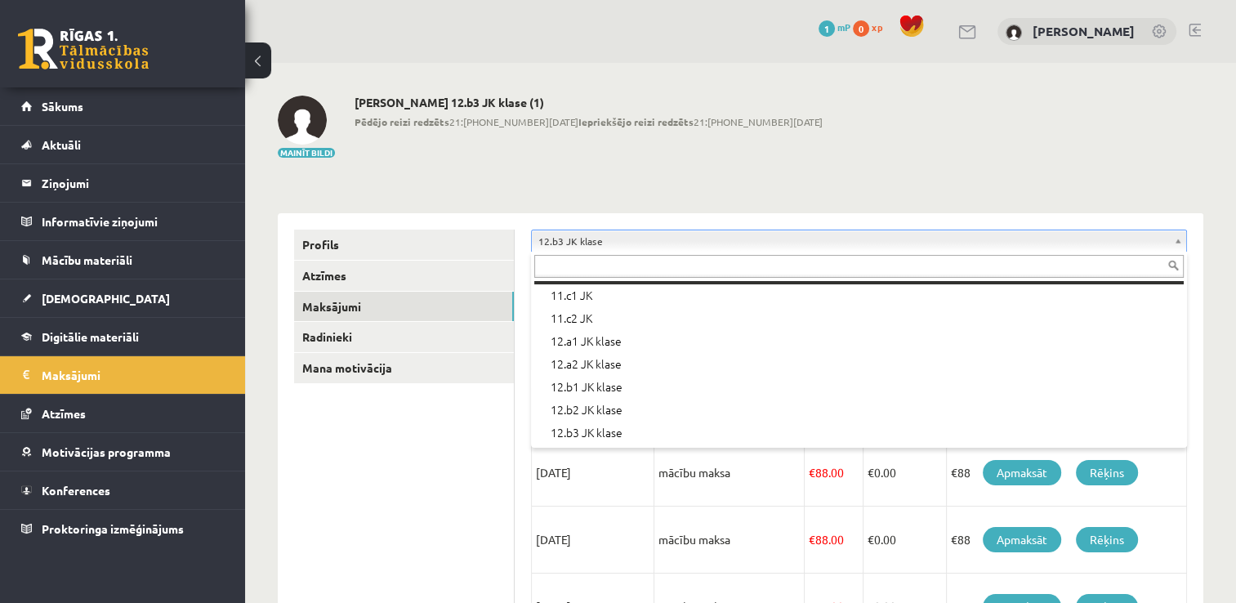
scroll to position [480, 0]
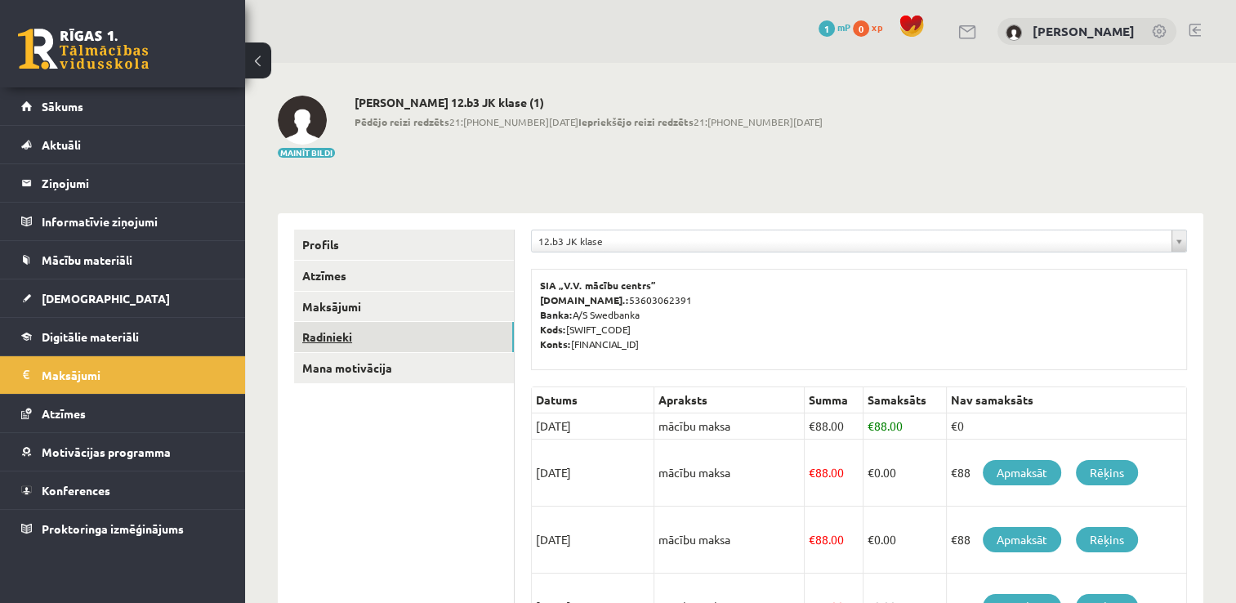
click at [348, 335] on link "Radinieki" at bounding box center [404, 337] width 220 height 30
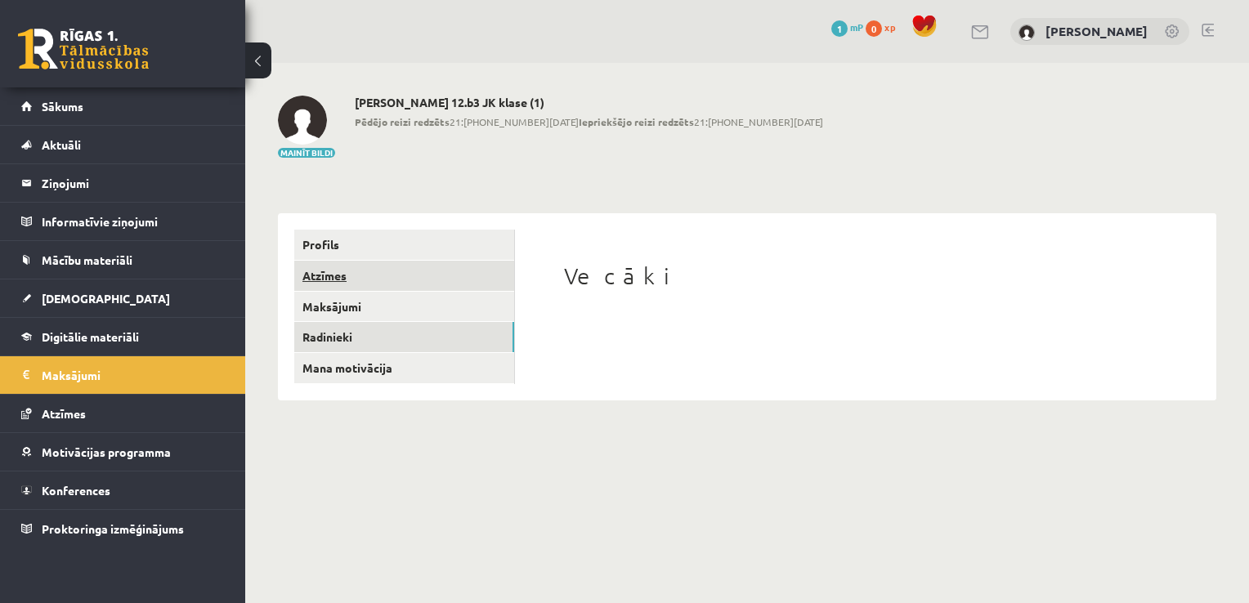
click at [337, 274] on link "Atzīmes" at bounding box center [404, 276] width 220 height 30
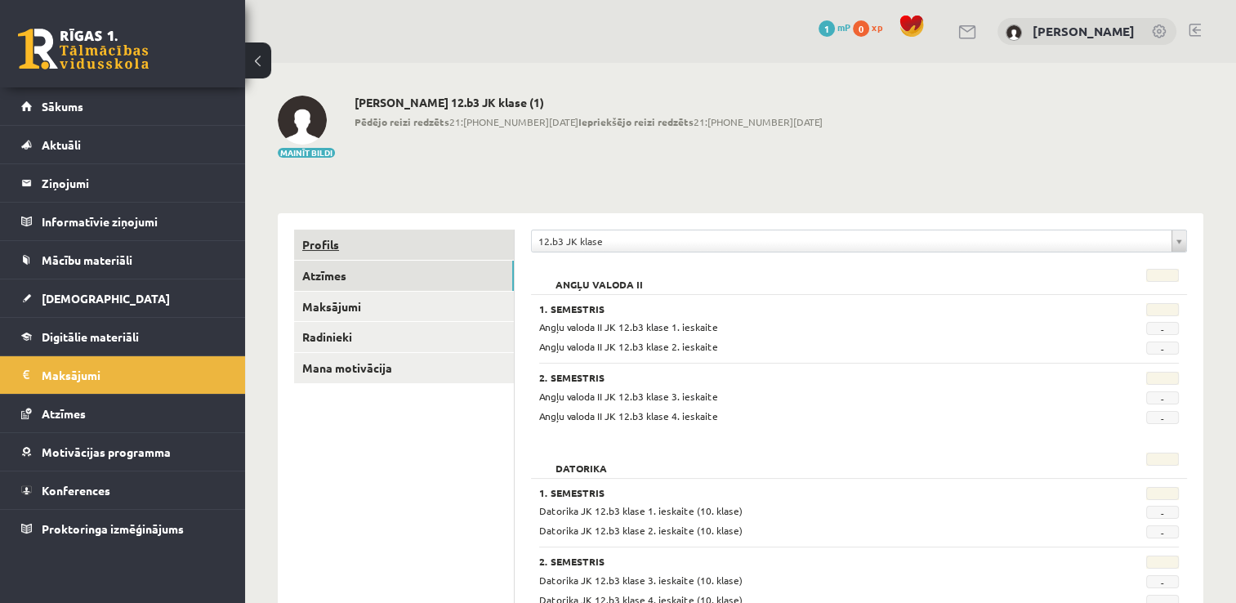
click at [323, 241] on link "Profils" at bounding box center [404, 245] width 220 height 30
